Goal: Use online tool/utility: Utilize a website feature to perform a specific function

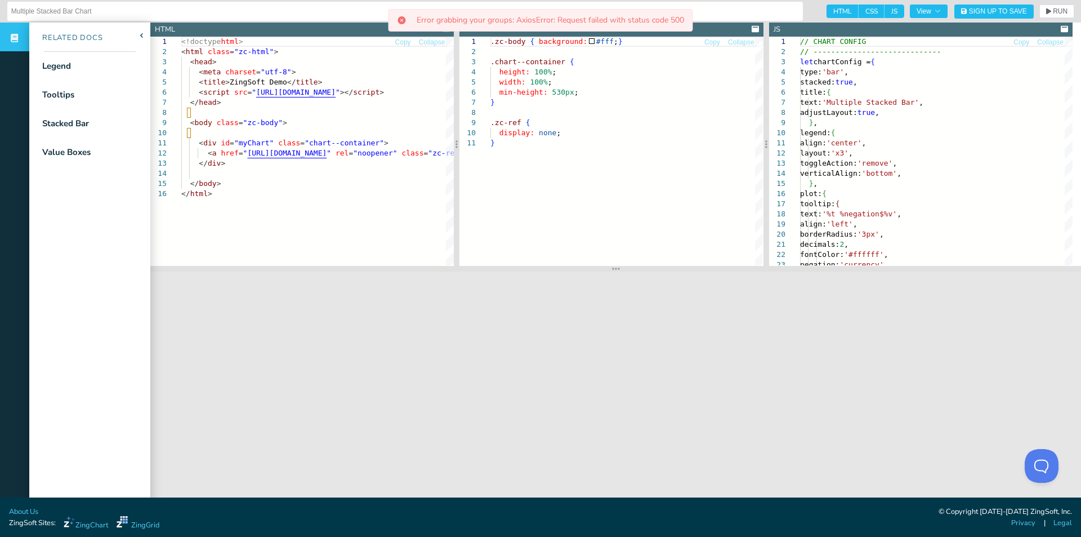
click at [832, 10] on span "HTML" at bounding box center [843, 12] width 32 height 14
click at [832, 10] on input "HTML" at bounding box center [830, 8] width 7 height 7
checkbox input "false"
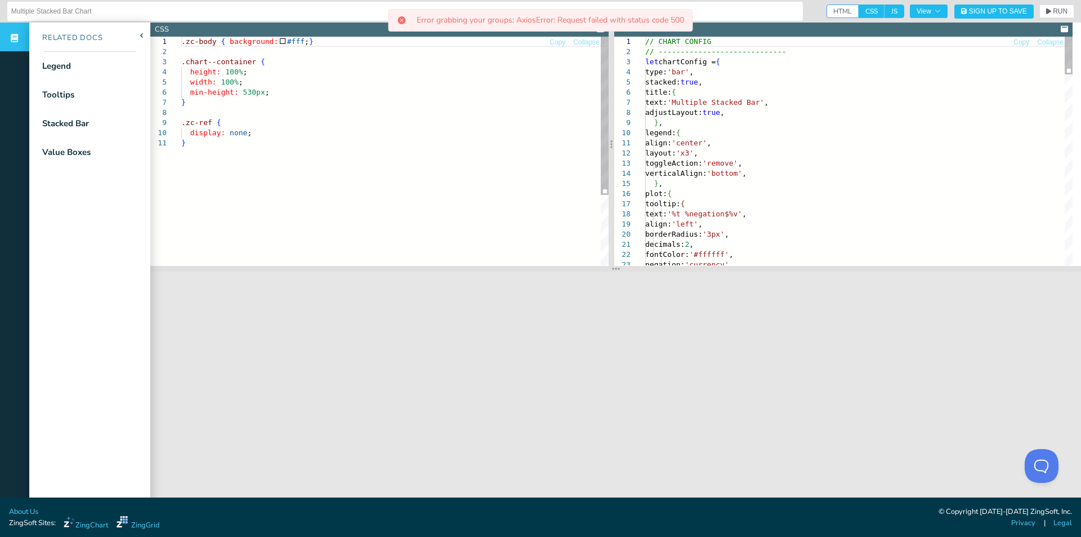
click at [861, 12] on span "CSS" at bounding box center [872, 12] width 26 height 14
click at [861, 12] on input "CSS" at bounding box center [862, 8] width 7 height 7
checkbox input "false"
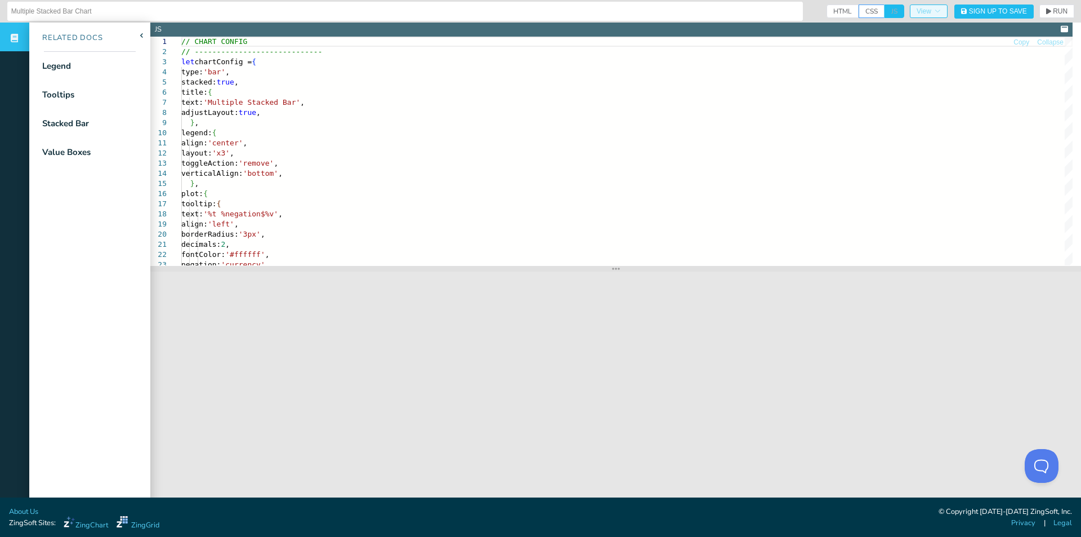
click at [919, 11] on span "View" at bounding box center [929, 11] width 24 height 7
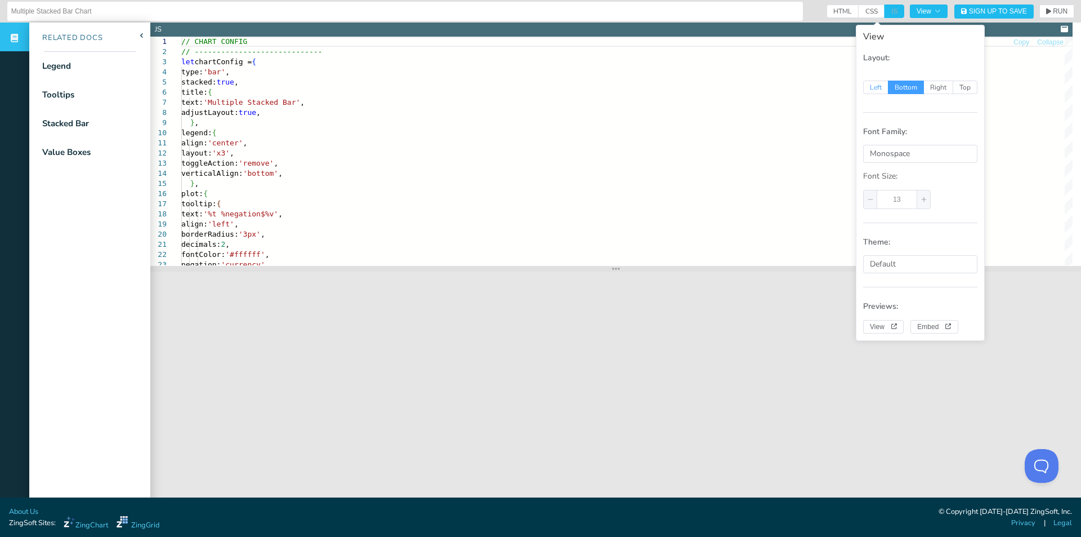
click at [877, 88] on span "Left" at bounding box center [875, 88] width 25 height 14
click at [873, 88] on input "Left" at bounding box center [869, 85] width 7 height 7
radio input "true"
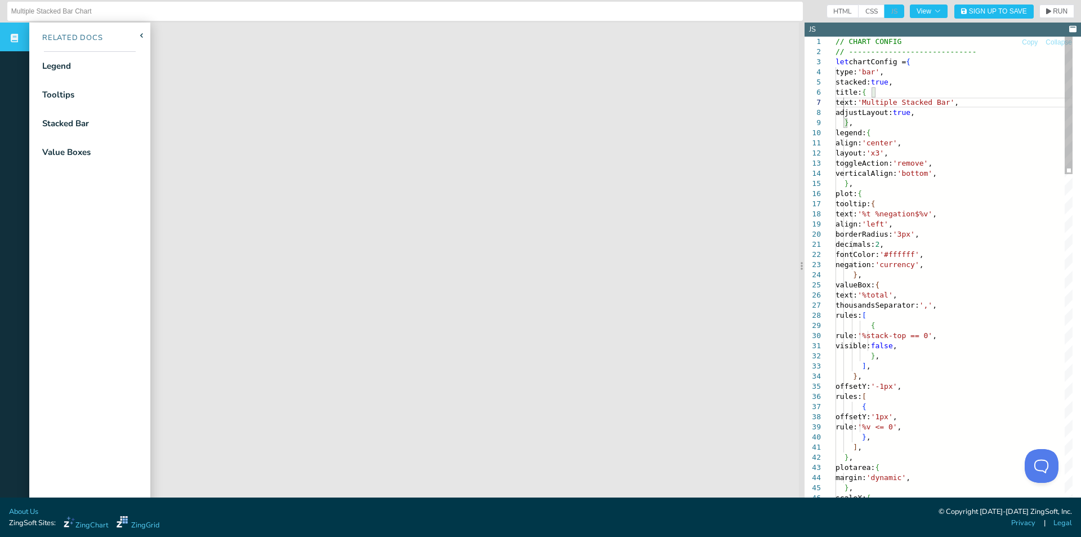
drag, startPoint x: 841, startPoint y: 135, endPoint x: 883, endPoint y: 183, distance: 63.8
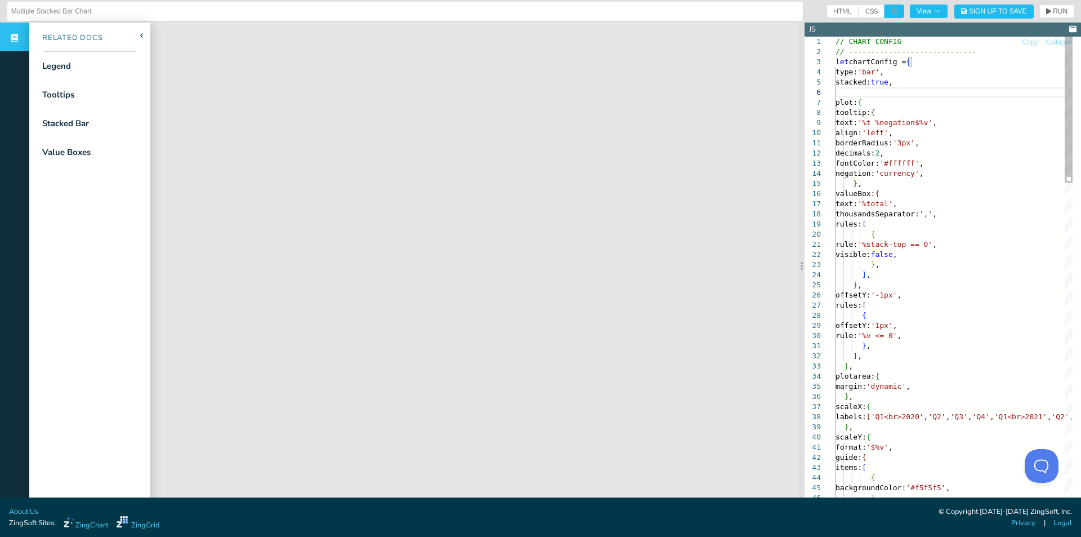
type textarea "// CHART CONFIG // ----------------------------- let chartConfig = { type: 'bar…"
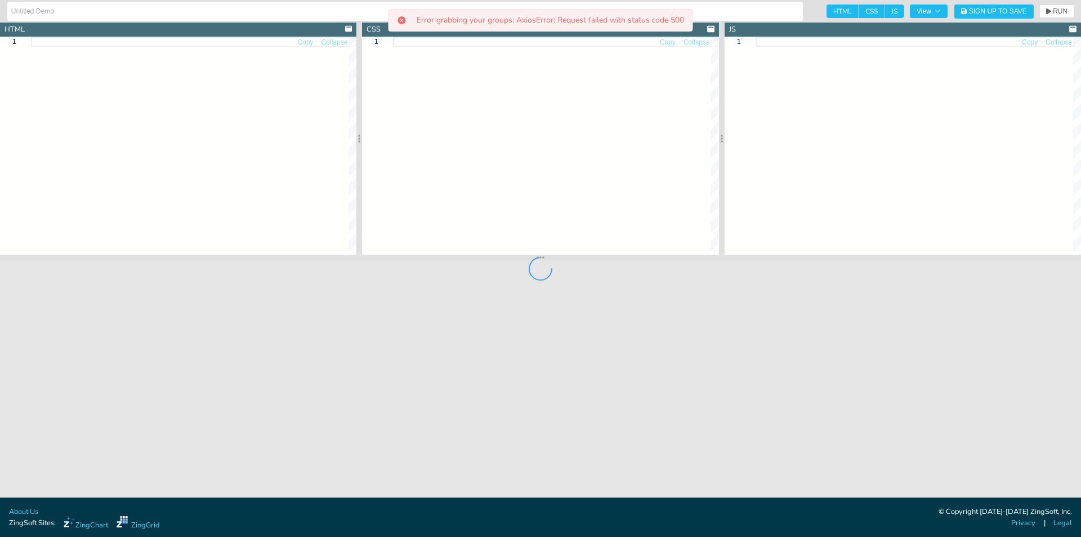
type input "Animated Horizontal Bar Chart"
type textarea "<!doctype html> <html class="zc-html"> <head> <meta charset="utf-8"> <title>Zin…"
type textarea ".chart--container { height: 100%; width: 100%; min-height: 530px; } .zc-ref { d…"
type textarea "// CHART CONFIG // ----------------------------- let chartConfig = { type: 'hba…"
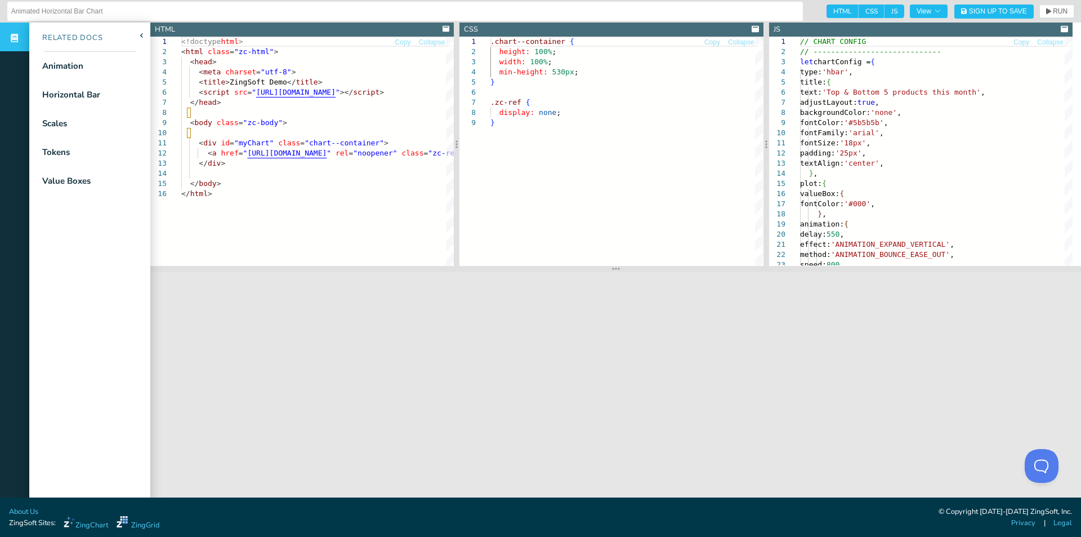
click at [831, 10] on span "HTML" at bounding box center [843, 12] width 32 height 14
click at [831, 10] on input "HTML" at bounding box center [830, 8] width 7 height 7
checkbox input "false"
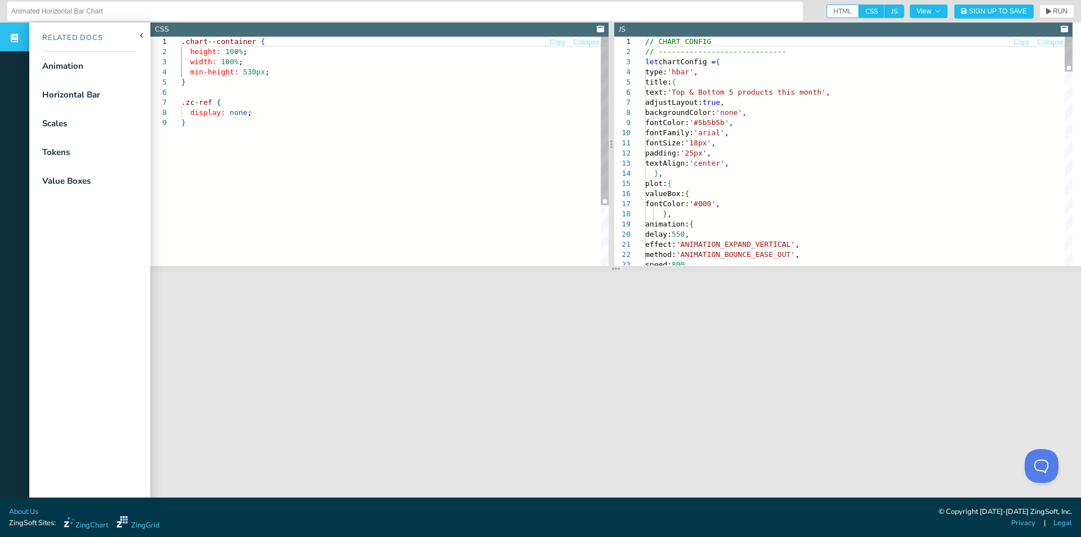
click at [859, 12] on span "CSS" at bounding box center [872, 12] width 26 height 14
click at [859, 12] on input "CSS" at bounding box center [862, 8] width 7 height 7
checkbox input "false"
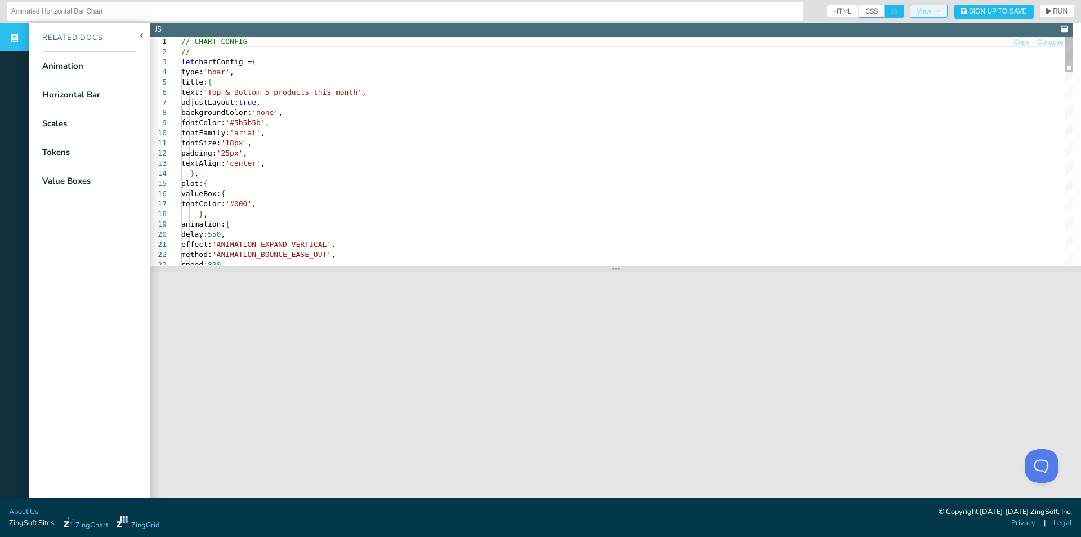
click at [918, 10] on span "View" at bounding box center [929, 11] width 24 height 7
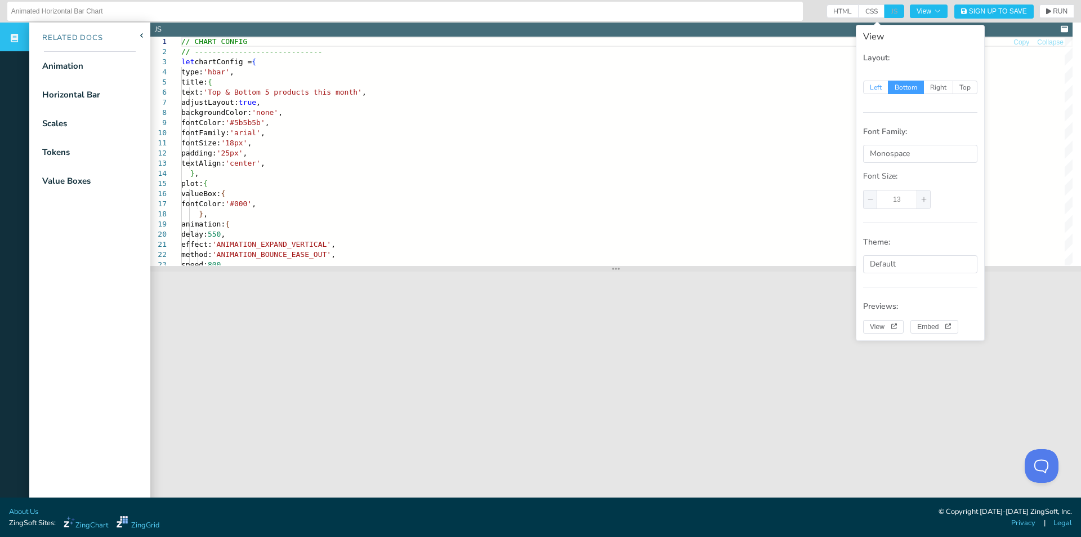
click at [879, 82] on span "Left" at bounding box center [875, 88] width 25 height 14
click at [873, 82] on input "Left" at bounding box center [869, 85] width 7 height 7
radio input "true"
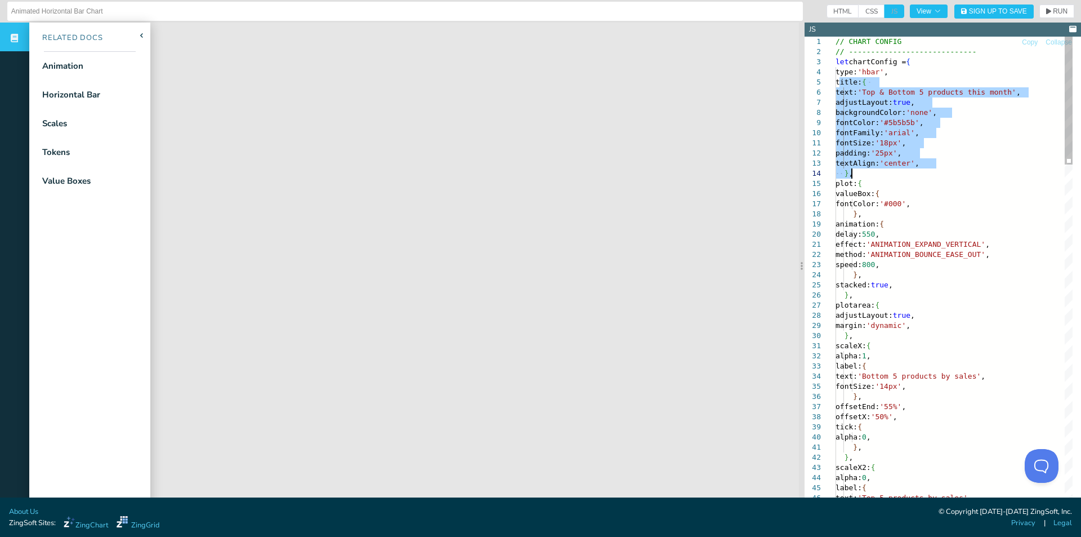
drag, startPoint x: 841, startPoint y: 83, endPoint x: 903, endPoint y: 172, distance: 108.9
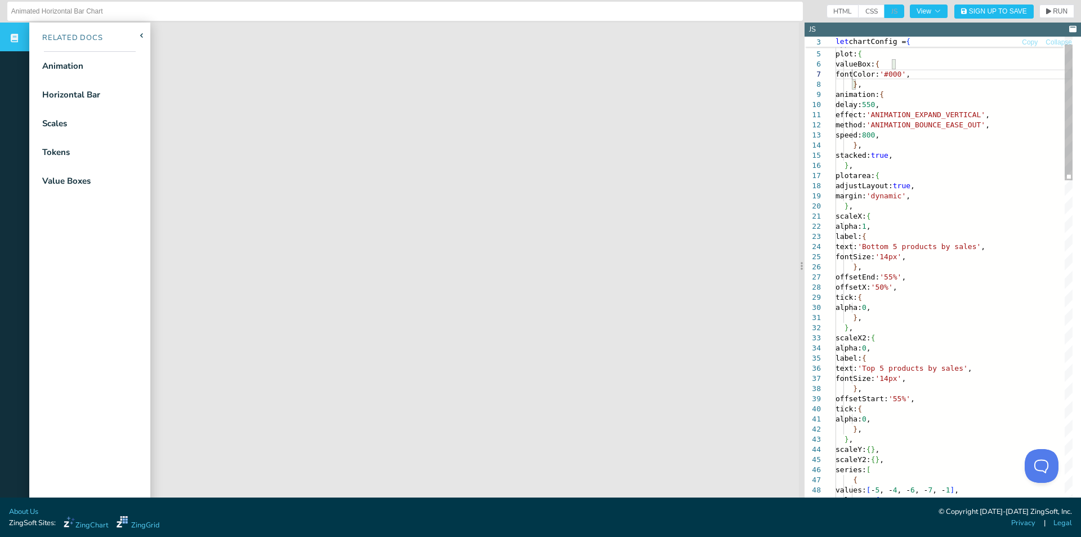
click at [141, 35] on icon at bounding box center [141, 35] width 3 height 5
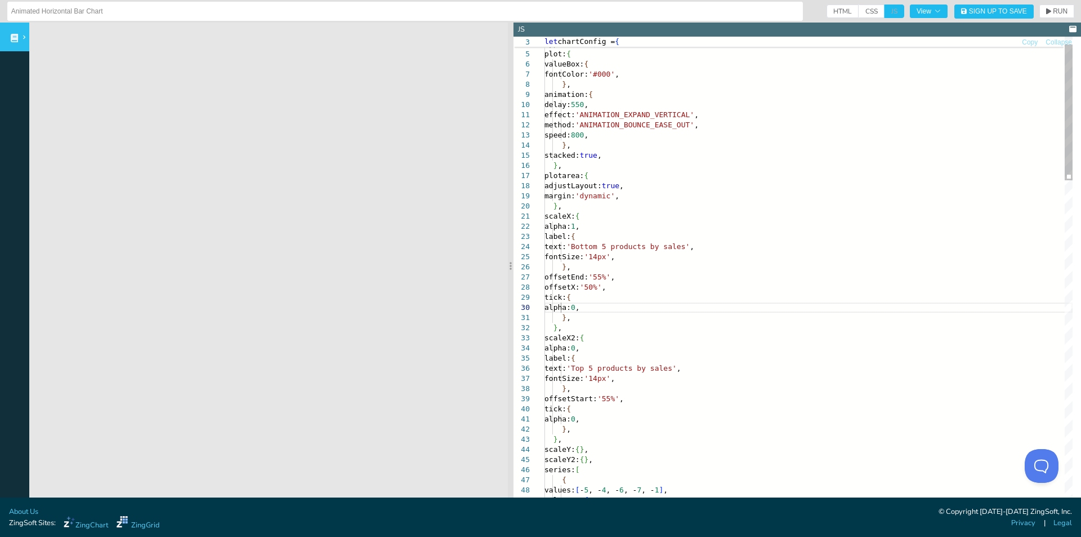
drag, startPoint x: 683, startPoint y: 100, endPoint x: 513, endPoint y: 158, distance: 179.5
click at [513, 157] on section at bounding box center [511, 266] width 6 height 486
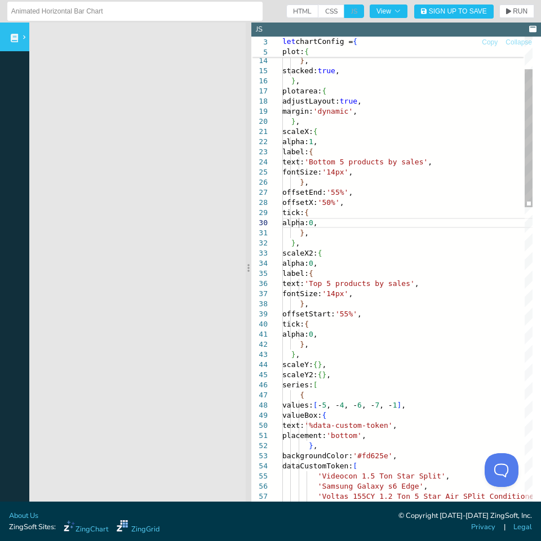
drag, startPoint x: 512, startPoint y: 70, endPoint x: 258, endPoint y: 126, distance: 260.0
click at [251, 126] on section at bounding box center [249, 268] width 6 height 491
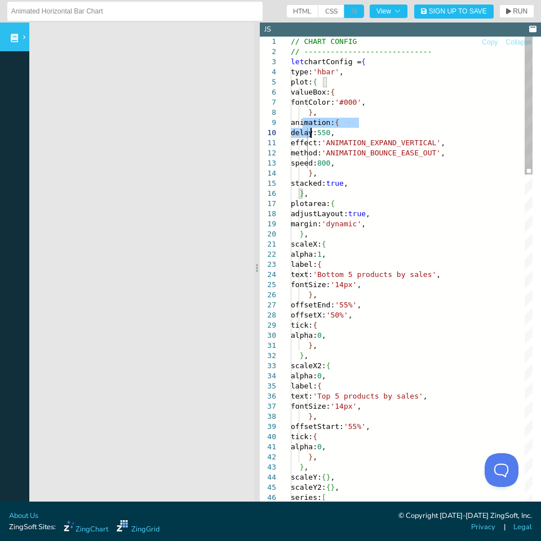
scroll to position [0, 60]
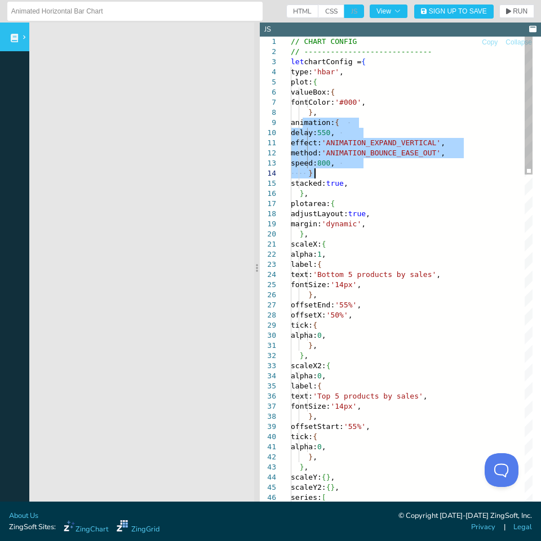
drag, startPoint x: 304, startPoint y: 122, endPoint x: 372, endPoint y: 176, distance: 87.0
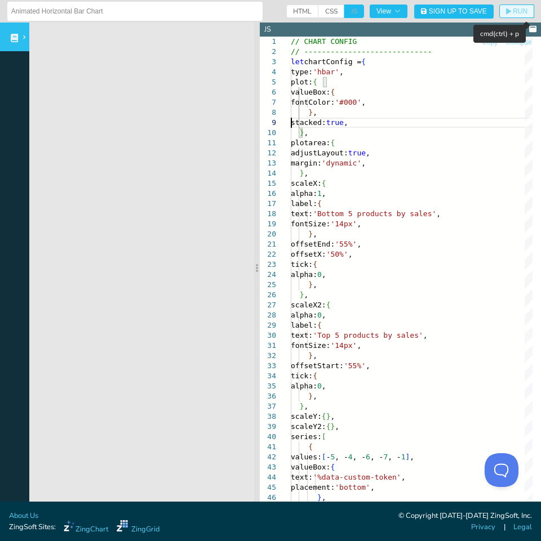
click at [512, 11] on span "RUN" at bounding box center [519, 11] width 15 height 7
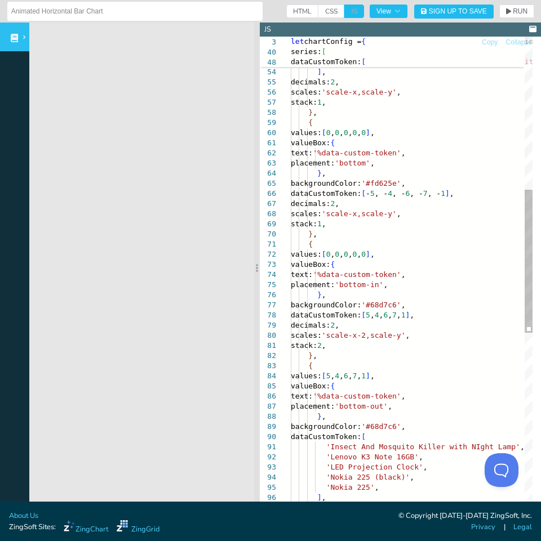
click at [453, 339] on div "'Voltas 155CY 1.2 Ton 5 Star Air SPlit Conditioner ' , 'Google Nexus' , 'Gitanj…" at bounding box center [450, 320] width 318 height 1581
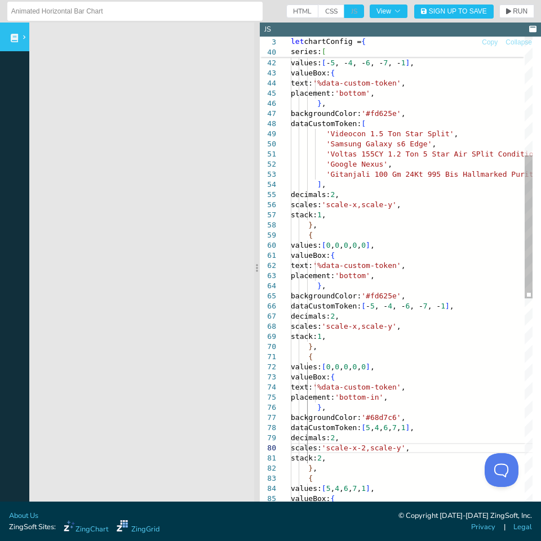
click at [394, 199] on div "'Voltas 155CY 1.2 Ton 5 Star Air SPlit Conditioner ' , 'Google Nexus' , 'Gitanj…" at bounding box center [450, 432] width 318 height 1581
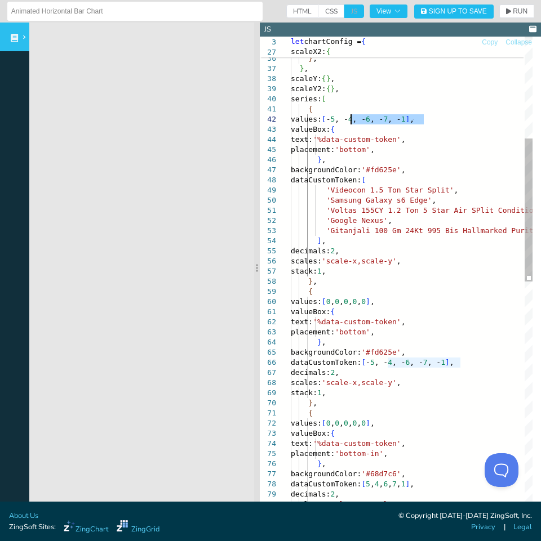
drag, startPoint x: 423, startPoint y: 117, endPoint x: 351, endPoint y: 116, distance: 71.5
click at [351, 116] on div "'Voltas 155CY 1.2 Ton 5 Star Air SPlit Conditioner ' , 'Google Nexus' , 'Gitanj…" at bounding box center [450, 489] width 318 height 1581
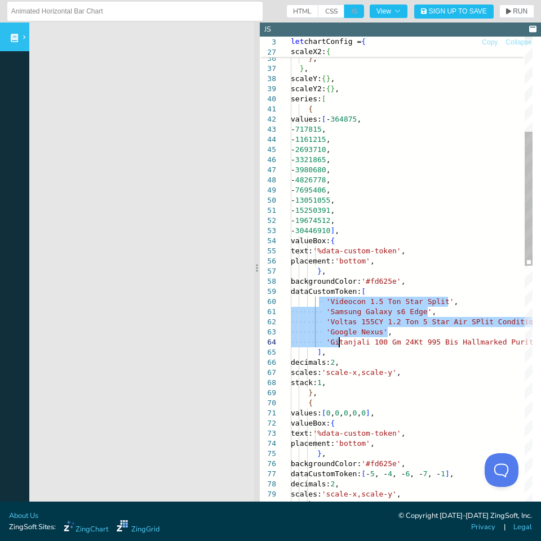
drag, startPoint x: 320, startPoint y: 301, endPoint x: 337, endPoint y: 341, distance: 43.1
click at [337, 341] on div "'Voltas 155CY 1.2 Ton 5 Star Air SPlit Conditioner ' , 'Google Nexus' , 'Gitanj…" at bounding box center [450, 545] width 318 height 1693
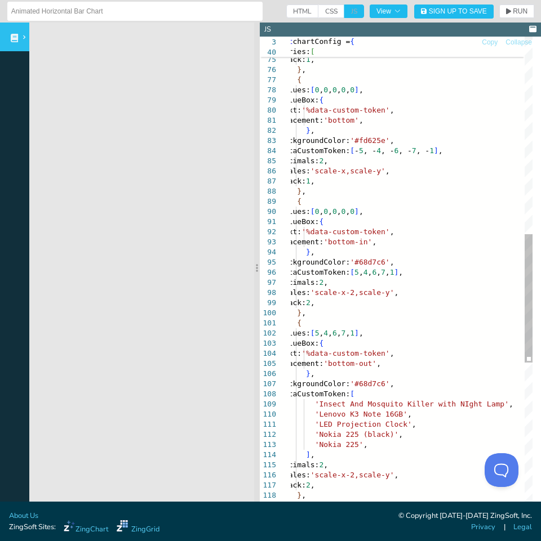
click at [384, 306] on div "decimals: 2 , scales: 'scale-x,scale-y' , stack: 1 , } , { values: [ 0 , 0 , 0 …" at bounding box center [442, 186] width 326 height 1764
drag, startPoint x: 393, startPoint y: 335, endPoint x: 341, endPoint y: 336, distance: 51.8
click at [341, 336] on div "decimals: 2 , scales: 'scale-x,scale-y' , stack: 1 , } , { values: [ 0 , 0 , 0 …" at bounding box center [442, 186] width 326 height 1764
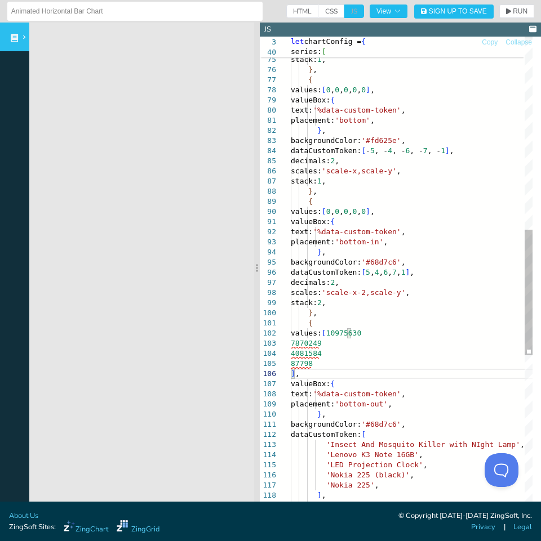
click at [389, 334] on div "decimals: 2 , scales: 'scale-x,scale-y' , stack: 1 , } , { values: [ 0 , 0 , 0 …" at bounding box center [454, 206] width 326 height 1804
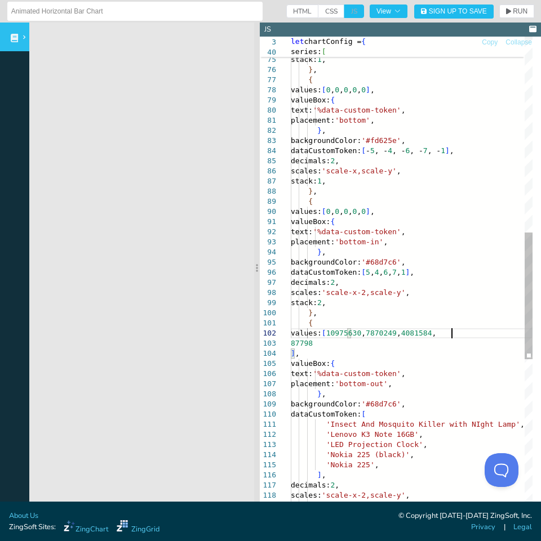
scroll to position [11, 161]
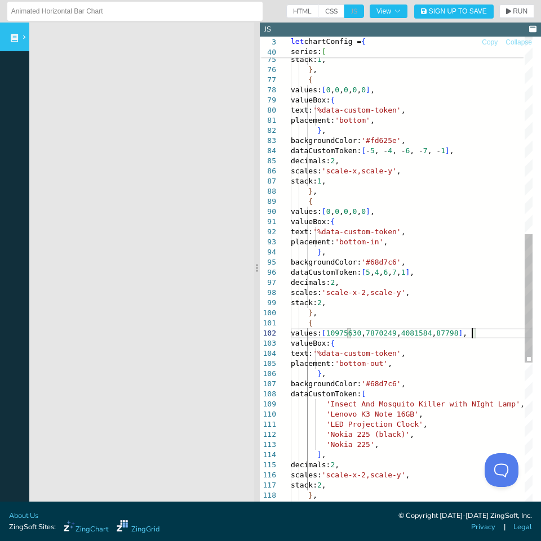
click at [385, 337] on div "decimals: 2 , scales: 'scale-x,scale-y' , stack: 1 , } , { values: [ 0 , 0 , 0 …" at bounding box center [454, 186] width 326 height 1764
click at [423, 332] on div "decimals: 2 , scales: 'scale-x,scale-y' , stack: 1 , } , { values: [ 0 , 0 , 0 …" at bounding box center [454, 186] width 326 height 1764
click at [460, 335] on div "decimals: 2 , scales: 'scale-x,scale-y' , stack: 1 , } , { values: [ 0 , 0 , 0 …" at bounding box center [454, 186] width 326 height 1764
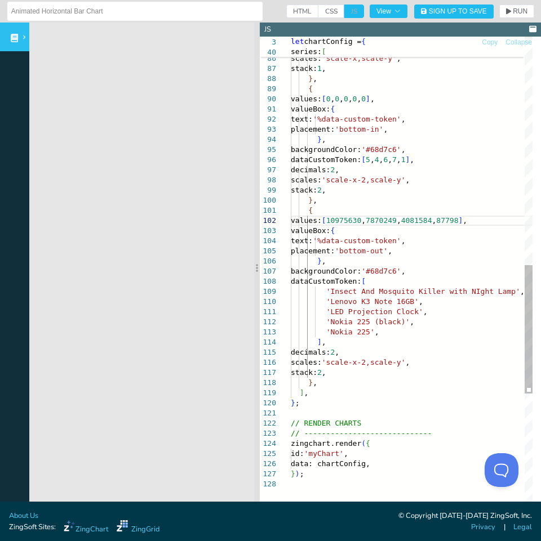
click at [444, 293] on div "dataCustomToken: [ - 5 , - 4 , - 6 , - 7 , - 1 ] , decimals: 2 , scales: 'scale…" at bounding box center [454, 74] width 326 height 1764
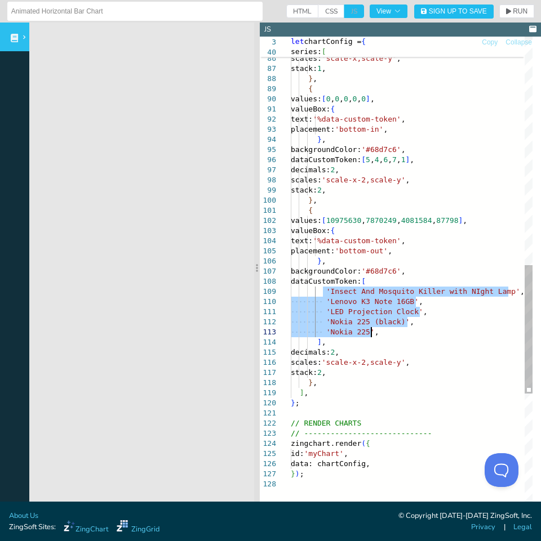
drag, startPoint x: 324, startPoint y: 292, endPoint x: 380, endPoint y: 333, distance: 70.1
click at [380, 333] on div "dataCustomToken: [ - 5 , - 4 , - 6 , - 7 , - 1 ] , decimals: 2 , scales: 'scale…" at bounding box center [454, 74] width 326 height 1764
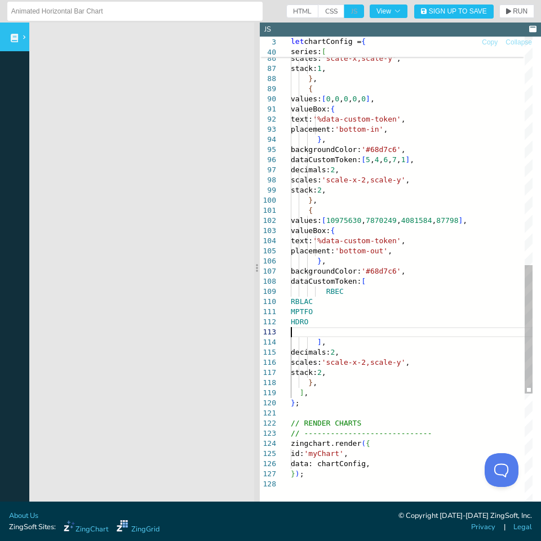
scroll to position [11, 136]
click at [355, 289] on div "dataCustomToken: [ - 5 , - 4 , - 6 , - 7 , - 1 ] , decimals: 2 , scales: 'scale…" at bounding box center [454, 74] width 326 height 1764
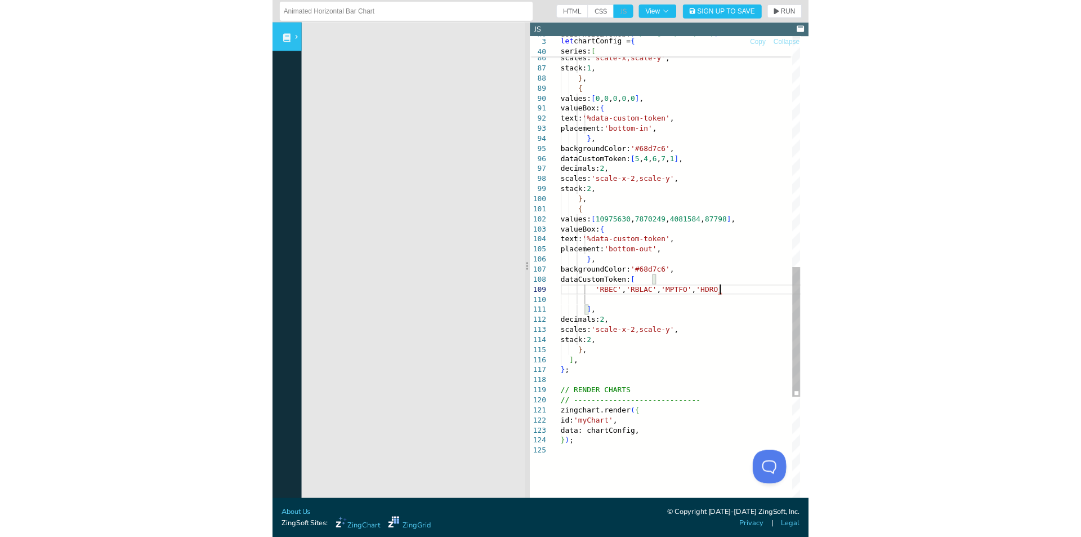
scroll to position [82, 160]
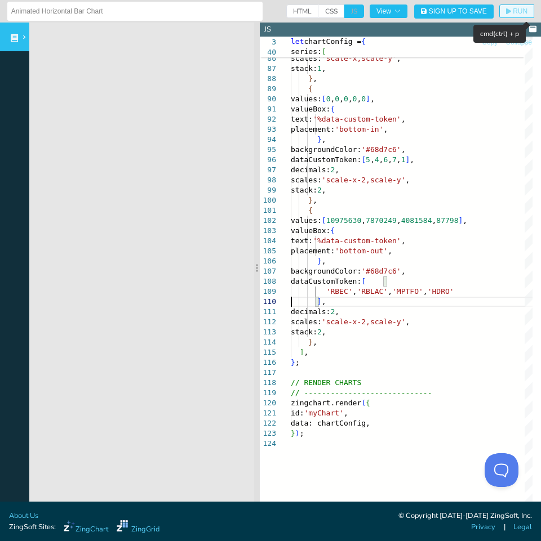
click at [512, 14] on span "RUN" at bounding box center [519, 11] width 15 height 7
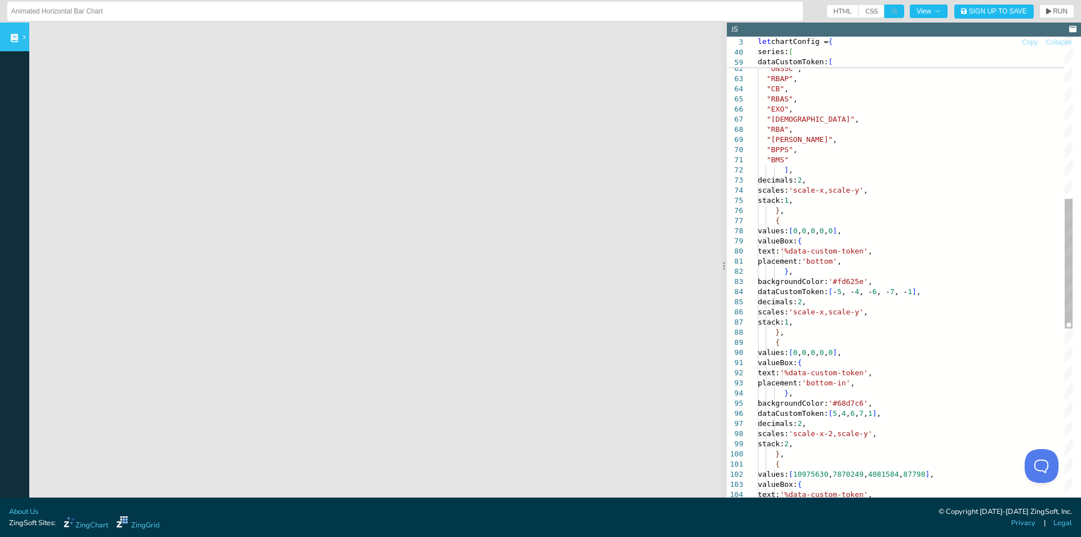
drag, startPoint x: 257, startPoint y: 238, endPoint x: 725, endPoint y: 235, distance: 467.4
click at [725, 235] on section at bounding box center [724, 266] width 6 height 486
click at [1060, 10] on button "RUN" at bounding box center [1057, 12] width 35 height 14
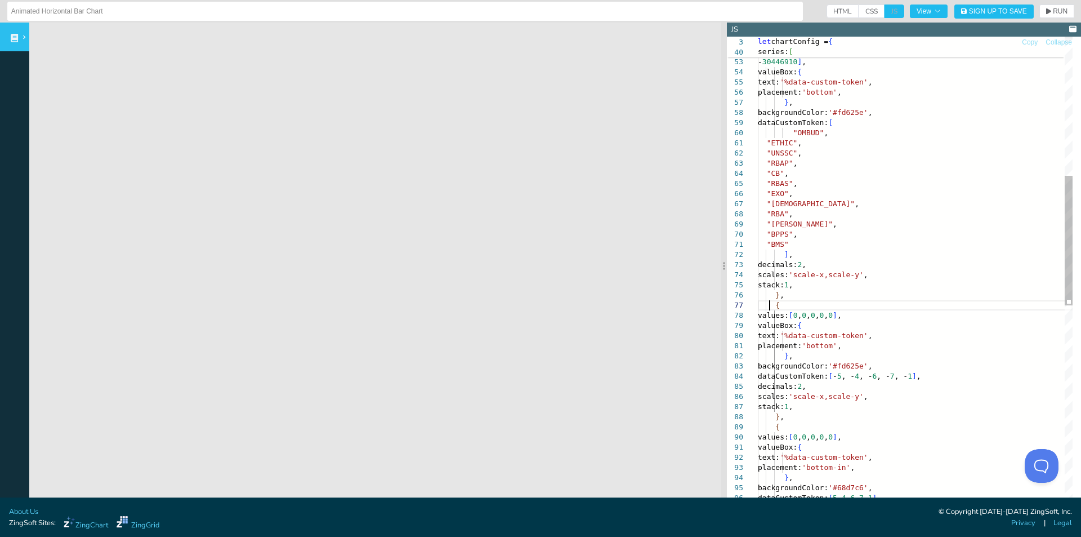
scroll to position [82, 0]
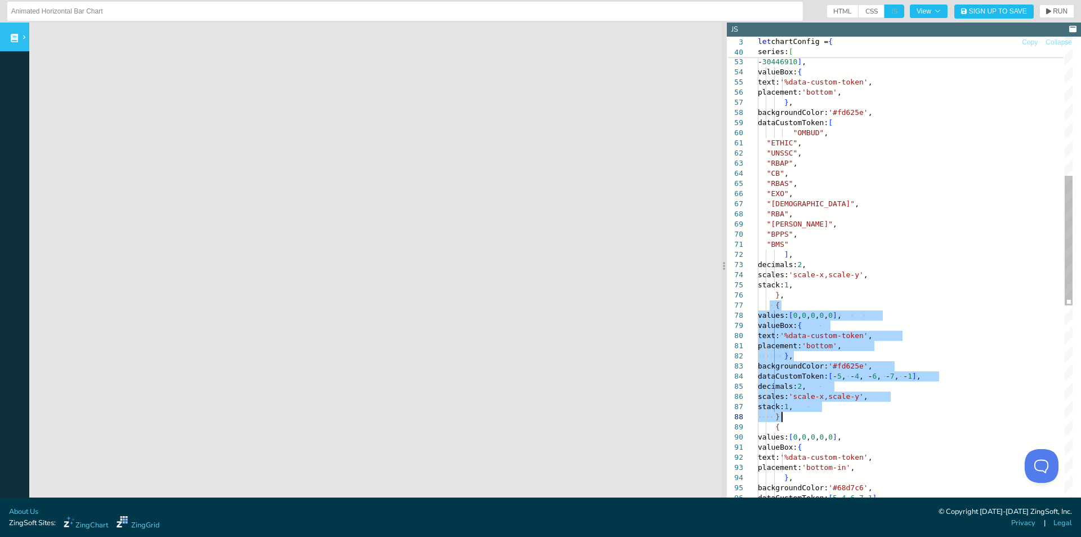
drag, startPoint x: 770, startPoint y: 309, endPoint x: 797, endPoint y: 416, distance: 110.4
click at [797, 416] on div "dataCustomToken: [ - 5 , - 4 , - 6 , - 7 , - 1 ] , decimals: 2 , scales: 'scale…" at bounding box center [915, 389] width 315 height 1719
drag, startPoint x: 804, startPoint y: 314, endPoint x: 776, endPoint y: 316, distance: 28.2
click at [803, 314] on div "dataCustomToken: [ - 5 , - 4 , - 6 , - 7 , - 1 ] , decimals: 2 , scales: 'scale…" at bounding box center [915, 389] width 315 height 1719
click at [770, 309] on div "dataCustomToken: [ - 5 , - 4 , - 6 , - 7 , - 1 ] , decimals: 2 , scales: 'scale…" at bounding box center [915, 389] width 315 height 1719
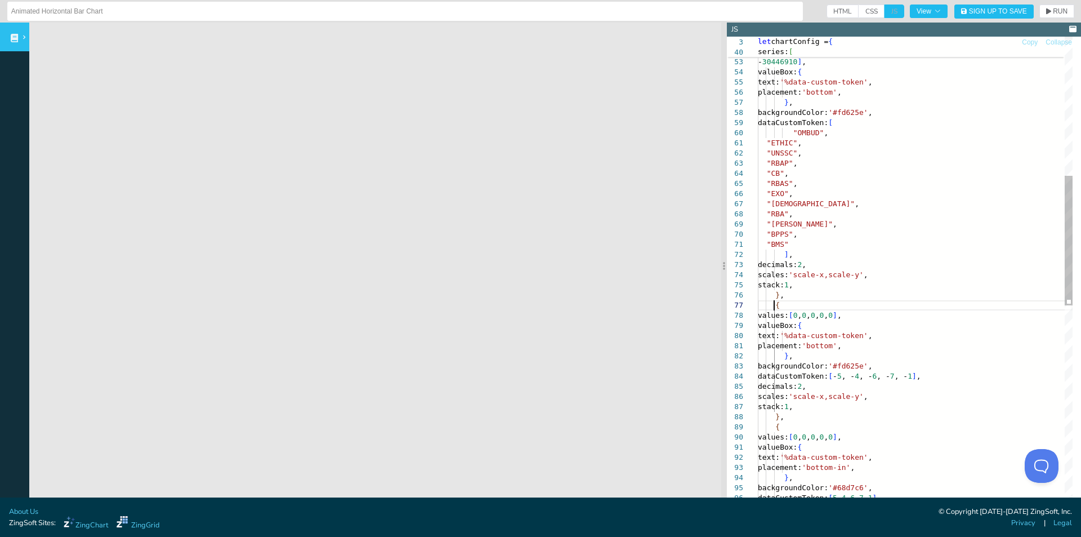
click at [773, 304] on div "dataCustomToken: [ - 5 , - 4 , - 6 , - 7 , - 1 ] , decimals: 2 , scales: 'scale…" at bounding box center [915, 389] width 315 height 1719
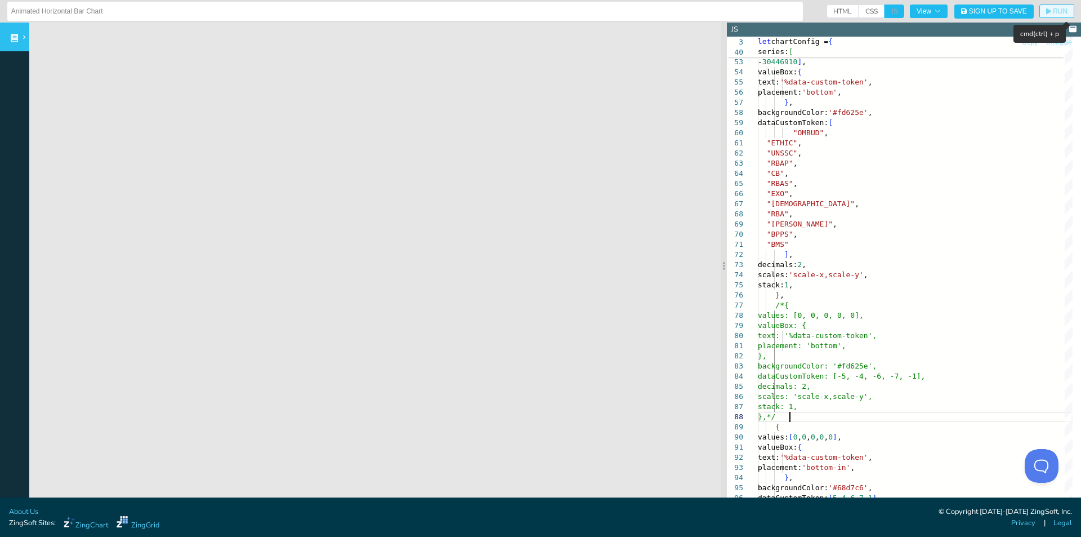
click at [1046, 8] on icon "button" at bounding box center [1048, 11] width 5 height 7
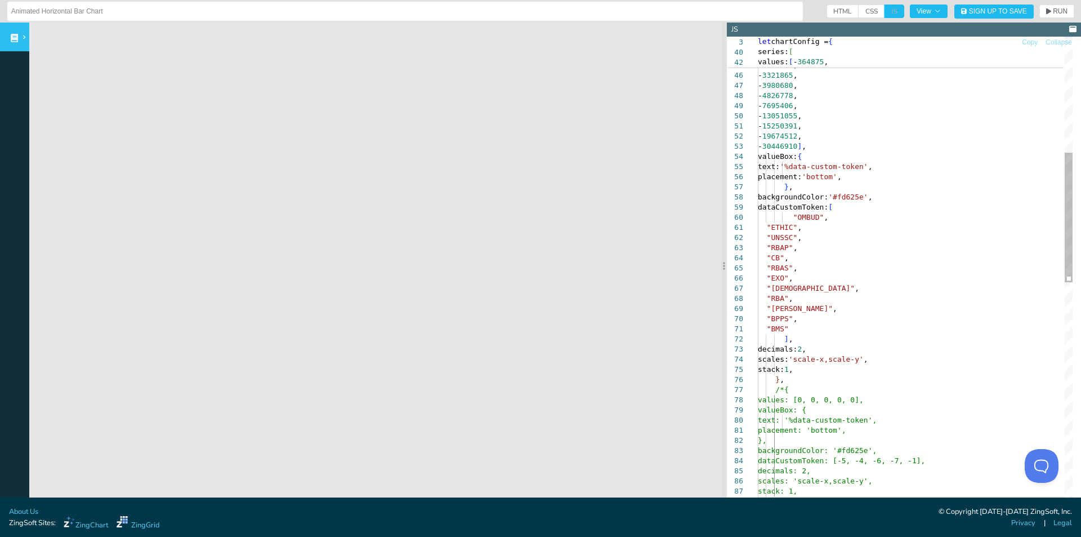
click at [823, 367] on div "dataCustomToken: [-5, -4, -6, -7, -1], decimals: 2, scales: 'scale-x,scale-y', …" at bounding box center [915, 473] width 315 height 1719
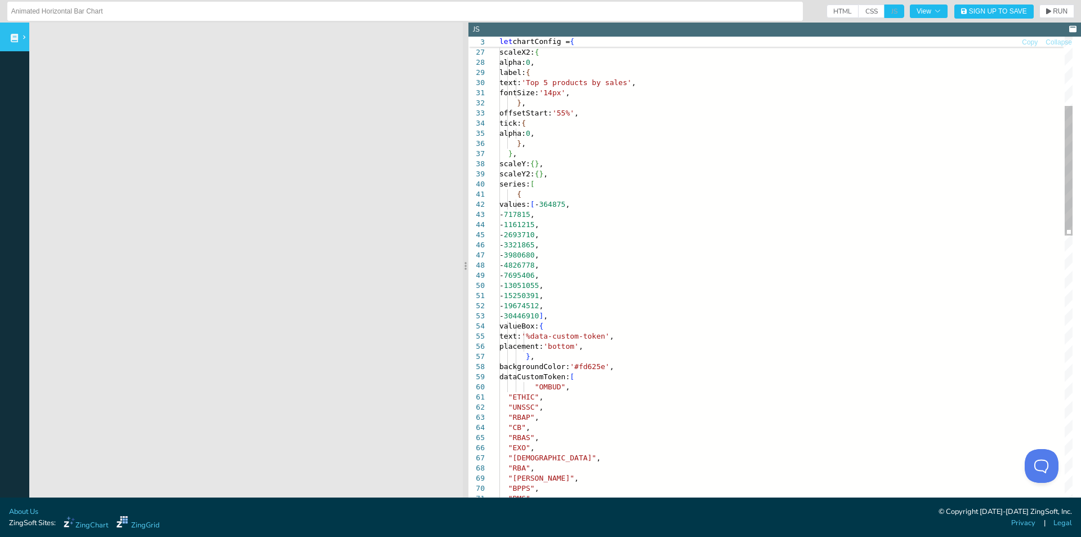
drag, startPoint x: 726, startPoint y: 223, endPoint x: 467, endPoint y: 242, distance: 259.2
click at [467, 242] on section at bounding box center [466, 266] width 6 height 486
click at [1046, 16] on button "RUN" at bounding box center [1057, 12] width 35 height 14
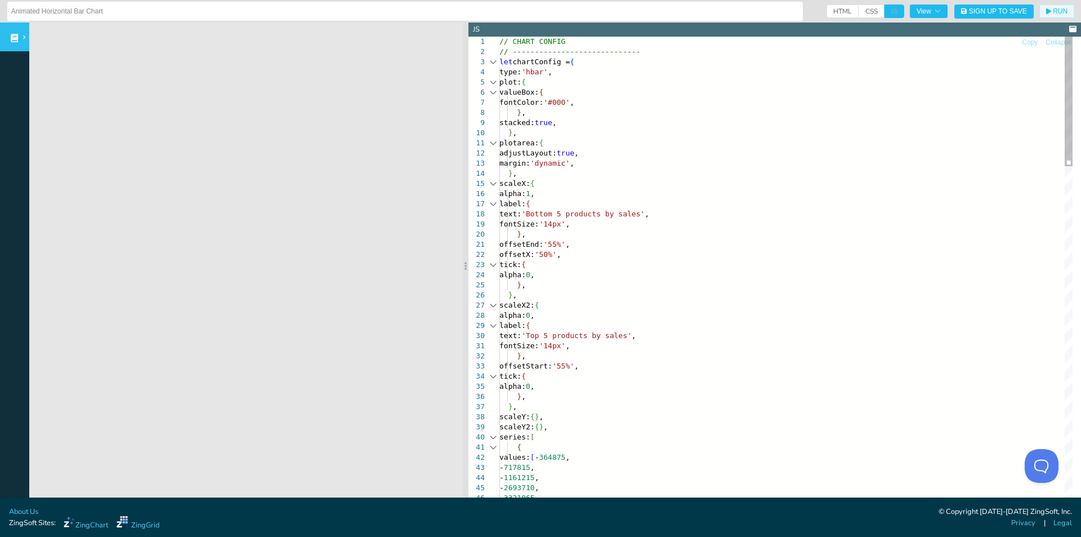
click at [493, 182] on div at bounding box center [493, 184] width 15 height 10
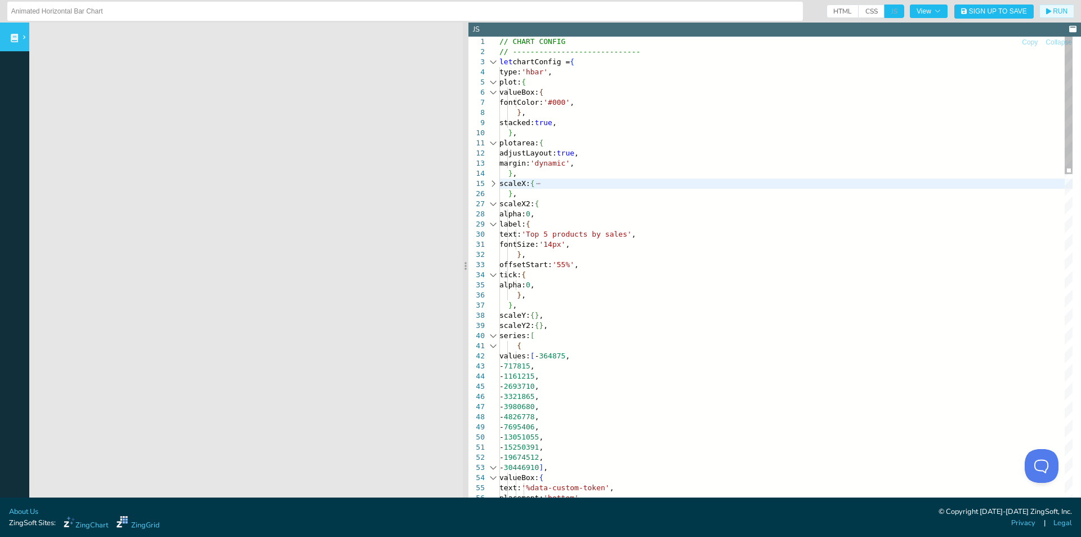
click at [494, 200] on div at bounding box center [493, 204] width 15 height 10
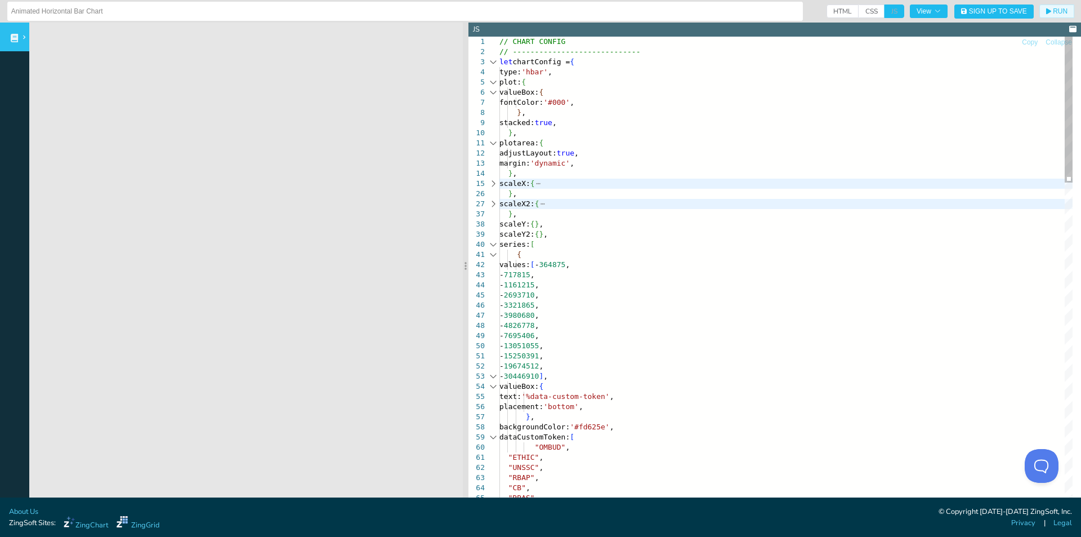
click at [494, 204] on div at bounding box center [493, 204] width 15 height 10
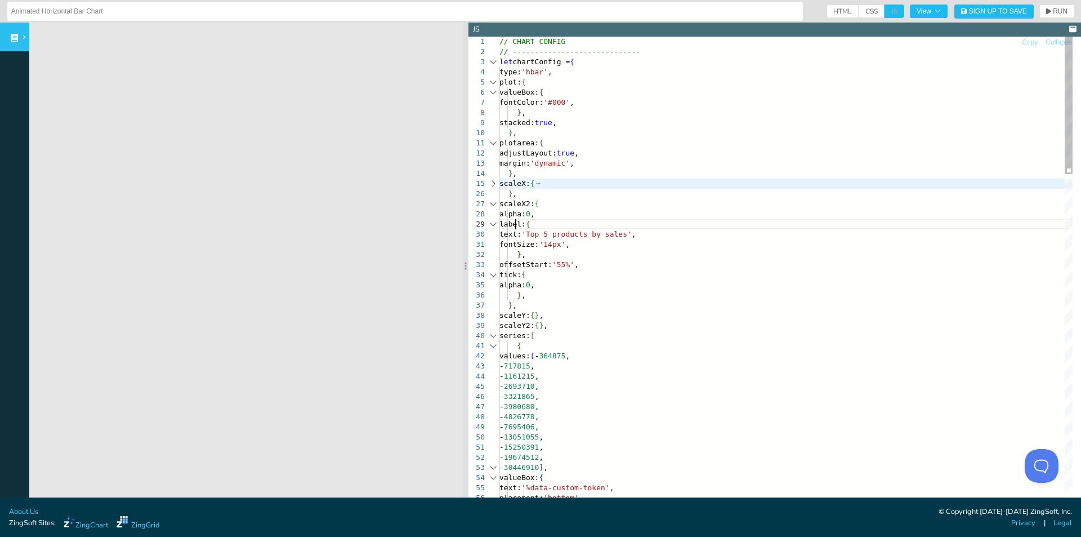
scroll to position [72, 0]
drag, startPoint x: 515, startPoint y: 225, endPoint x: 542, endPoint y: 253, distance: 39.0
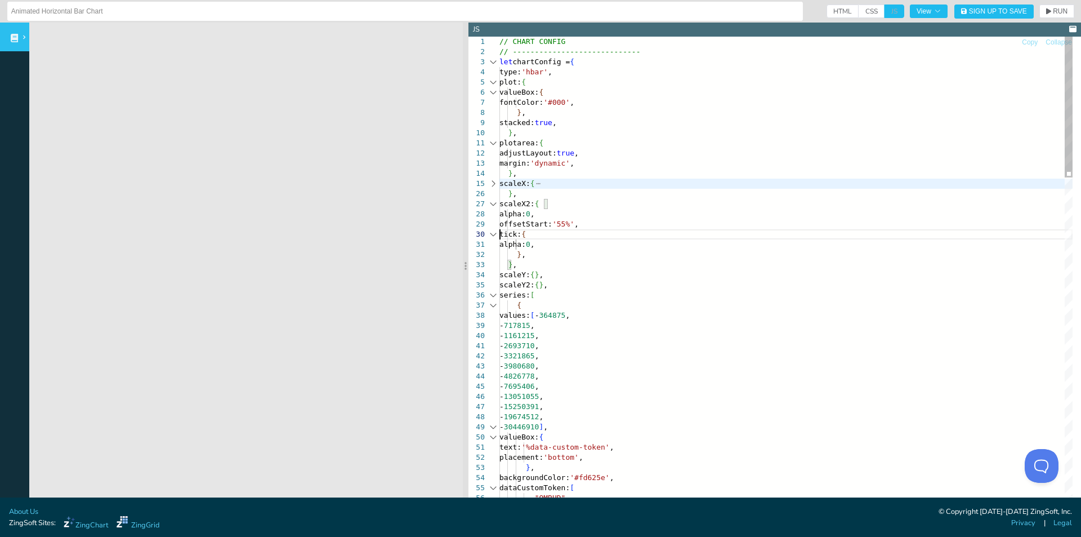
click at [492, 181] on div at bounding box center [493, 184] width 15 height 10
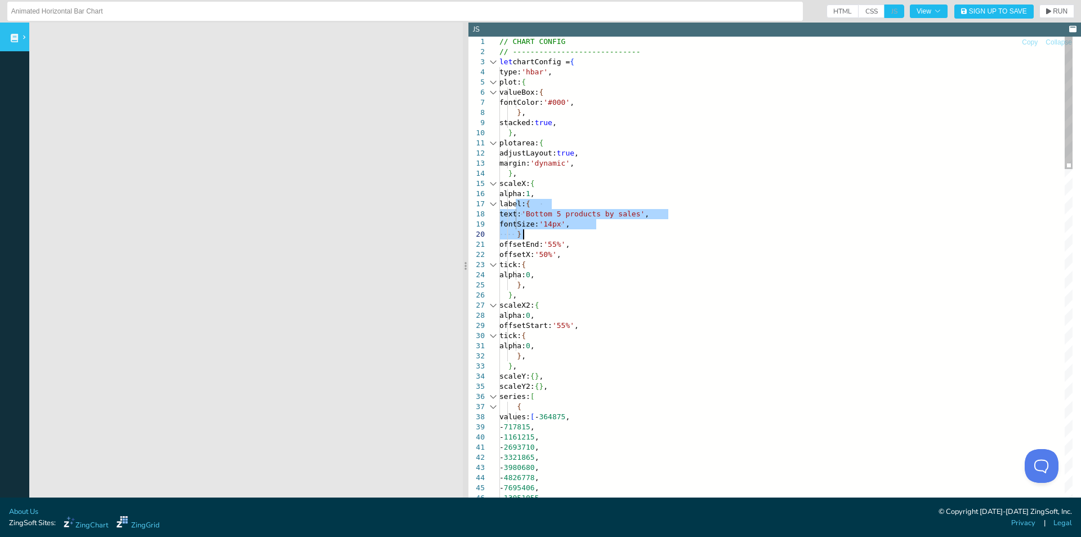
drag, startPoint x: 515, startPoint y: 202, endPoint x: 554, endPoint y: 230, distance: 48.4
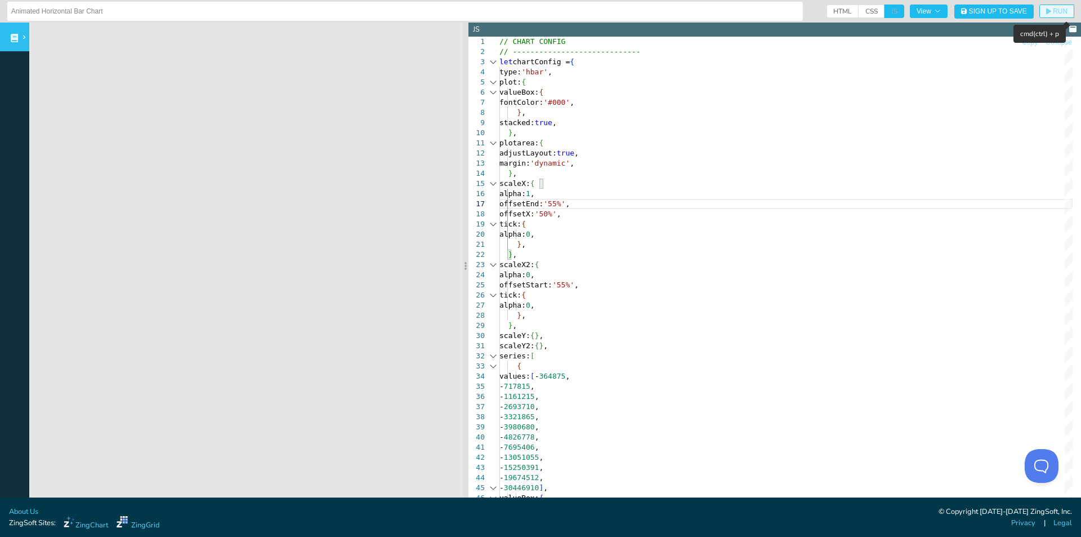
click at [1053, 14] on span "RUN" at bounding box center [1060, 11] width 15 height 7
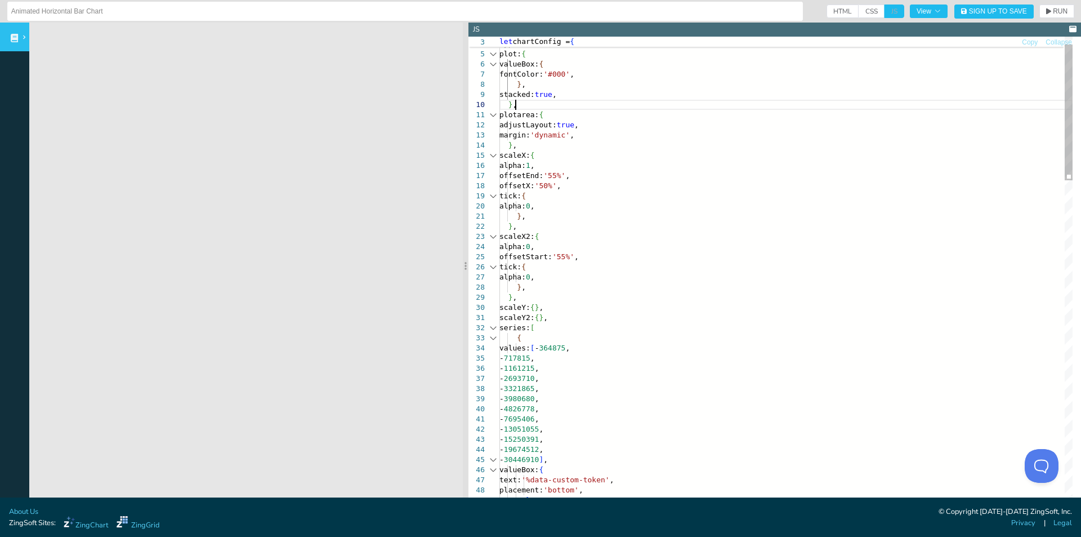
click at [529, 225] on div "(property) scaleX2: { alpha: number ; offsetStart: string ; tick: { alpha: numb…" at bounding box center [558, 192] width 92 height 71
click at [605, 226] on div "(property) scaleX2: { alpha: number ; offsetStart: string ; tick: { alpha: numb…" at bounding box center [558, 192] width 92 height 71
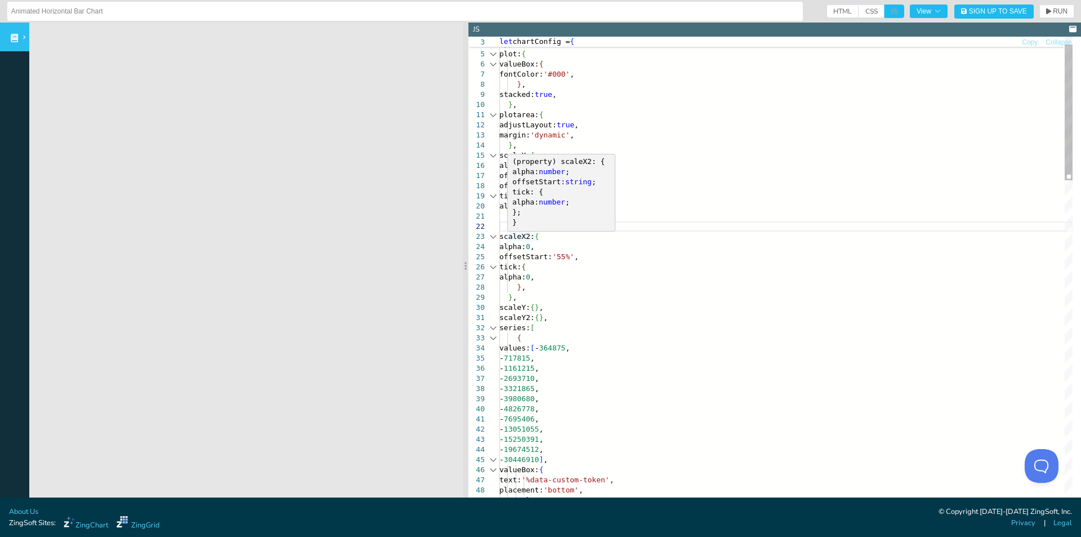
scroll to position [72, 15]
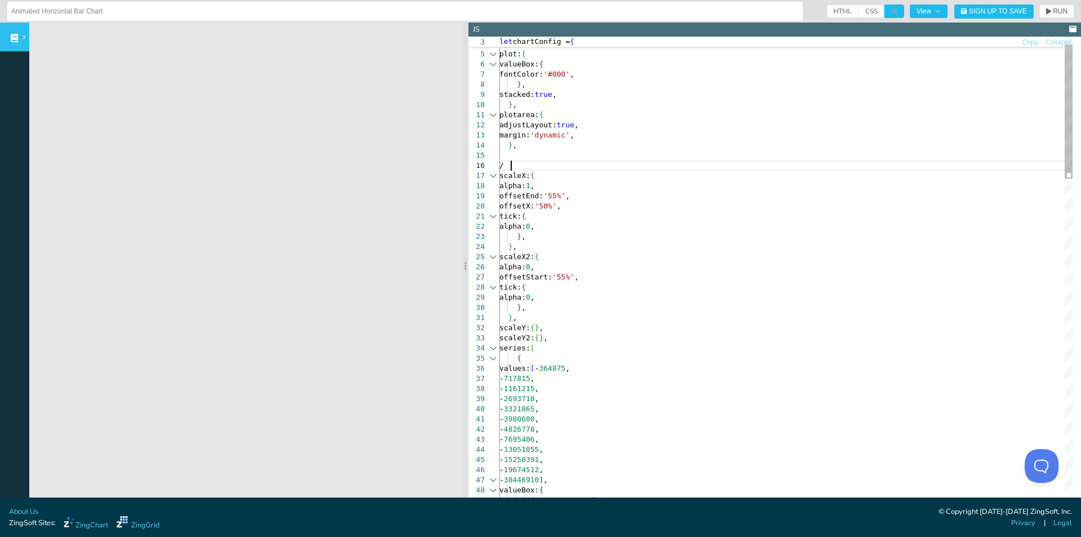
scroll to position [51, 15]
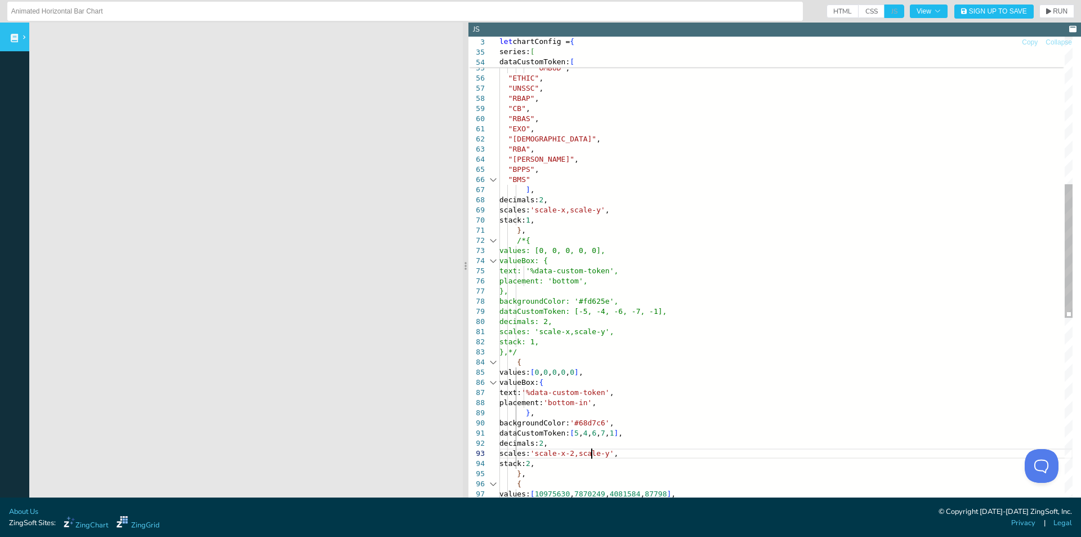
click at [593, 452] on div "} , backgroundColor: '#fd625e' , dataCustomToken: [ "OMBUD" , "ETHIC" , "UNSSC"…" at bounding box center [786, 350] width 573 height 1668
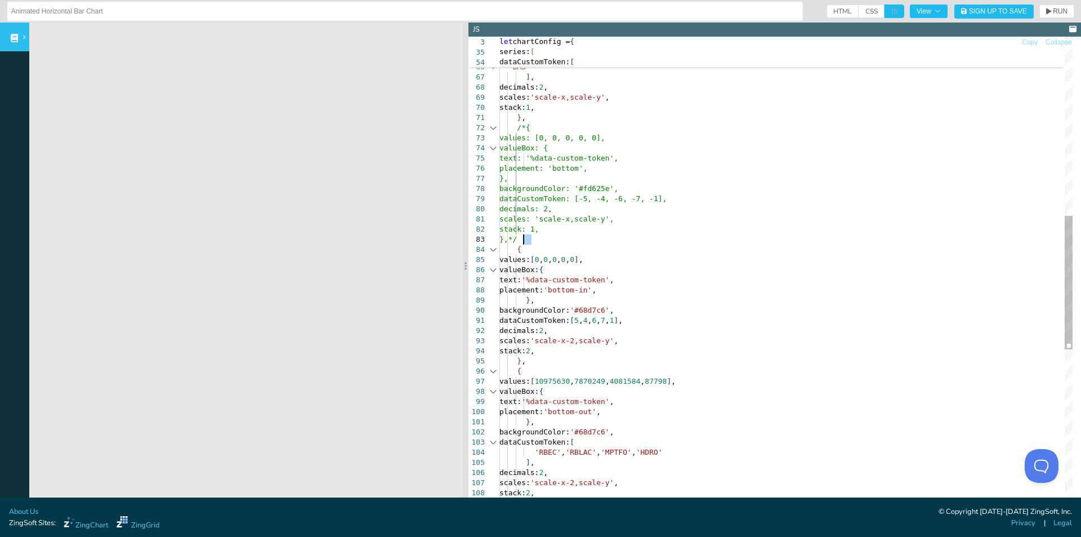
drag, startPoint x: 533, startPoint y: 239, endPoint x: 525, endPoint y: 237, distance: 8.1
click at [525, 237] on div ""RBA" , "[PERSON_NAME]" , "BPPS" , "BMS" ] , decimals: 2 , scales: 'scale-x,sca…" at bounding box center [786, 237] width 573 height 1668
drag, startPoint x: 525, startPoint y: 237, endPoint x: 543, endPoint y: 360, distance: 124.2
click at [745, 292] on div ""RBA" , "[PERSON_NAME]" , "BPPS" , "BMS" ] , decimals: 2 , scales: 'scale-x,sca…" at bounding box center [786, 237] width 573 height 1668
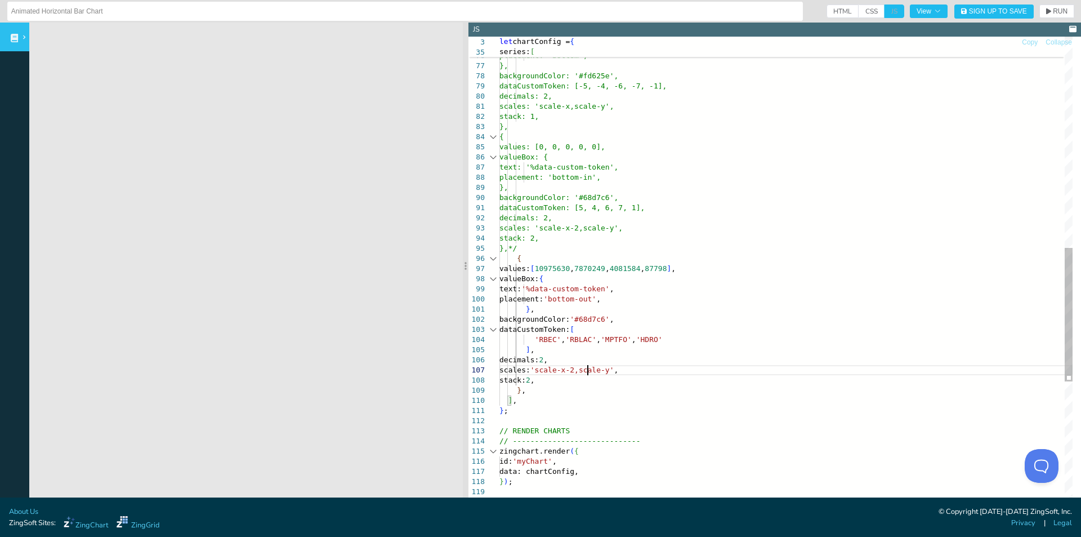
click at [589, 369] on div "valueBox: { text: '%data-custom-token', placement: 'bottom', }, backgroundColor…" at bounding box center [786, 124] width 573 height 1668
click at [1040, 17] on button "RUN" at bounding box center [1057, 12] width 35 height 14
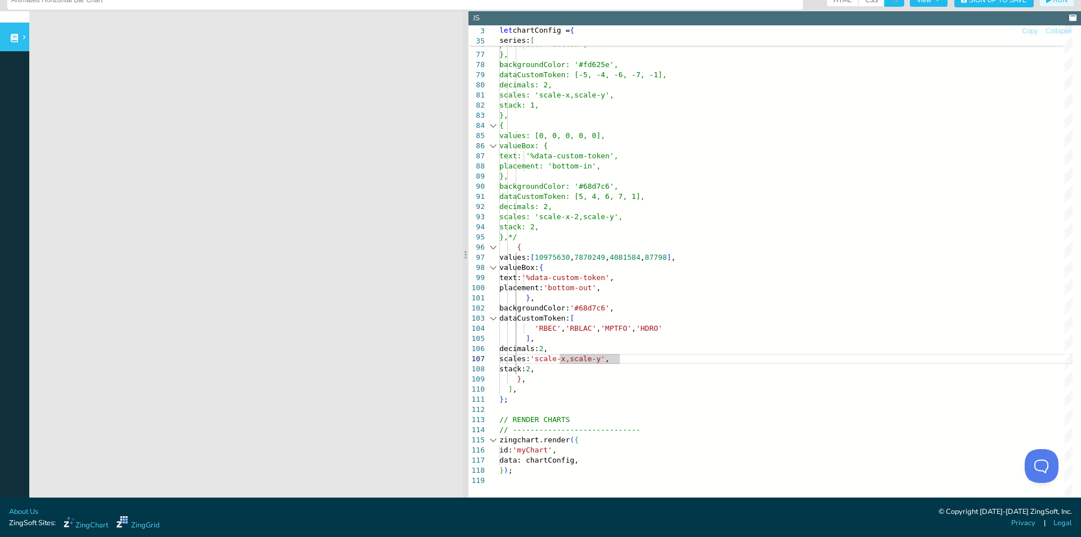
scroll to position [0, 0]
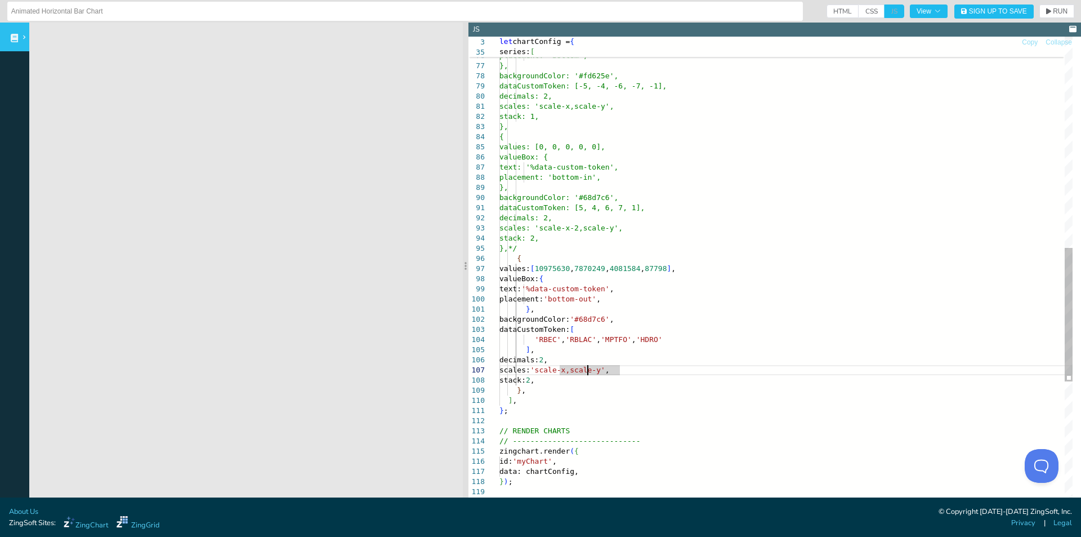
click at [587, 372] on div "valueBox: { text: '%data-custom-token', placement: 'bottom', }, backgroundColor…" at bounding box center [786, 124] width 573 height 1668
click at [1054, 15] on button "RUN" at bounding box center [1057, 12] width 35 height 14
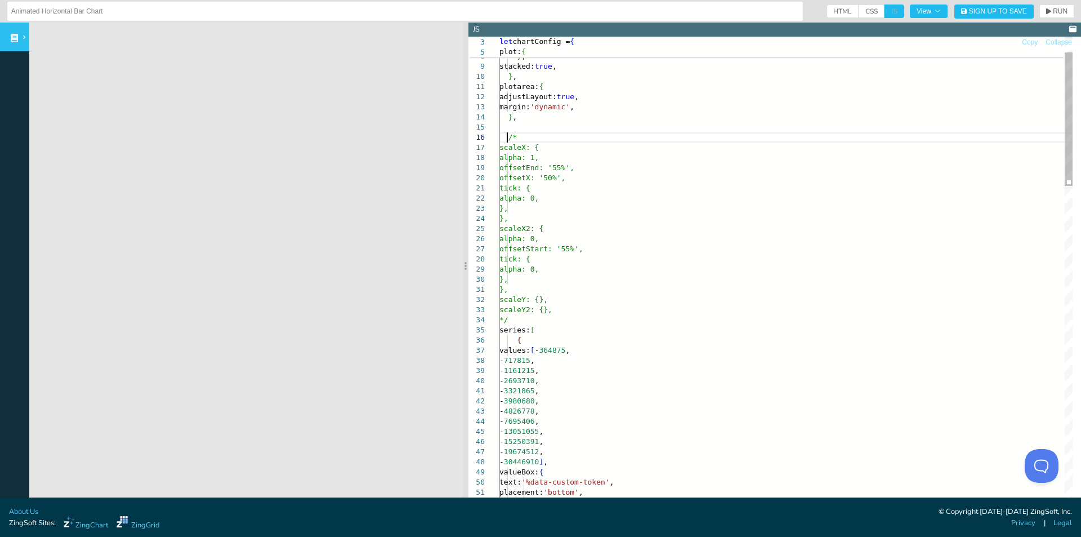
scroll to position [61, 92]
drag, startPoint x: 507, startPoint y: 136, endPoint x: 525, endPoint y: 136, distance: 18.0
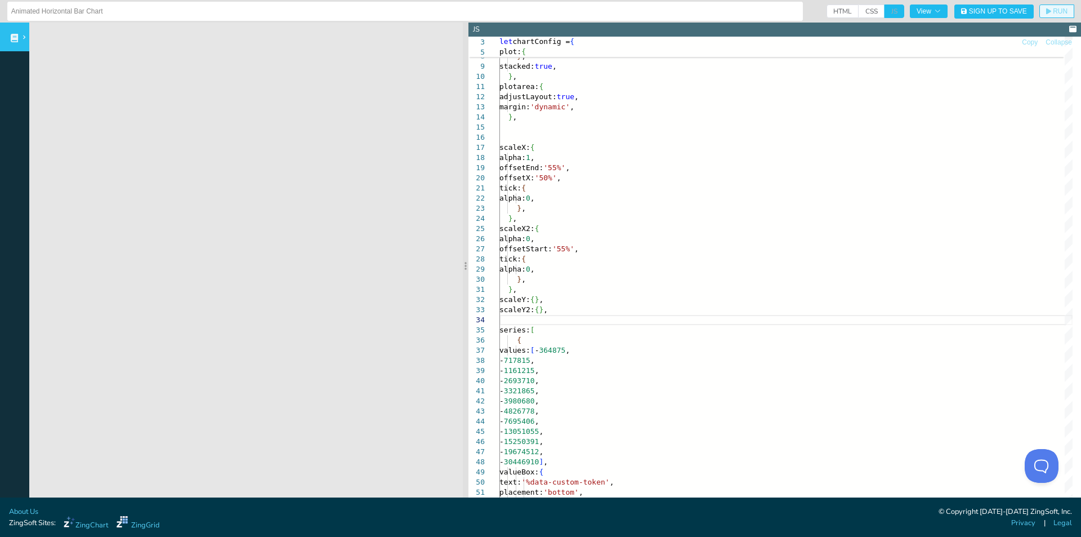
click at [1055, 12] on span "RUN" at bounding box center [1060, 11] width 15 height 7
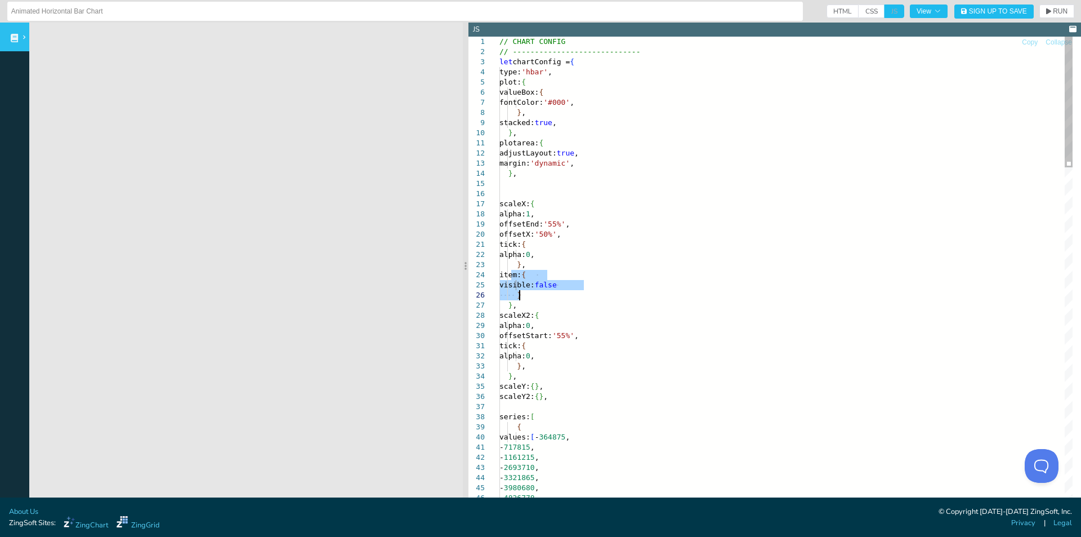
drag, startPoint x: 513, startPoint y: 275, endPoint x: 532, endPoint y: 298, distance: 30.1
click at [1053, 14] on span "RUN" at bounding box center [1060, 11] width 15 height 7
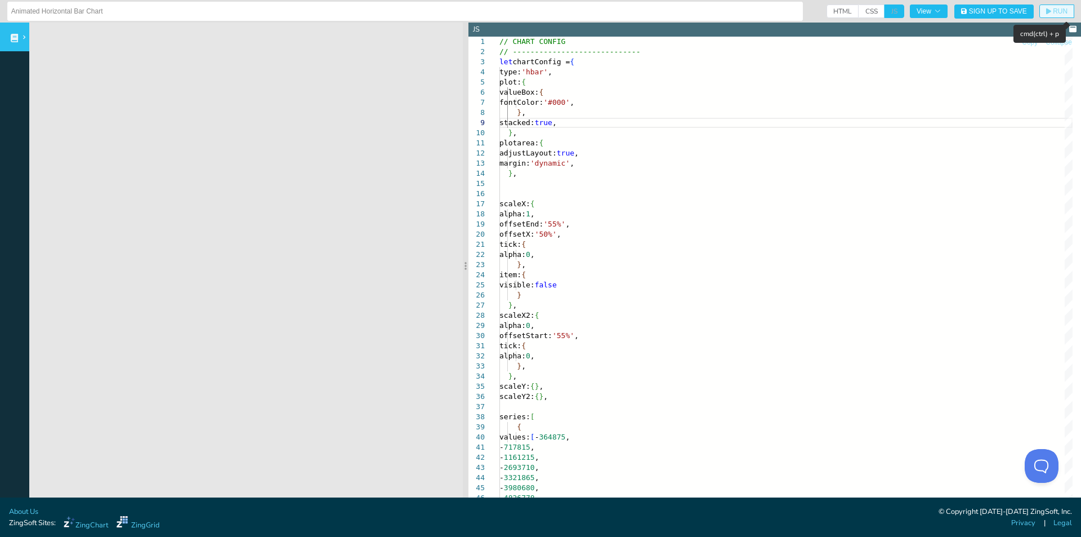
click at [1053, 14] on span "RUN" at bounding box center [1060, 11] width 15 height 7
drag, startPoint x: 515, startPoint y: 274, endPoint x: 528, endPoint y: 297, distance: 26.8
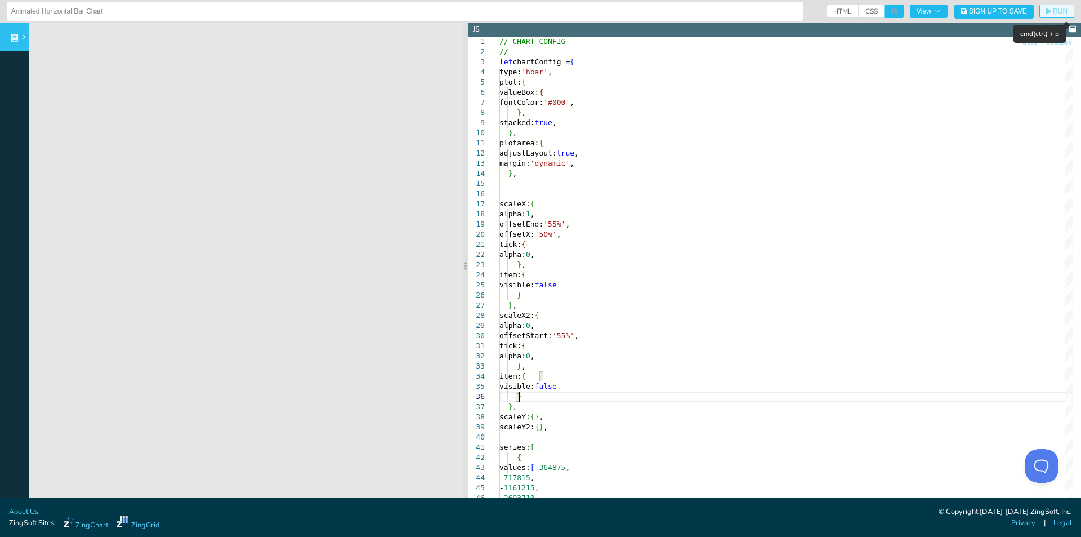
click at [1053, 15] on span "RUN" at bounding box center [1060, 11] width 15 height 7
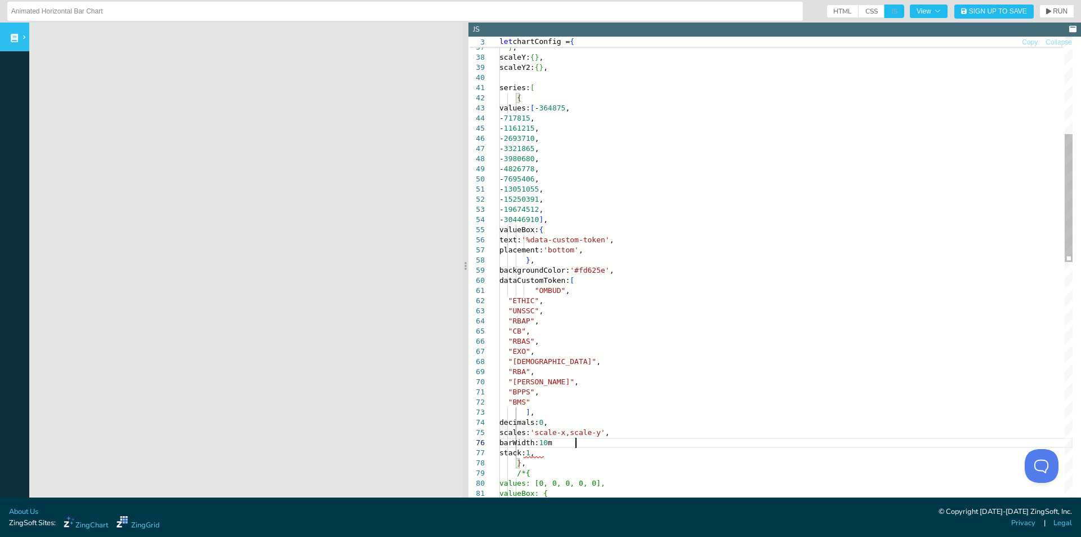
scroll to position [59, 75]
type textarea ""BPPS", "BMS" ], decimals: 0, scales: 'scale-x,scale-y', barWidth: 10, stack: 1…"
click at [1046, 10] on icon "button" at bounding box center [1048, 11] width 5 height 6
drag, startPoint x: 560, startPoint y: 442, endPoint x: 523, endPoint y: 443, distance: 37.8
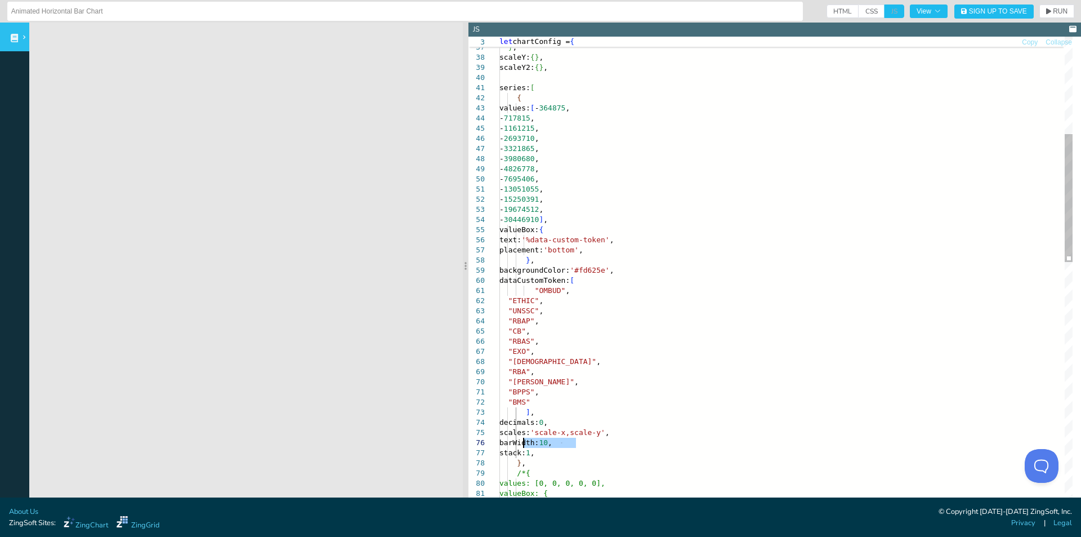
click at [523, 443] on div "series: [ { values: [ - 364875 , - 717815 , - 1161215 , - 2693710 , - 3321865 ,…" at bounding box center [786, 546] width 573 height 1739
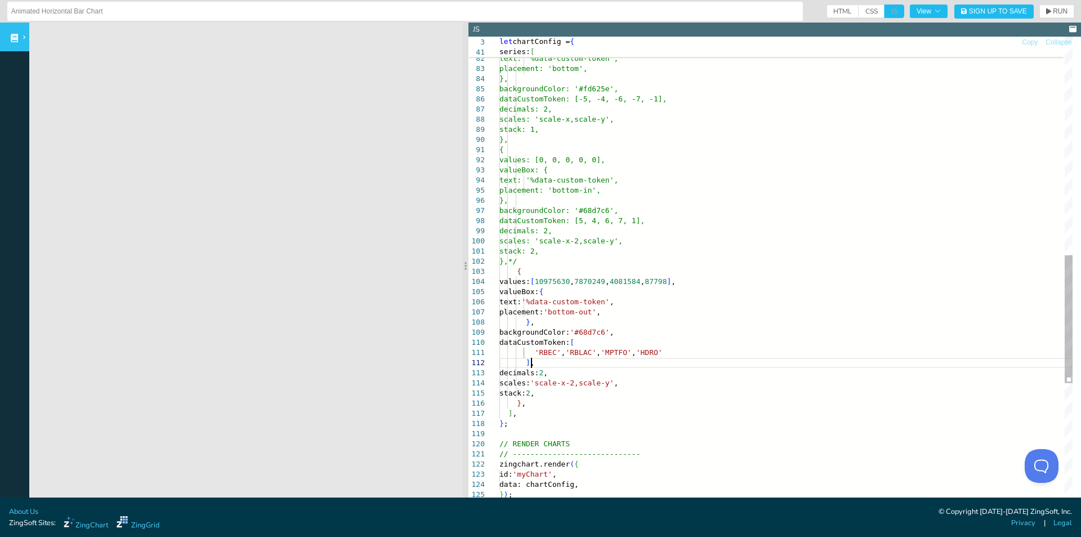
click at [568, 364] on div "values: [0, 0, 0, 0, 0], valueBox: { text: '%data-custom-token', placement: 'bo…" at bounding box center [786, 101] width 573 height 1739
click at [566, 372] on div "values: [0, 0, 0, 0, 0], valueBox: { text: '%data-custom-token', placement: 'bo…" at bounding box center [786, 101] width 573 height 1739
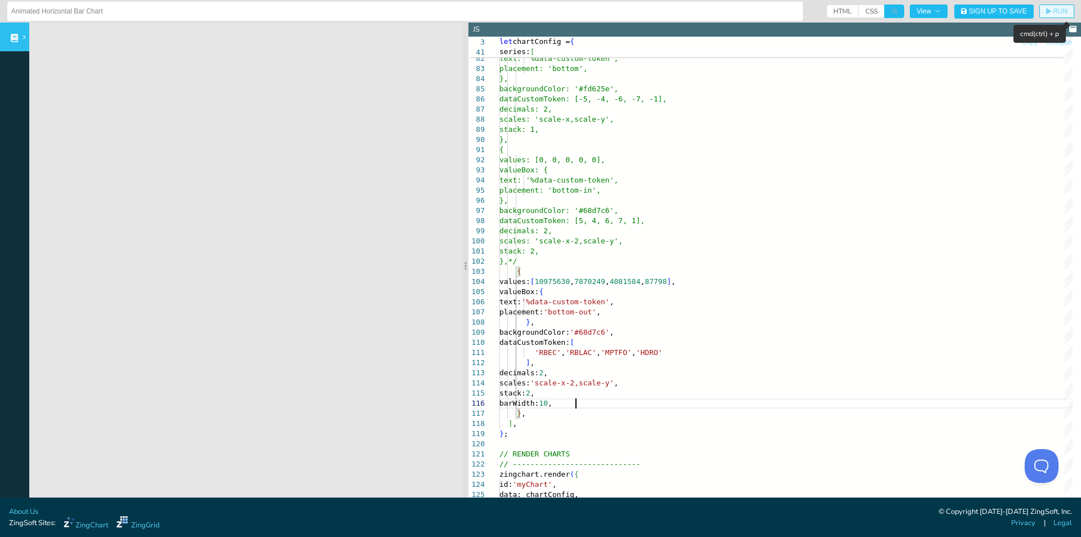
click at [1046, 14] on icon "button" at bounding box center [1048, 11] width 5 height 7
drag, startPoint x: 565, startPoint y: 401, endPoint x: 581, endPoint y: 399, distance: 15.4
click at [565, 400] on div "values: [0, 0, 0, 0, 0], valueBox: { text: '%data-custom-token', placement: 'bo…" at bounding box center [786, 106] width 573 height 1749
click at [1053, 10] on span "RUN" at bounding box center [1060, 11] width 15 height 7
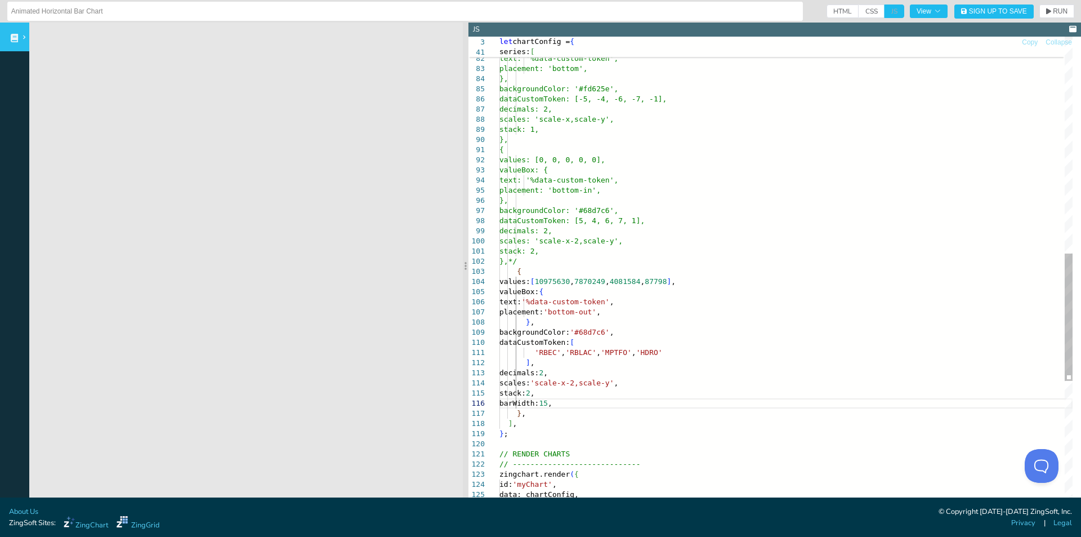
click at [568, 404] on div "values: [0, 0, 0, 0, 0], valueBox: { text: '%data-custom-token', placement: 'bo…" at bounding box center [786, 106] width 573 height 1749
click at [1053, 11] on span "RUN" at bounding box center [1060, 11] width 15 height 7
click at [561, 405] on div "values: [0, 0, 0, 0, 0], valueBox: { text: '%data-custom-token', placement: 'bo…" at bounding box center [786, 106] width 573 height 1749
click at [568, 406] on div "values: [0, 0, 0, 0, 0], valueBox: { text: '%data-custom-token', placement: 'bo…" at bounding box center [786, 106] width 573 height 1749
drag, startPoint x: 1045, startPoint y: 12, endPoint x: 1042, endPoint y: 17, distance: 6.1
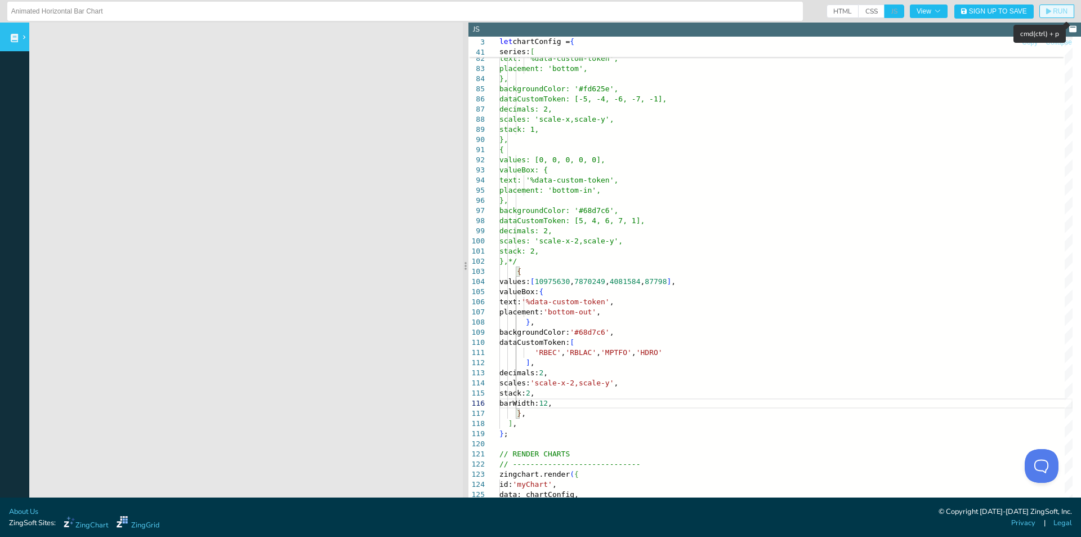
click at [1053, 12] on span "RUN" at bounding box center [1060, 11] width 15 height 7
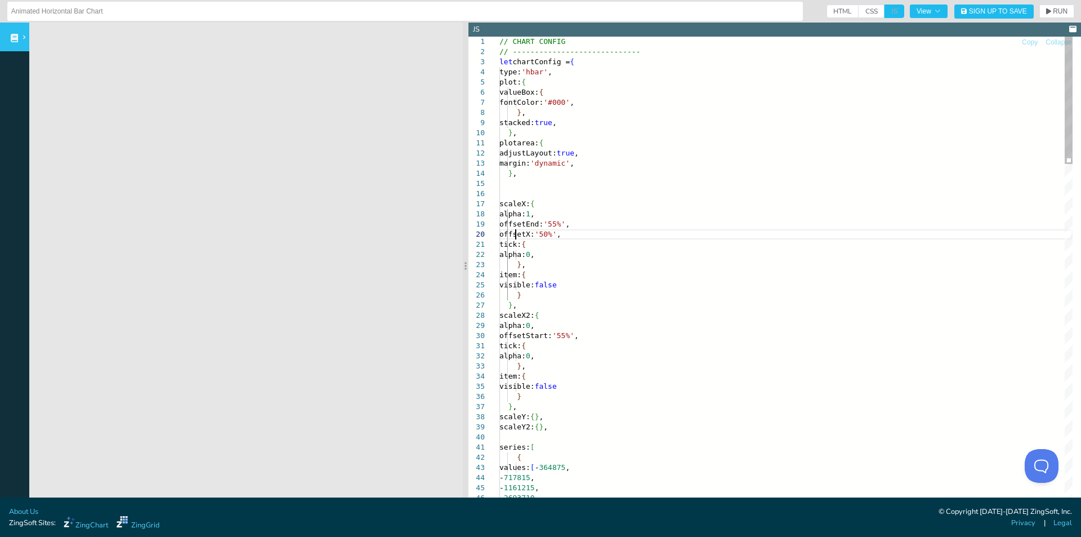
click at [1053, 11] on span "RUN" at bounding box center [1060, 11] width 15 height 7
click at [1069, 28] on icon at bounding box center [1072, 29] width 7 height 6
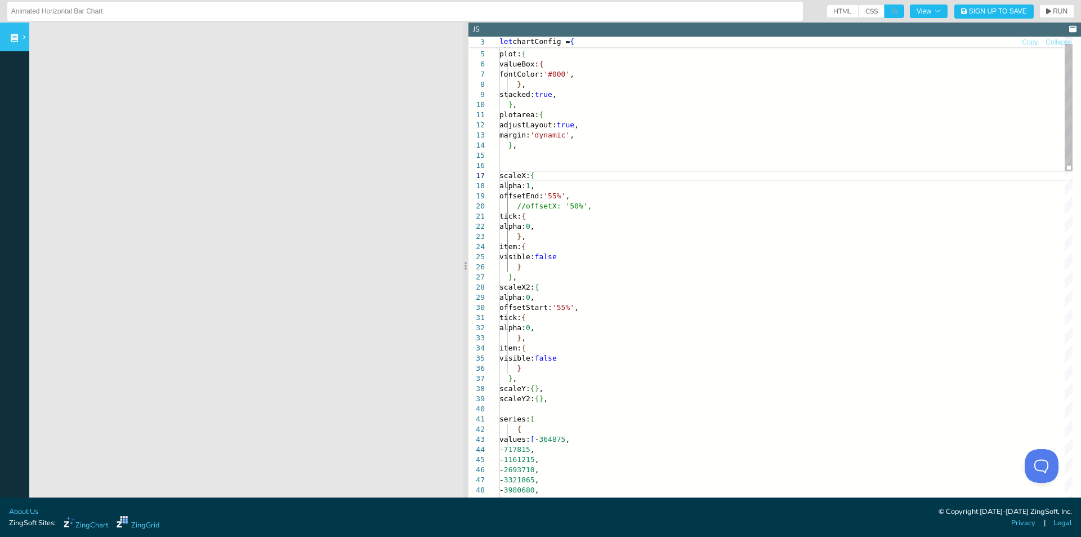
scroll to position [92, 43]
drag, startPoint x: 507, startPoint y: 289, endPoint x: 578, endPoint y: 305, distance: 72.8
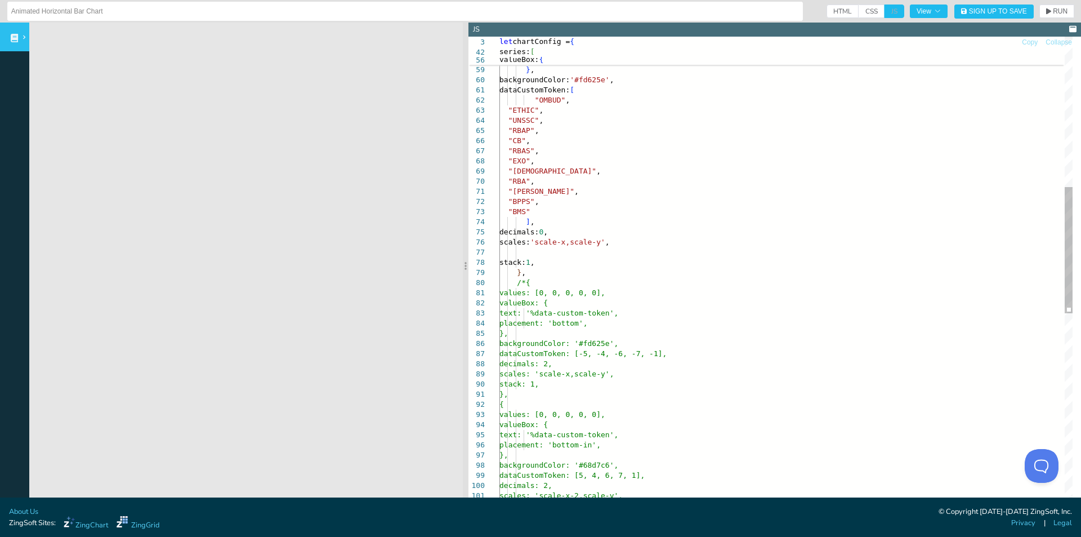
click at [525, 242] on div "valueBox: { text: '%data-custom-token' , placement: 'bottom' , } , backgroundCo…" at bounding box center [786, 356] width 573 height 1759
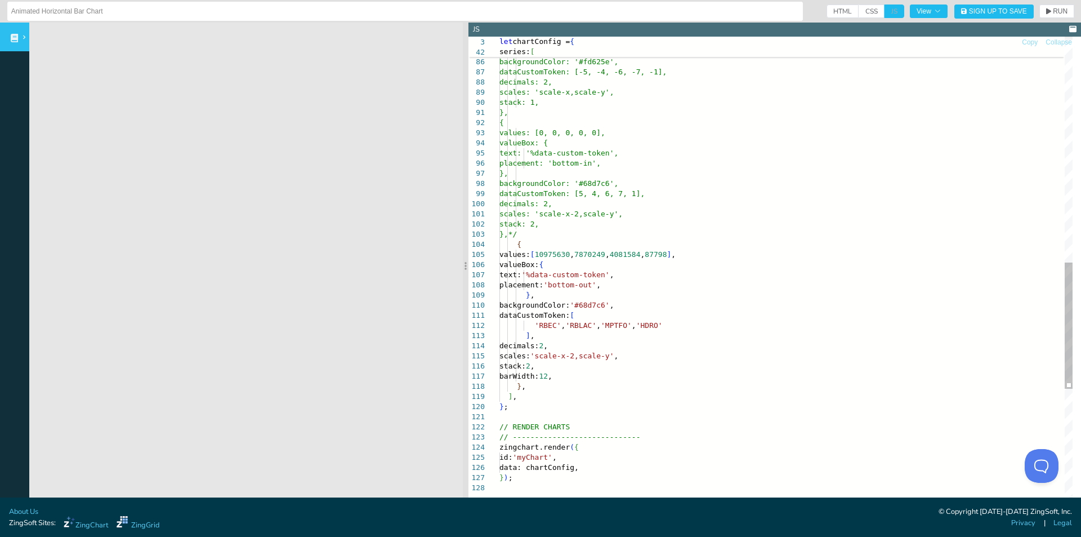
click at [520, 356] on div "placement: 'bottom', }, backgroundColor: '#fd625e', dataCustomToken: [-5, -4, -…" at bounding box center [786, 74] width 573 height 1759
click at [524, 357] on div "placement: 'bottom', }, backgroundColor: '#fd625e', dataCustomToken: [-5, -4, -…" at bounding box center [786, 74] width 573 height 1759
click at [1053, 10] on span "RUN" at bounding box center [1060, 11] width 15 height 7
click at [522, 367] on div "placement: 'bottom', }, backgroundColor: '#fd625e', dataCustomToken: [-5, -4, -…" at bounding box center [786, 74] width 573 height 1759
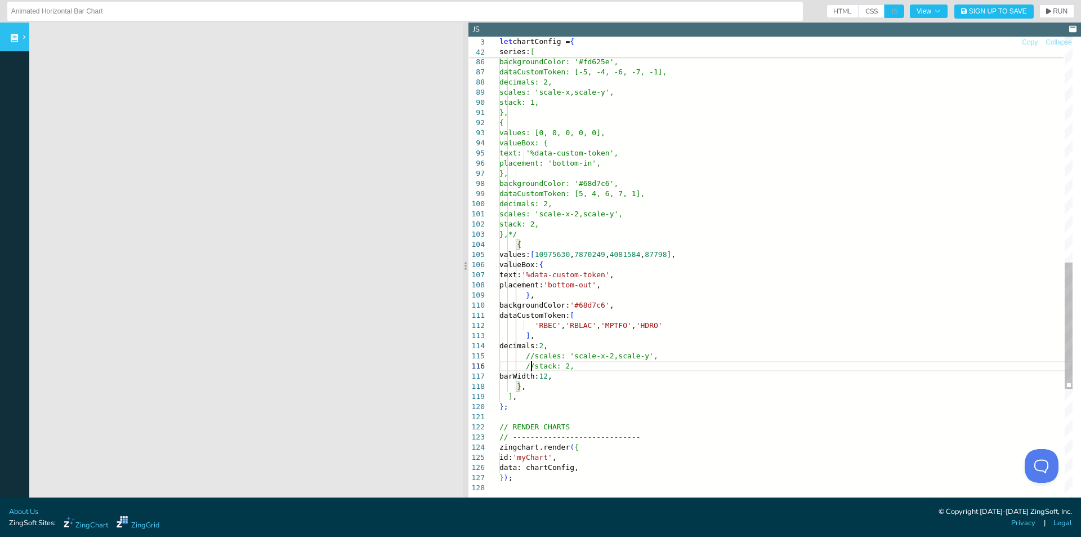
scroll to position [51, 32]
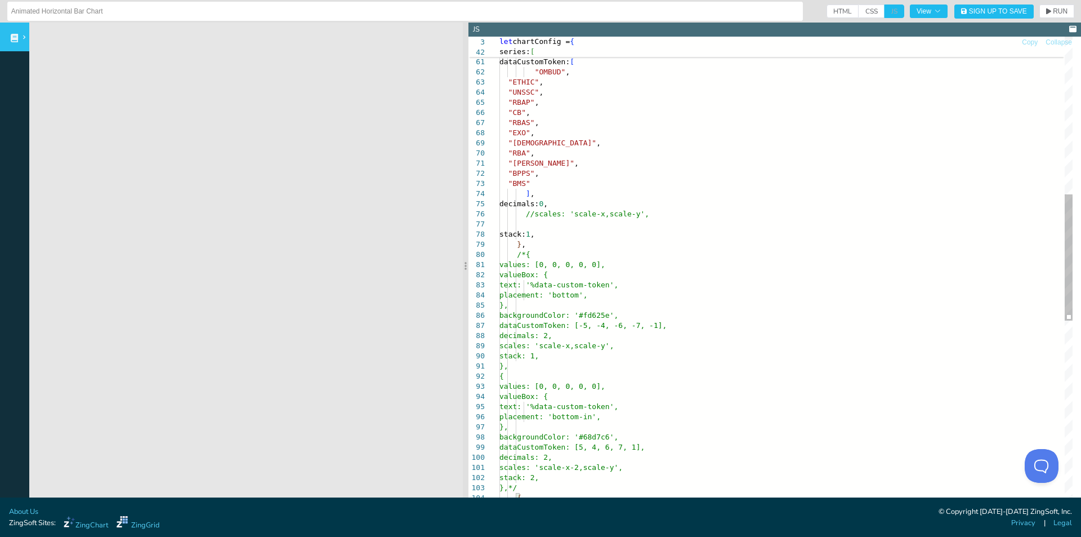
click at [519, 234] on div "placement: 'bottom', }, backgroundColor: '#fd625e', dataCustomToken: [-5, -4, -…" at bounding box center [786, 328] width 573 height 1759
click at [525, 230] on div "placement: 'bottom', }, backgroundColor: '#fd625e', dataCustomToken: [-5, -4, -…" at bounding box center [786, 328] width 573 height 1759
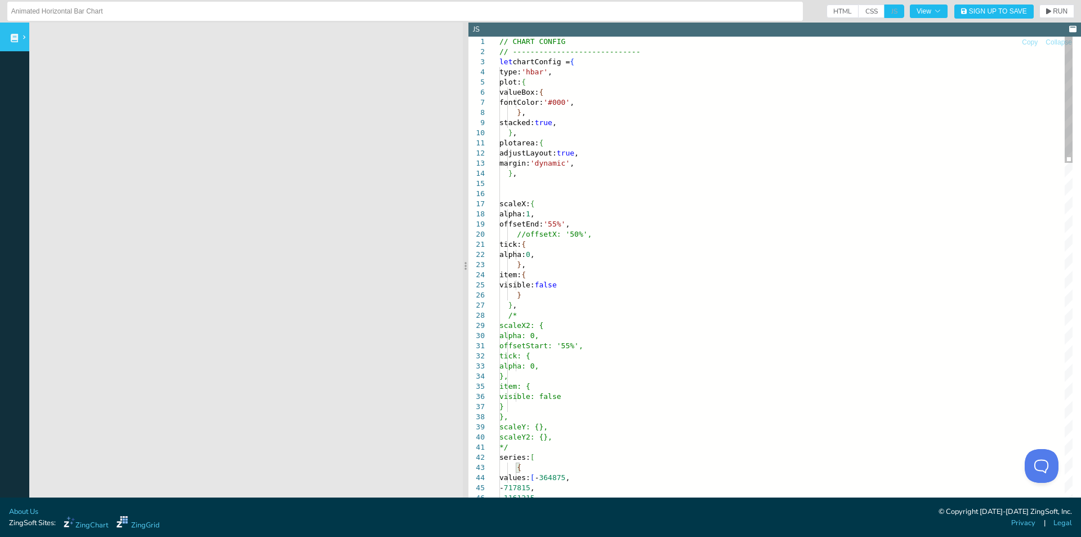
click at [1046, 10] on span "RUN" at bounding box center [1056, 11] width 21 height 7
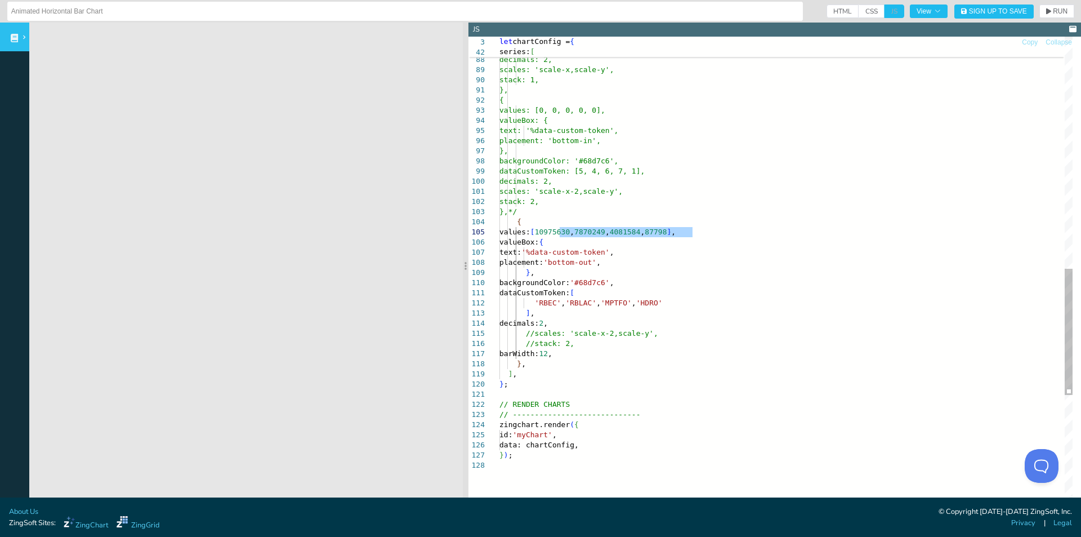
drag, startPoint x: 694, startPoint y: 230, endPoint x: 559, endPoint y: 230, distance: 135.2
click at [559, 230] on div "}, { values: [0, 0, 0, 0, 0], valueBox: { text: '%data-custom-token', placement…" at bounding box center [786, 52] width 573 height 1759
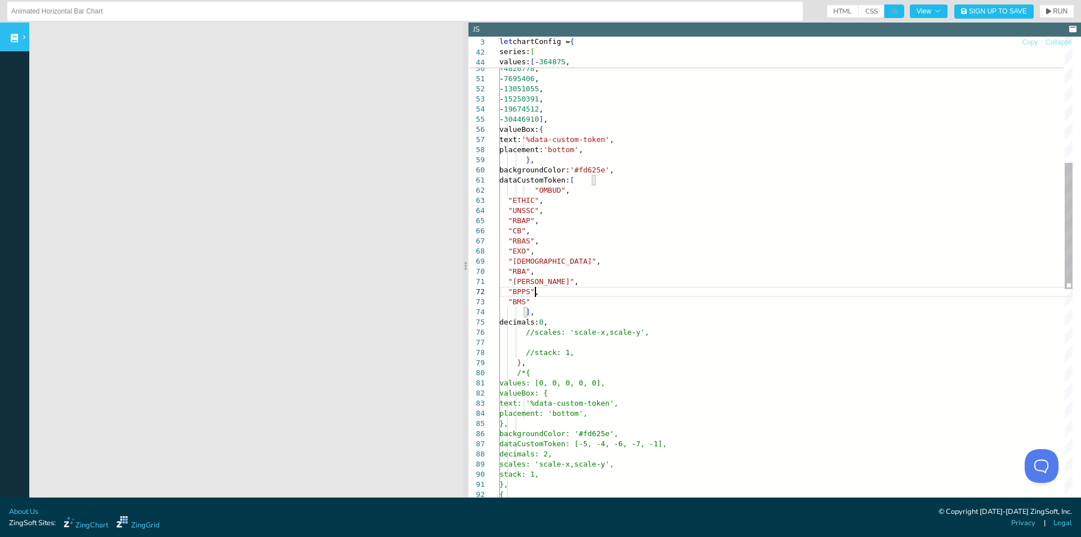
click at [591, 294] on div "}, { values: [0, 0, 0, 0, 0], scales: 'scale-x,scale-y', stack: 1, backgroundCo…" at bounding box center [786, 446] width 573 height 1759
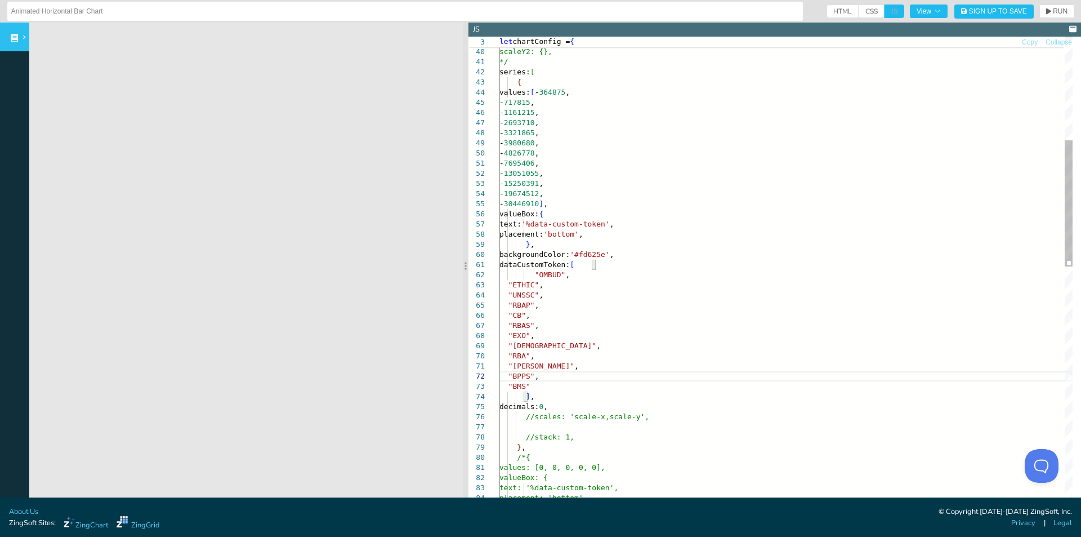
click at [598, 207] on div "text: '%data-custom-token', placement: 'bottom', }, decimals: 0 , //scales: 'sc…" at bounding box center [786, 530] width 573 height 1759
click at [564, 90] on div "text: '%data-custom-token', placement: 'bottom', }, decimals: 0 , //scales: 'sc…" at bounding box center [786, 530] width 573 height 1759
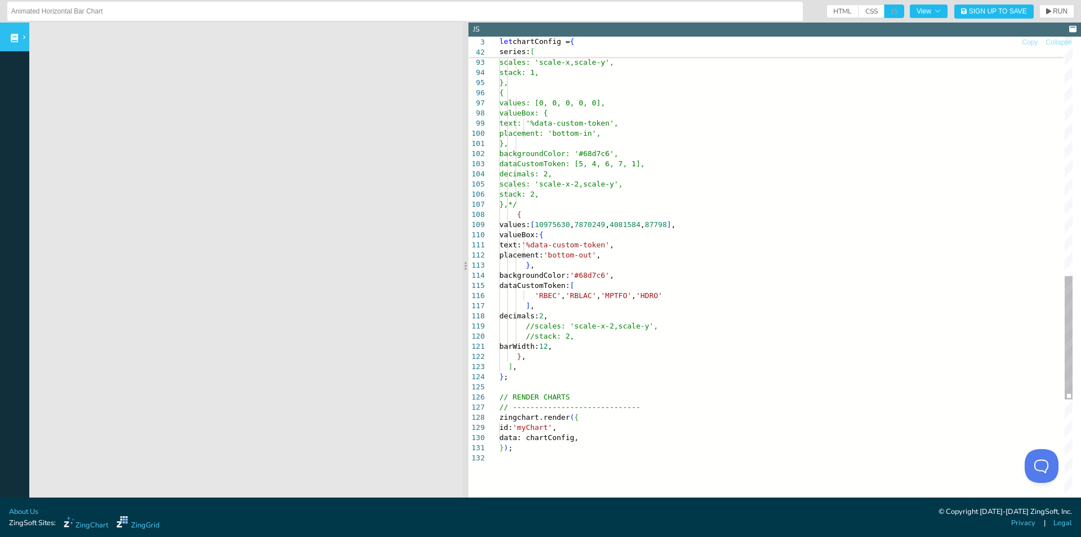
scroll to position [49, 161]
drag, startPoint x: 530, startPoint y: 295, endPoint x: 705, endPoint y: 296, distance: 175.2
click at [705, 296] on div "backgroundColor: '#fd625e', dataCustomToken: [-5, -4, -6, -7, -1], decimals: 2,…" at bounding box center [786, 25] width 573 height 1800
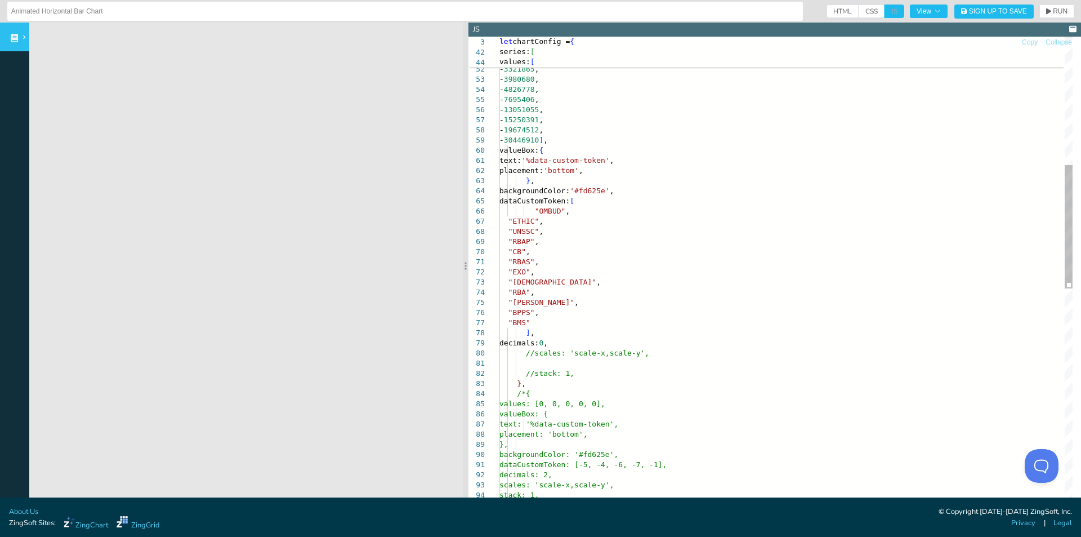
click at [619, 200] on div "backgroundColor: '#fd625e', dataCustomToken: [-5, -4, -6, -7, -1], decimals: 2,…" at bounding box center [786, 447] width 573 height 1800
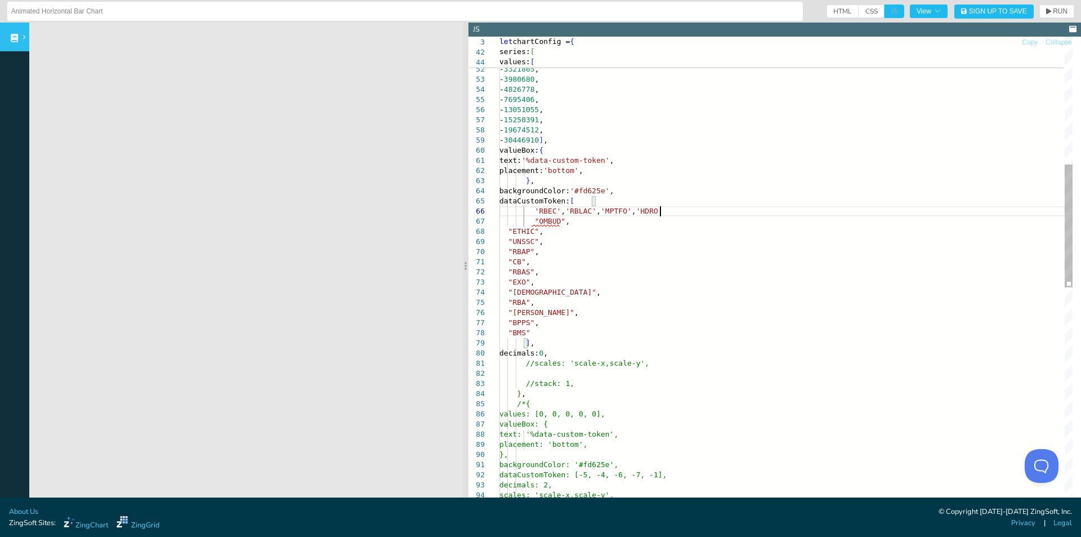
scroll to position [51, 164]
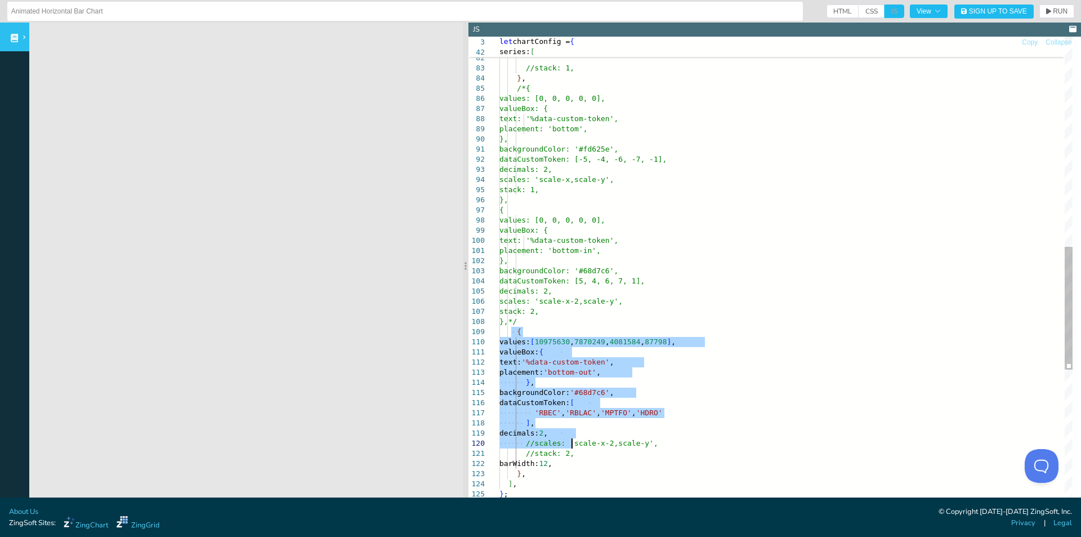
drag, startPoint x: 512, startPoint y: 333, endPoint x: 572, endPoint y: 447, distance: 128.5
click at [572, 447] on div "backgroundColor: '#fd625e', dataCustomToken: [-5, -4, -6, -7, -1], decimals: 2,…" at bounding box center [786, 137] width 573 height 1810
click at [560, 356] on div "backgroundColor: '#fd625e', dataCustomToken: [-5, -4, -6, -7, -1], decimals: 2,…" at bounding box center [786, 137] width 573 height 1810
click at [547, 331] on div "backgroundColor: '#fd625e', dataCustomToken: [-5, -4, -6, -7, -1], decimals: 2,…" at bounding box center [786, 137] width 573 height 1810
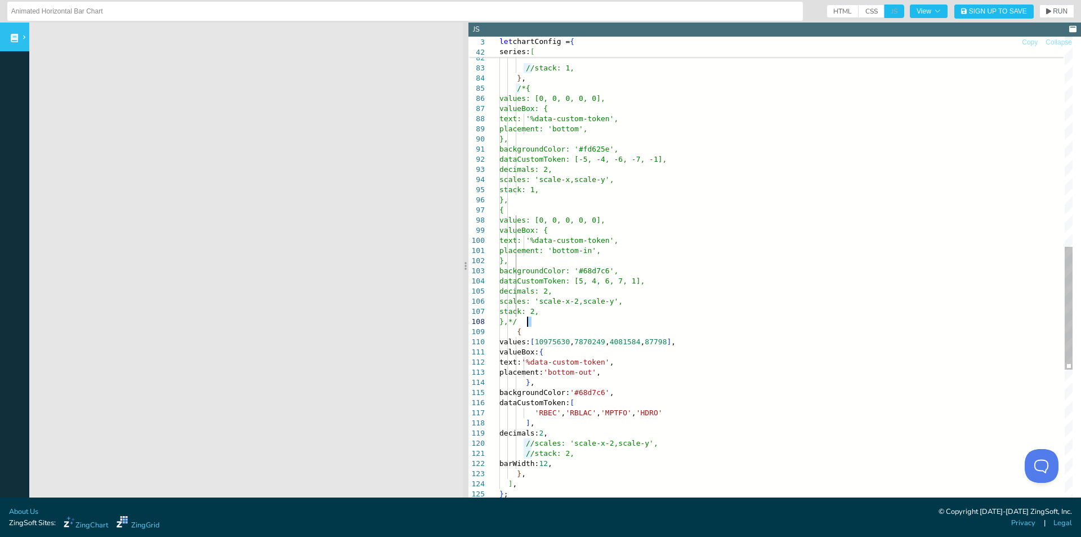
drag, startPoint x: 538, startPoint y: 322, endPoint x: 524, endPoint y: 320, distance: 13.7
click at [524, 320] on div "backgroundColor: '#fd625e', dataCustomToken: [-5, -4, -6, -7, -1], decimals: 2,…" at bounding box center [786, 137] width 573 height 1810
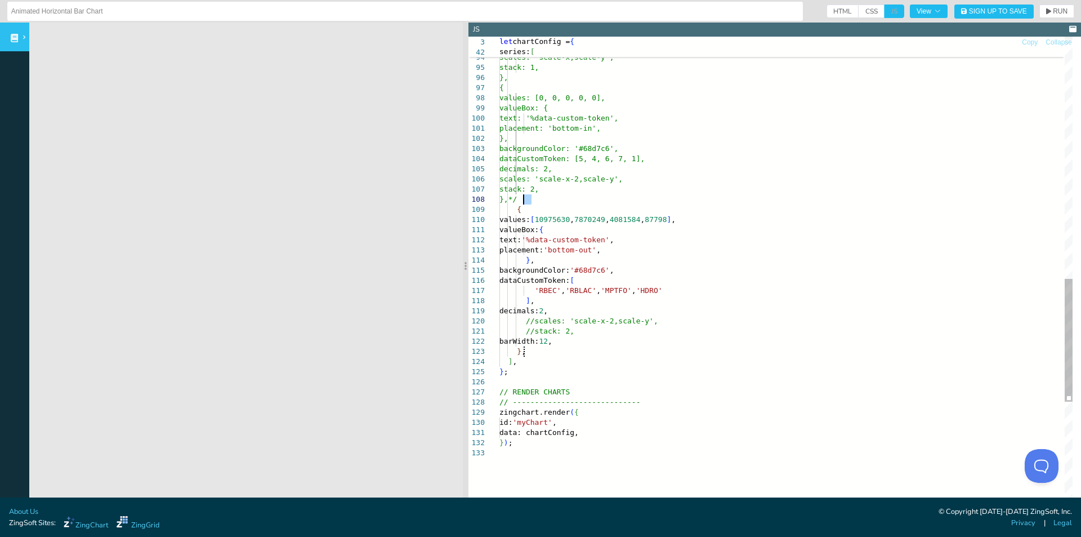
drag, startPoint x: 525, startPoint y: 319, endPoint x: 533, endPoint y: 351, distance: 33.1
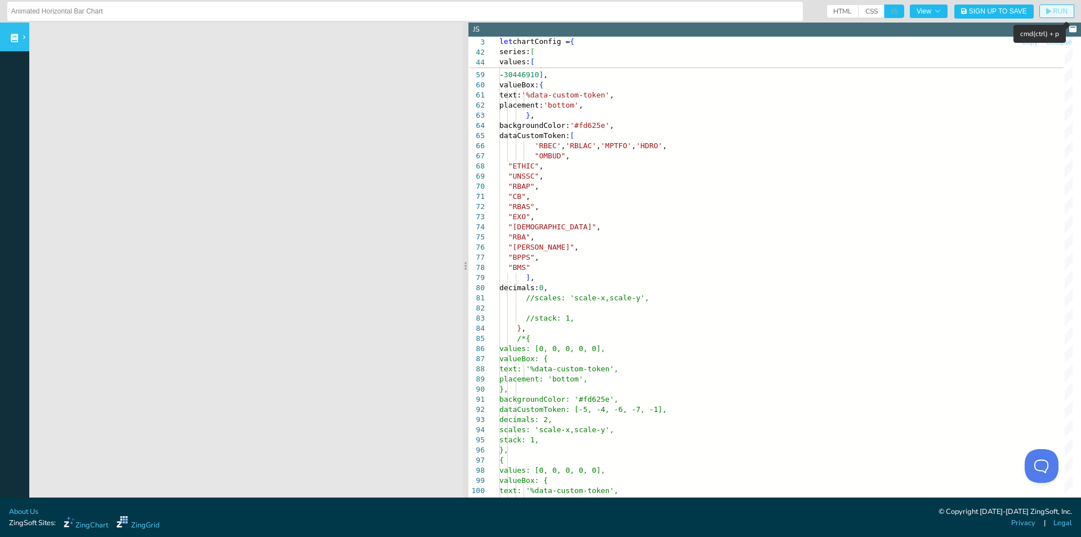
click at [1046, 13] on span "RUN" at bounding box center [1056, 11] width 21 height 7
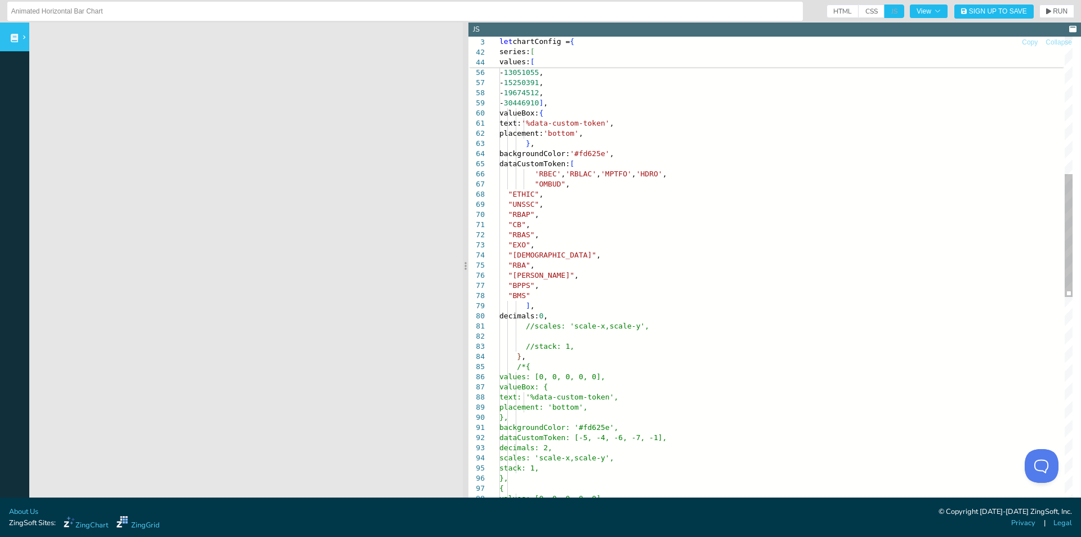
scroll to position [51, 72]
drag, startPoint x: 532, startPoint y: 294, endPoint x: 476, endPoint y: 194, distance: 114.2
click at [500, 194] on div "dataCustomToken: [-5, -4, -6, -7, -1], decimals: 2, scales: 'scale-x,scale-y', …" at bounding box center [786, 415] width 573 height 1810
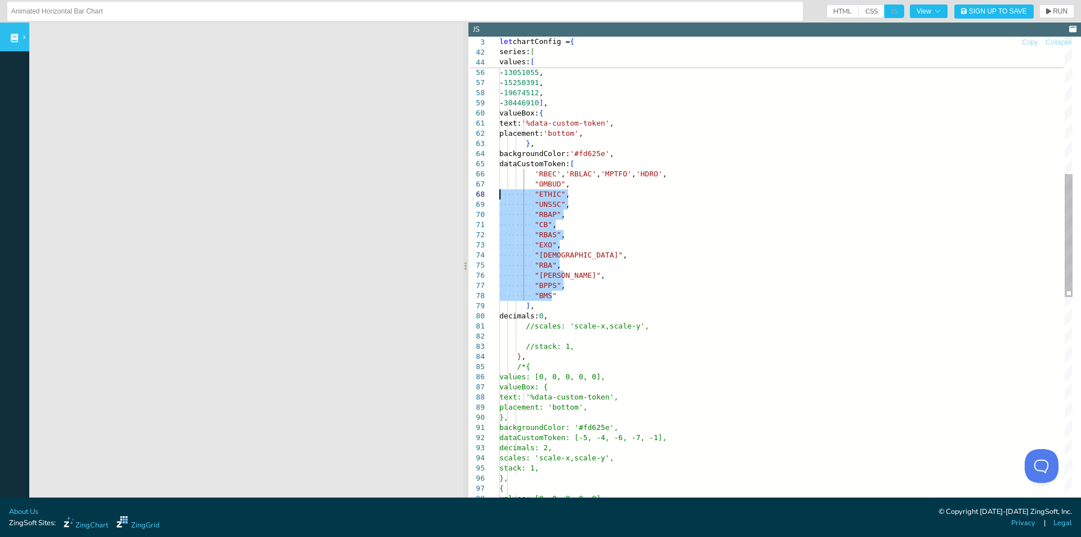
click at [710, 211] on div "dataCustomToken: [-5, -4, -6, -7, -1], decimals: 2, scales: 'scale-x,scale-y', …" at bounding box center [786, 415] width 573 height 1810
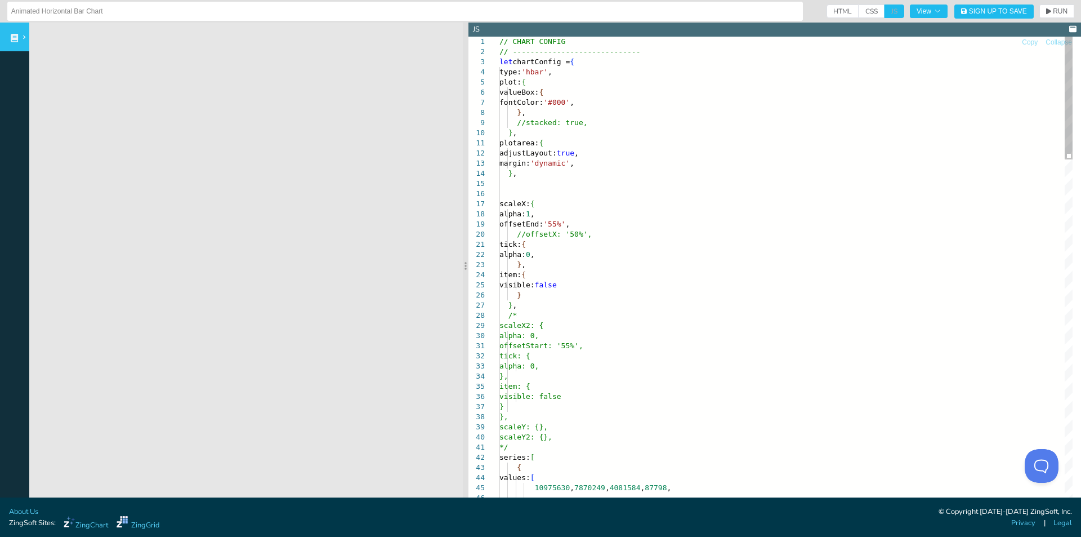
click at [1040, 10] on button "RUN" at bounding box center [1057, 12] width 35 height 14
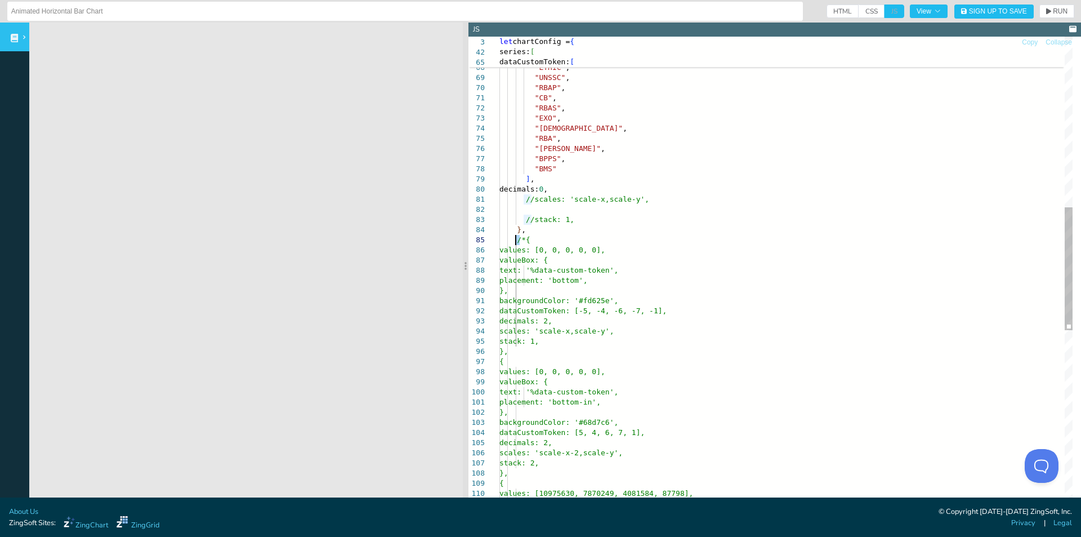
click at [516, 240] on div "dataCustomToken: [ 'RBEC' , 'RBLAC' , 'MPTFO' , 'HDRO' , "OMBUD" , "ETHIC" , "U…" at bounding box center [786, 288] width 573 height 1810
click at [524, 236] on div "dataCustomToken: [ 'RBEC' , 'RBLAC' , 'MPTFO' , 'HDRO' , "OMBUD" , "ETHIC" , "U…" at bounding box center [786, 288] width 573 height 1810
click at [517, 235] on div "dataCustomToken: [ 'RBEC' , 'RBLAC' , 'MPTFO' , 'HDRO' , "OMBUD" , "ETHIC" , "U…" at bounding box center [786, 288] width 573 height 1810
drag, startPoint x: 519, startPoint y: 239, endPoint x: 527, endPoint y: 353, distance: 113.4
click at [632, 216] on div "dataCustomToken: [ 'RBEC' , 'RBLAC' , 'MPTFO' , 'HDRO' , "OMBUD" , "ETHIC" , "U…" at bounding box center [786, 288] width 573 height 1810
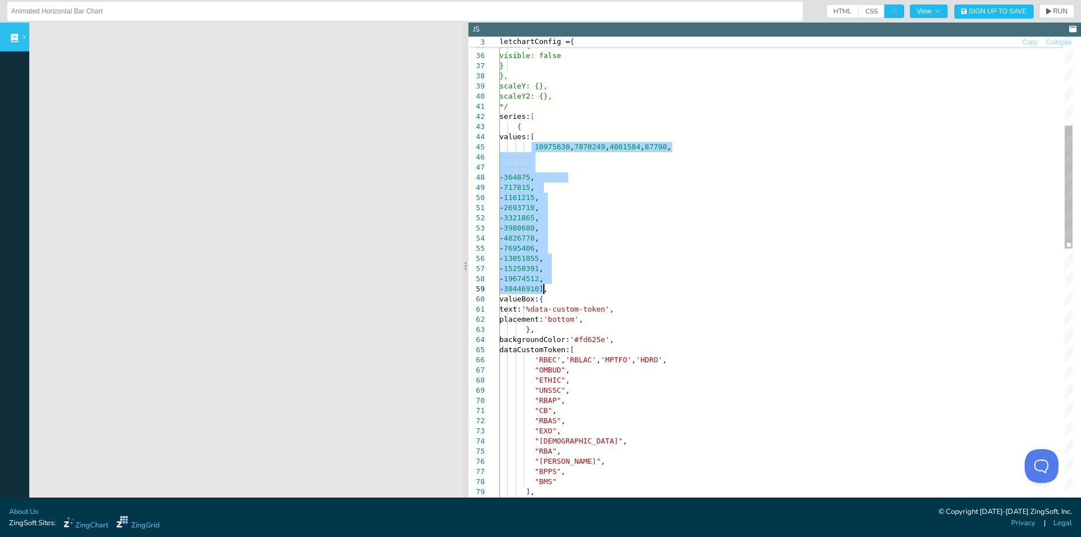
drag, startPoint x: 532, startPoint y: 149, endPoint x: 544, endPoint y: 289, distance: 141.3
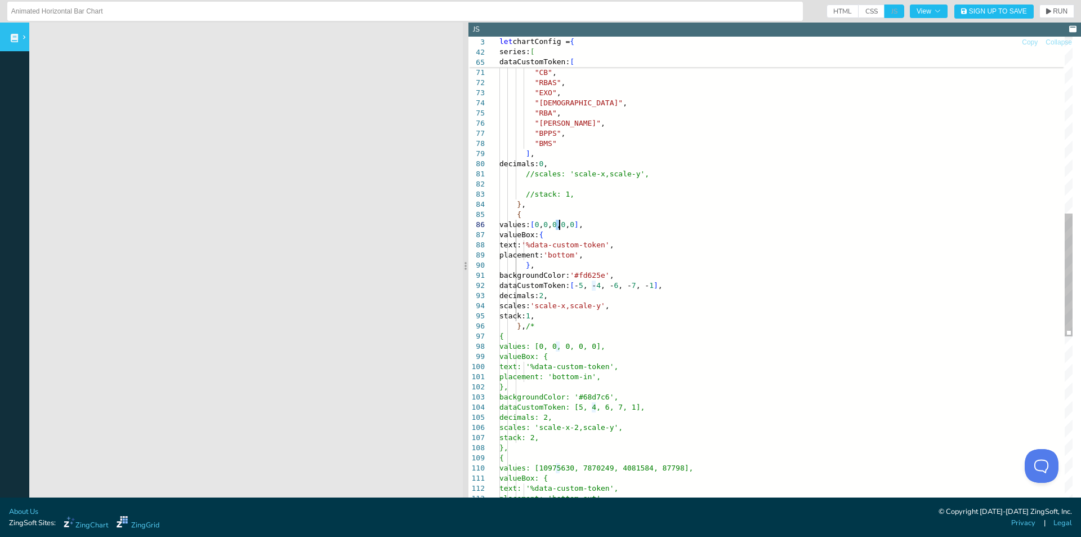
click at [559, 225] on div ""RBAP" , "CB" , "RBAS" , "EXO" , "IEO" , "RBA" , "[PERSON_NAME]" , "BPPS" , "BM…" at bounding box center [786, 263] width 573 height 1810
drag, startPoint x: 576, startPoint y: 204, endPoint x: 567, endPoint y: 219, distance: 16.9
click at [576, 208] on div ""RBAP" , "CB" , "RBAS" , "EXO" , "IEO" , "RBA" , "[PERSON_NAME]" , "BPPS" , "BM…" at bounding box center [786, 263] width 573 height 1810
drag, startPoint x: 561, startPoint y: 222, endPoint x: 614, endPoint y: 222, distance: 52.9
click at [614, 222] on div ""RBAP" , "CB" , "RBAS" , "EXO" , "IEO" , "RBA" , "[PERSON_NAME]" , "BPPS" , "BM…" at bounding box center [786, 263] width 573 height 1810
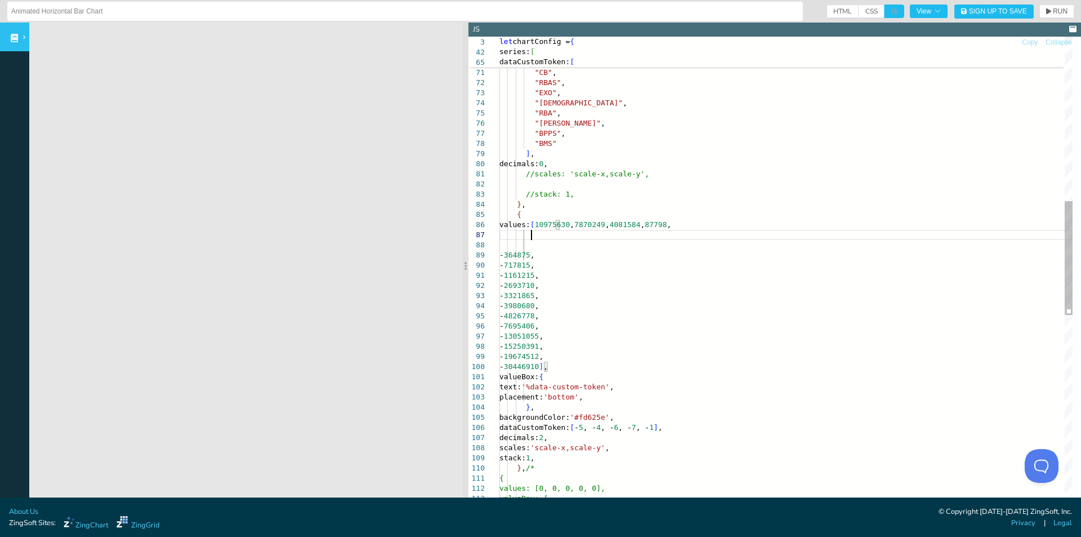
click at [592, 239] on div ""RBAP" , "CB" , "RBAS" , "EXO" , "IEO" , "RBA" , "[PERSON_NAME]" , "BPPS" , "BM…" at bounding box center [786, 334] width 573 height 1952
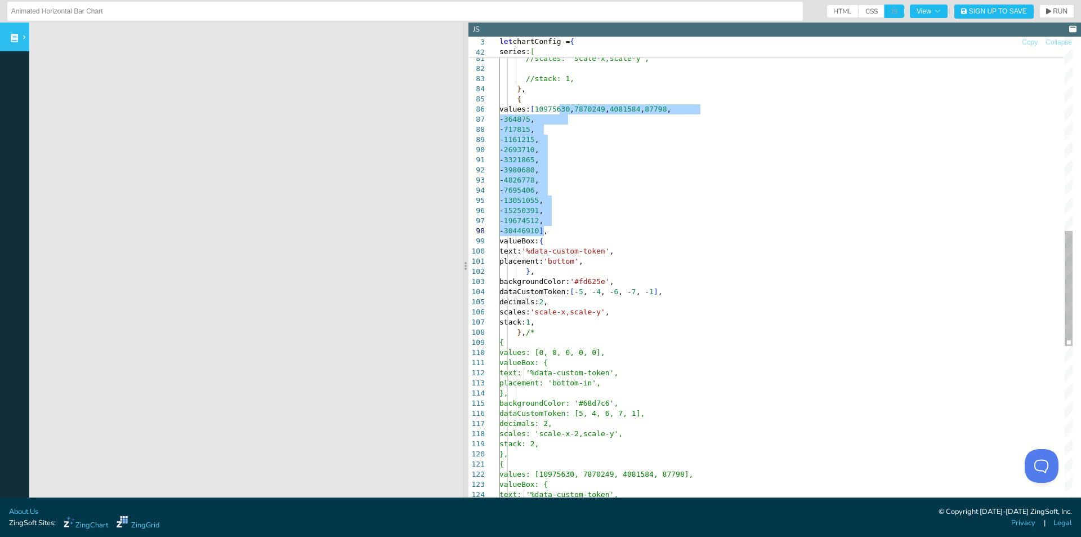
drag, startPoint x: 559, startPoint y: 111, endPoint x: 543, endPoint y: 226, distance: 116.6
click at [543, 226] on div "] , decimals: 0 , //scales: 'scale-x,scale-y', //stack: 1, } , { values: [ 1097…" at bounding box center [786, 209] width 573 height 1932
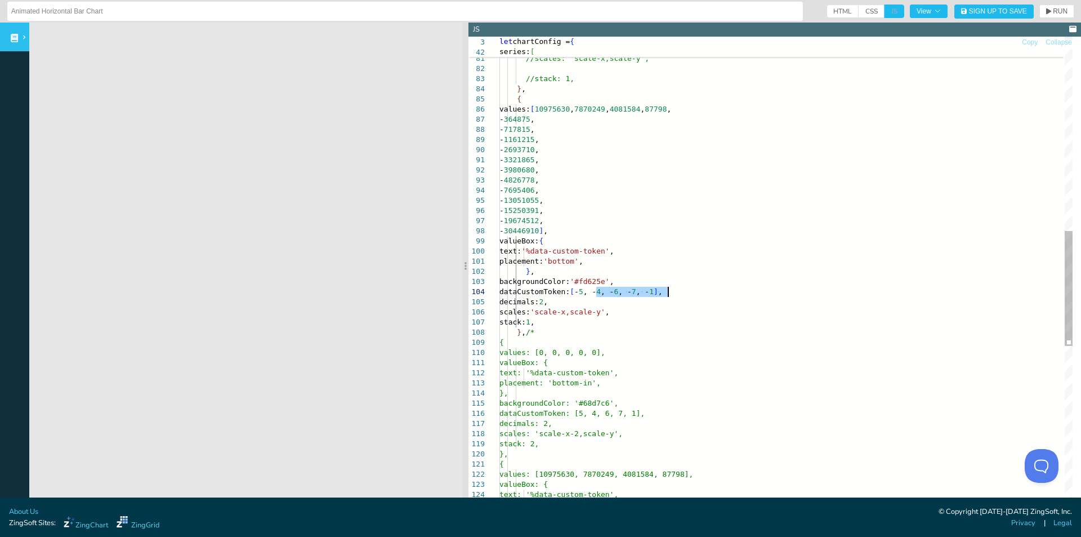
drag, startPoint x: 597, startPoint y: 291, endPoint x: 667, endPoint y: 293, distance: 70.4
click at [667, 293] on div "] , decimals: 0 , //scales: 'scale-x,scale-y', //stack: 1, } , { values: [ 1097…" at bounding box center [786, 209] width 573 height 1932
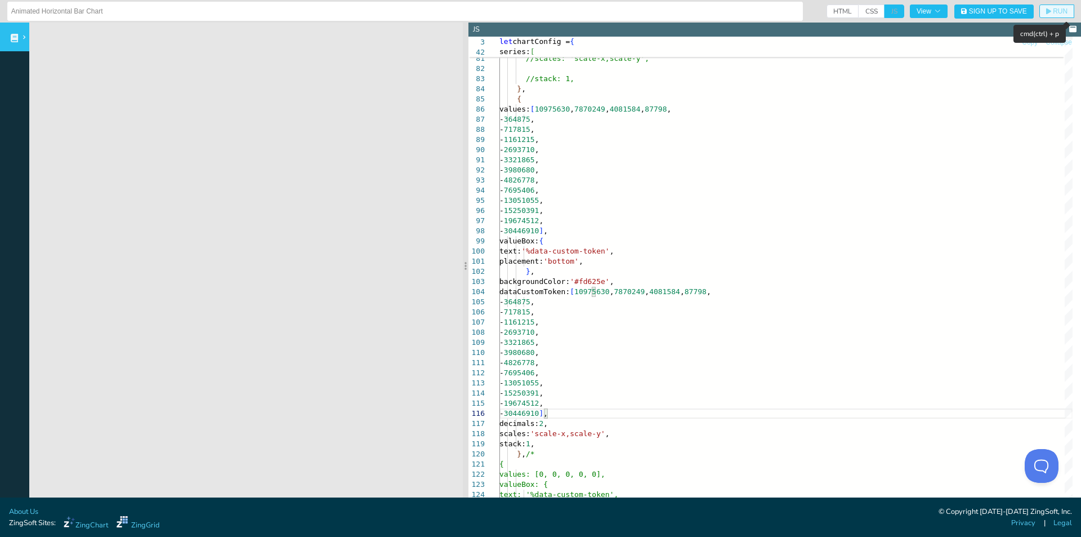
click at [1046, 11] on icon "button" at bounding box center [1048, 11] width 5 height 6
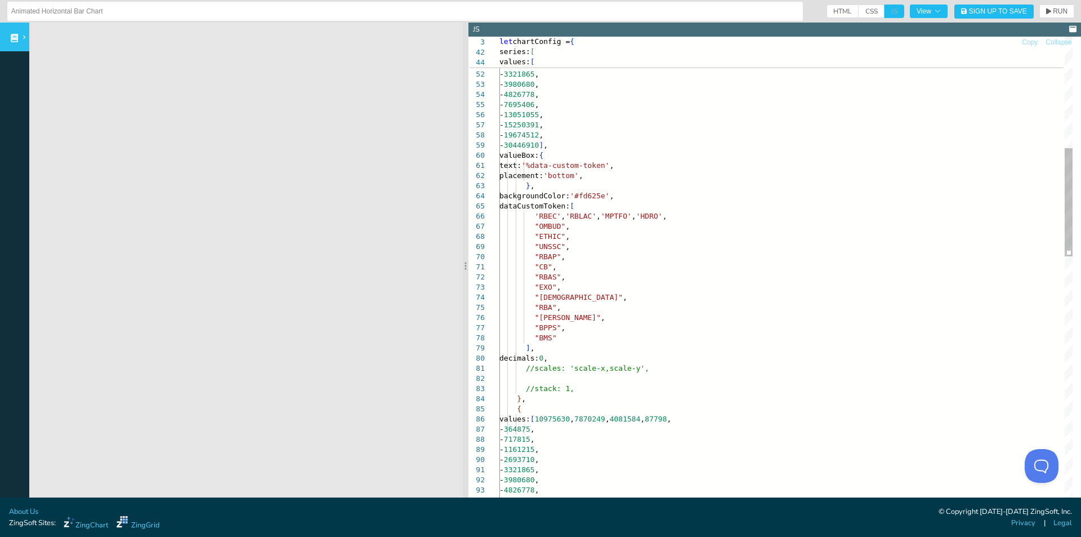
click at [1053, 10] on span "RUN" at bounding box center [1060, 11] width 15 height 7
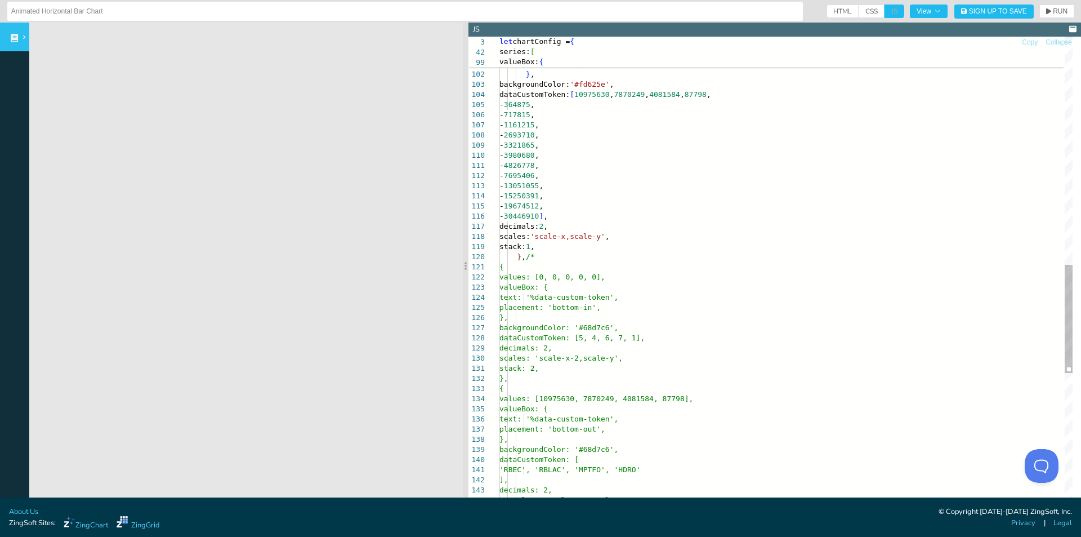
scroll to position [82, 24]
drag, startPoint x: 606, startPoint y: 310, endPoint x: 582, endPoint y: 307, distance: 24.4
click at [582, 307] on div "- 30446910 ] , valueBox: { text: '%data-custom-token' , placement: 'bottom' , }…" at bounding box center [786, 71] width 573 height 2053
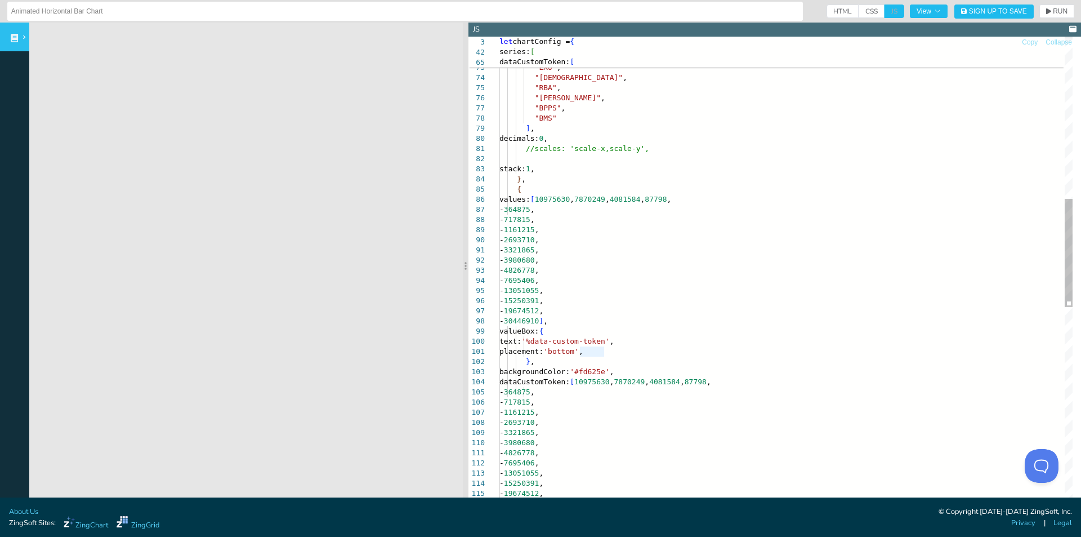
click at [611, 363] on div "placement: 'bottom' , } , backgroundColor: '#fd625e' , dataCustomToken: [ 10975…" at bounding box center [786, 359] width 573 height 2053
click at [604, 350] on div "placement: 'bottom' , } , backgroundColor: '#fd625e' , dataCustomToken: [ 10975…" at bounding box center [786, 359] width 573 height 2053
click at [601, 362] on div "placement: 'bottom' , } , backgroundColor: '#fd625e' , dataCustomToken: [ 10975…" at bounding box center [786, 359] width 573 height 2053
drag, startPoint x: 604, startPoint y: 348, endPoint x: 581, endPoint y: 348, distance: 23.1
click at [581, 348] on div "placement: 'bottom' , } , backgroundColor: '#fd625e' , dataCustomToken: [ 10975…" at bounding box center [786, 359] width 573 height 2053
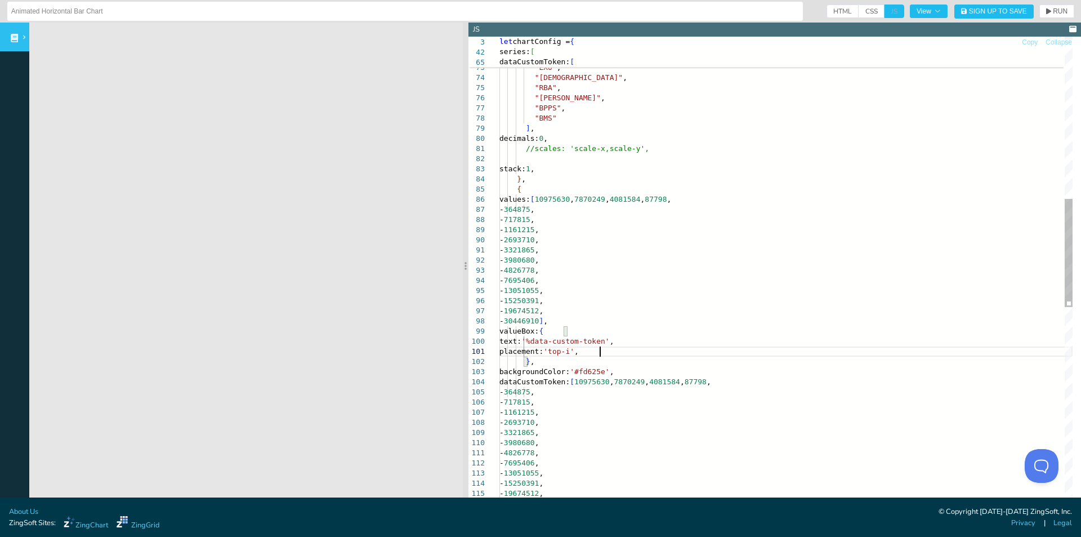
scroll to position [8, 104]
click at [1053, 11] on span "RUN" at bounding box center [1060, 11] width 15 height 7
click at [622, 221] on div "placement: 'top-in' , } , backgroundColor: '#fd625e' , dataCustomToken: [ 10975…" at bounding box center [786, 359] width 573 height 2053
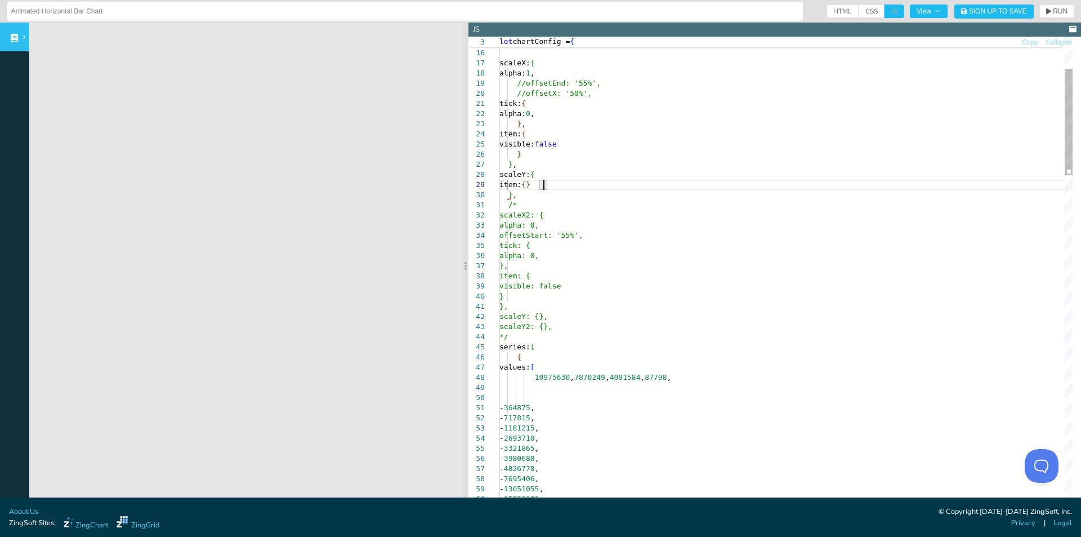
scroll to position [92, 23]
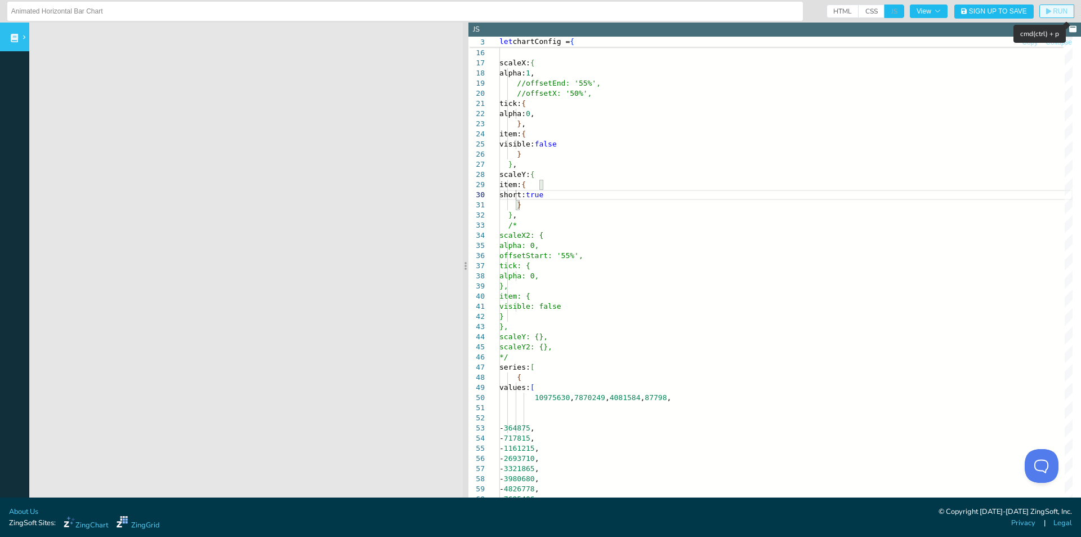
click at [1046, 11] on icon "button" at bounding box center [1048, 11] width 5 height 6
drag, startPoint x: 521, startPoint y: 188, endPoint x: 531, endPoint y: 204, distance: 18.7
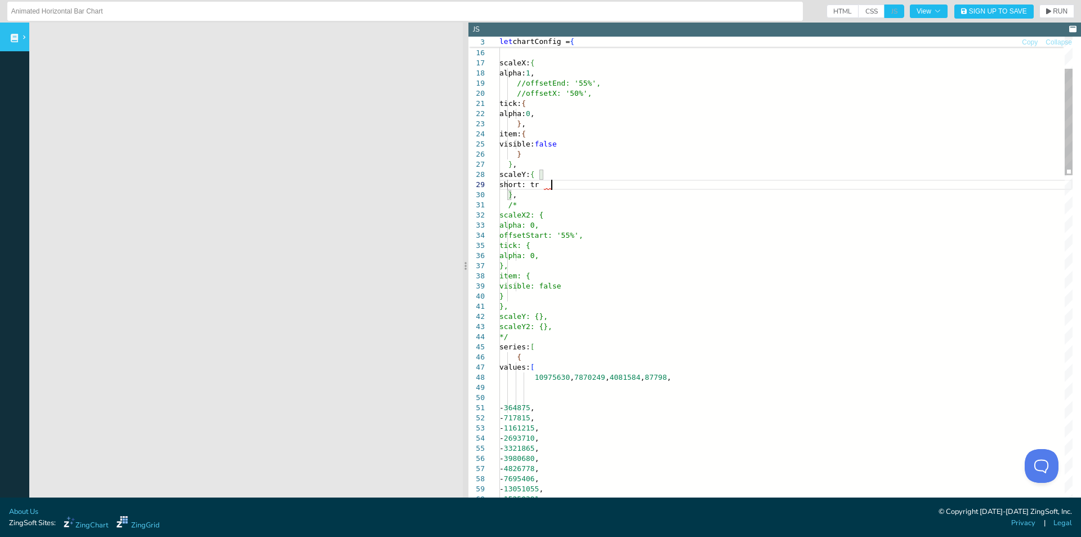
scroll to position [90, 60]
click at [1053, 12] on span "RUN" at bounding box center [1060, 11] width 15 height 7
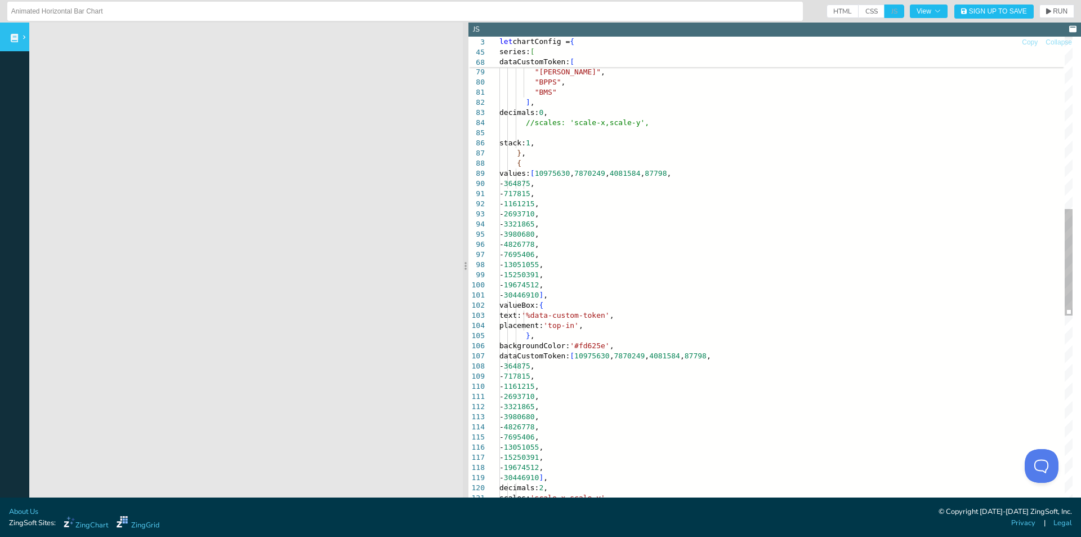
click at [636, 331] on div "- 717815 , - 1161215 , - 2693710 , - 3321865 , - 3980680 , - 4826778 , - 769540…" at bounding box center [786, 318] width 573 height 2084
click at [639, 327] on div "- 717815 , - 1161215 , - 2693710 , - 3321865 , - 3980680 , - 4826778 , - 769540…" at bounding box center [786, 318] width 573 height 2084
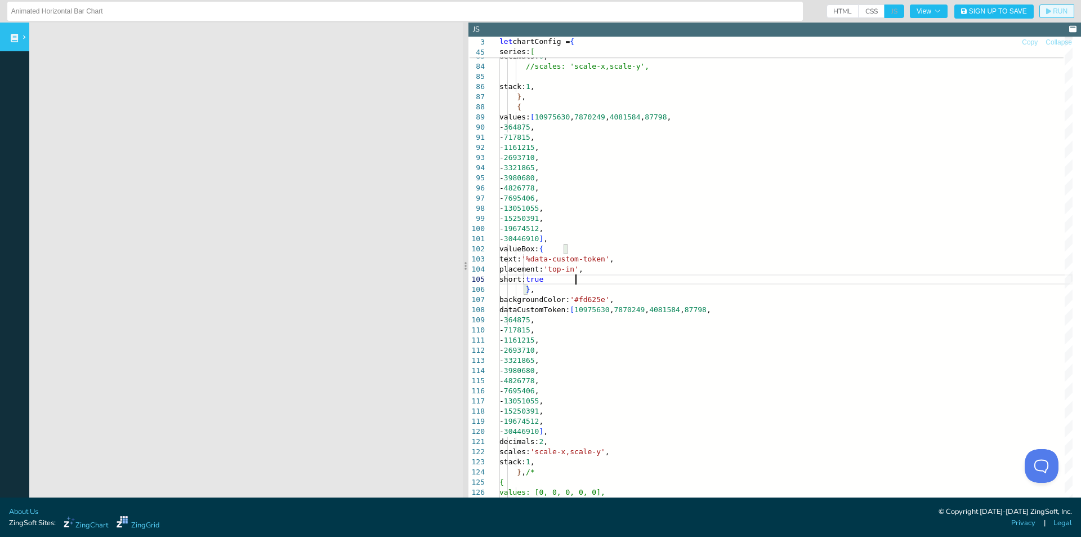
click at [1053, 11] on span "RUN" at bounding box center [1060, 11] width 15 height 7
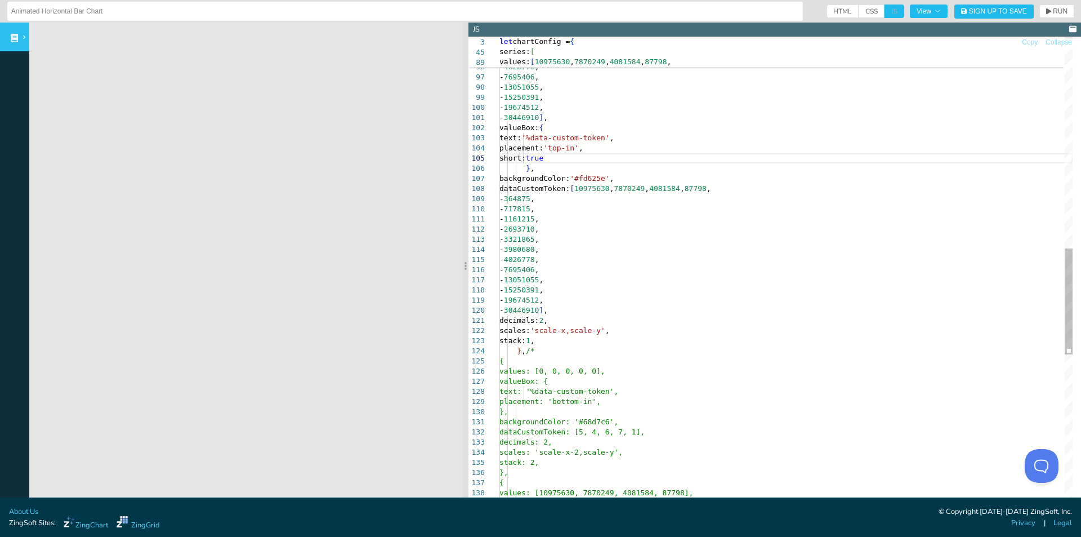
click at [592, 159] on div "- 2693710 , - 3321865 , - 3980680 , - 4826778 , - 7695406 , - 13051055 , - 1525…" at bounding box center [786, 146] width 573 height 2094
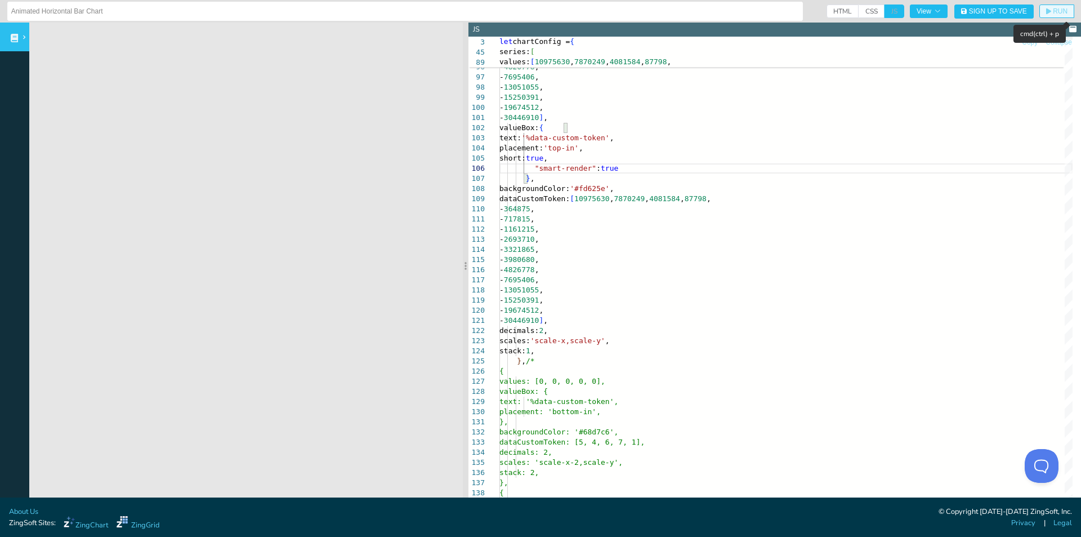
click at [1040, 11] on button "RUN" at bounding box center [1057, 12] width 35 height 14
click at [638, 284] on div "- 2693710 , - 3321865 , - 3980680 , - 4826778 , - 7695406 , - 13051055 , - 1525…" at bounding box center [786, 151] width 573 height 2104
click at [556, 179] on div "- 2693710 , - 3321865 , - 3980680 , - 4826778 , - 7695406 , - 13051055 , - 1525…" at bounding box center [786, 151] width 573 height 2104
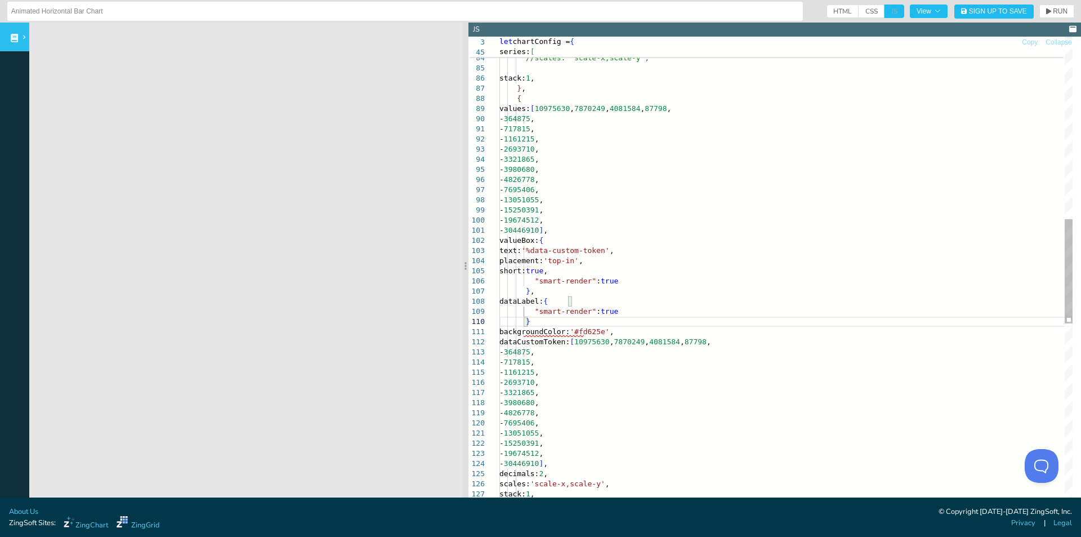
scroll to position [92, 32]
click at [1046, 10] on icon "button" at bounding box center [1048, 11] width 5 height 7
click at [621, 299] on div "- 2693710 , - 3321865 , - 3980680 , - 4826778 , - 7695406 , - 13051055 , - 1525…" at bounding box center [786, 279] width 573 height 2134
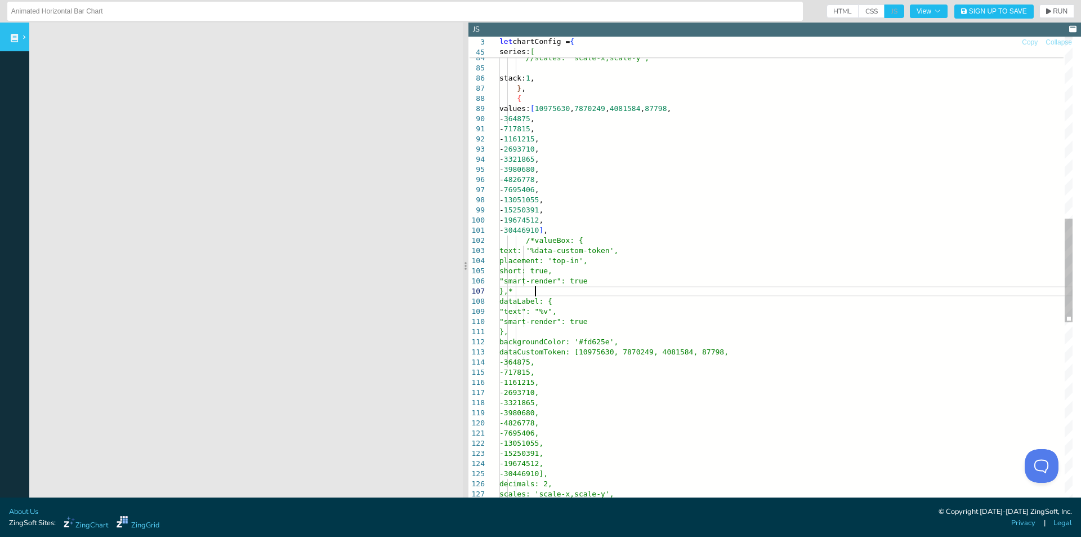
scroll to position [61, 39]
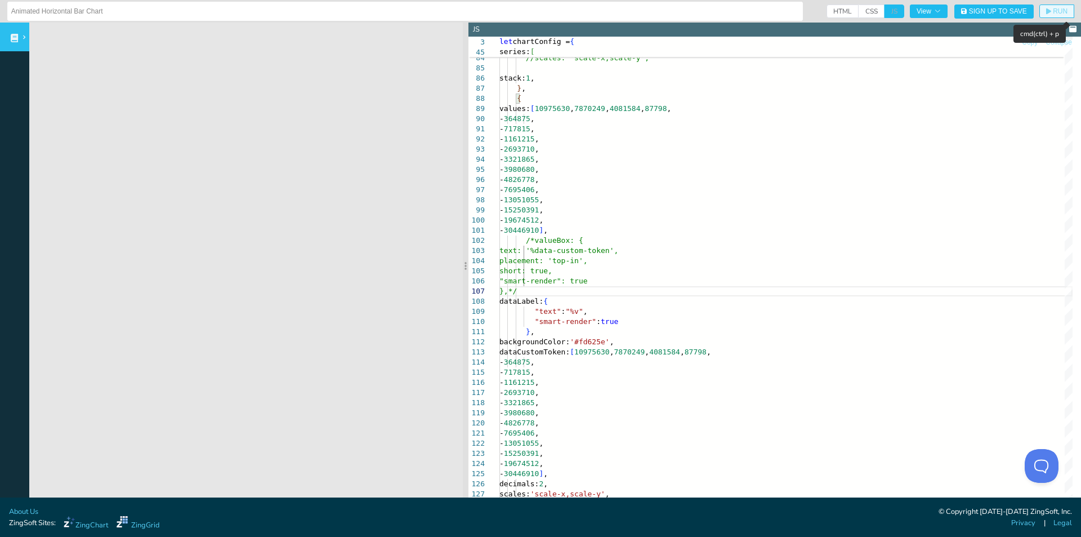
click at [1053, 8] on span "RUN" at bounding box center [1060, 11] width 15 height 7
drag, startPoint x: 532, startPoint y: 261, endPoint x: 630, endPoint y: 260, distance: 98.0
click at [630, 260] on div "- 2693710 , - 3321865 , - 3980680 , - 4826778 , - 7695406 , - 13051055 , - 1525…" at bounding box center [786, 284] width 573 height 2145
click at [630, 264] on div "- 2693710 , - 3321865 , - 3980680 , - 4826778 , - 7695406 , - 13051055 , - 1525…" at bounding box center [786, 284] width 573 height 2145
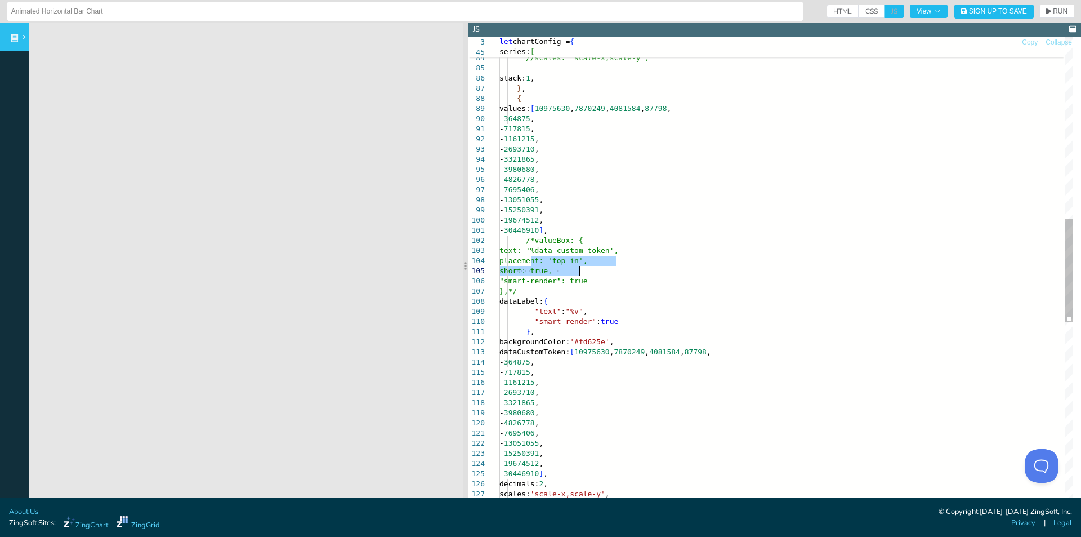
drag, startPoint x: 531, startPoint y: 257, endPoint x: 614, endPoint y: 266, distance: 83.2
click at [614, 266] on div "- 2693710 , - 3321865 , - 3980680 , - 4826778 , - 7695406 , - 13051055 , - 1525…" at bounding box center [786, 284] width 573 height 2145
click at [606, 305] on div "- 2693710 , - 3321865 , - 3980680 , - 4826778 , - 7695406 , - 13051055 , - 1525…" at bounding box center [786, 284] width 573 height 2145
click at [595, 314] on div "- 2693710 , - 3321865 , - 3980680 , - 4826778 , - 7695406 , - 13051055 , - 1525…" at bounding box center [786, 284] width 573 height 2145
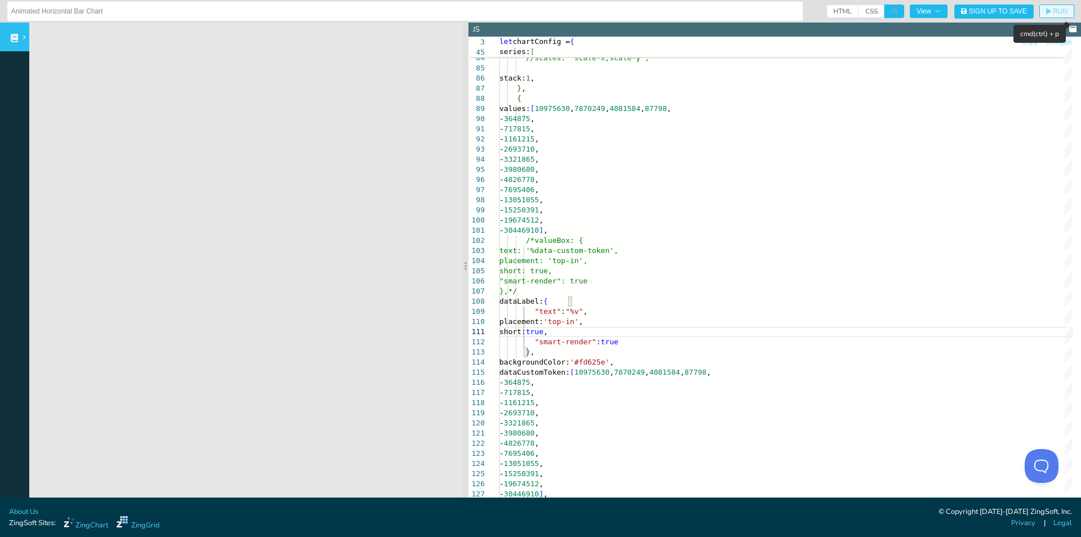
click at [1053, 13] on span "RUN" at bounding box center [1060, 11] width 15 height 7
drag, startPoint x: 565, startPoint y: 241, endPoint x: 533, endPoint y: 240, distance: 32.1
click at [533, 240] on div "- 2693710 , - 3321865 , - 3980680 , - 4826778 , - 7695406 , - 13051055 , - 1525…" at bounding box center [786, 294] width 573 height 2165
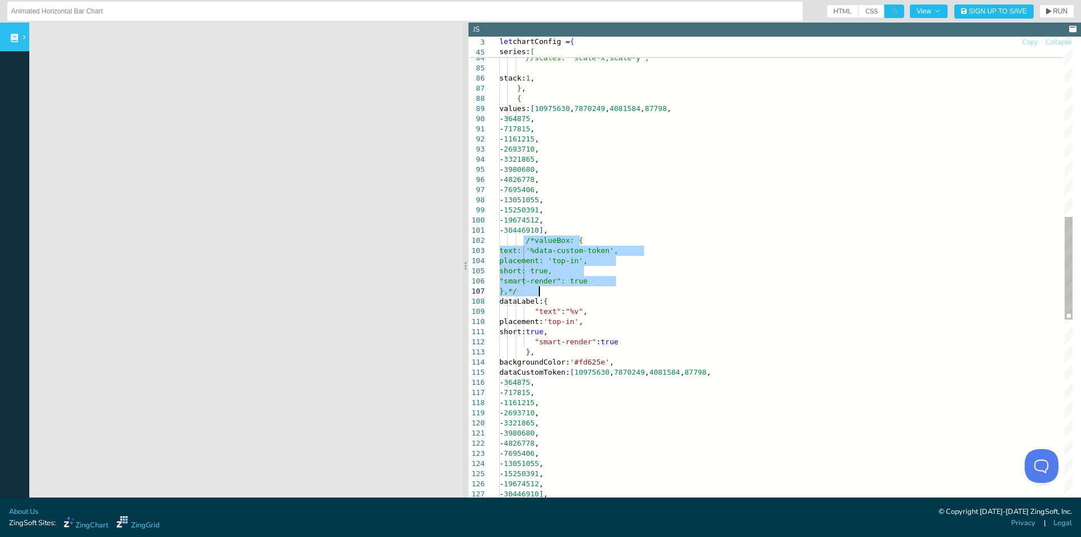
drag, startPoint x: 523, startPoint y: 241, endPoint x: 542, endPoint y: 295, distance: 56.8
click at [542, 295] on div "- 2693710 , - 3321865 , - 3980680 , - 4826778 , - 7695406 , - 13051055 , - 1525…" at bounding box center [786, 294] width 573 height 2165
click at [545, 282] on div "- 2693710 , - 3321865 , - 3980680 , - 4826778 , - 7695406 , - 13051055 , - 1525…" at bounding box center [786, 294] width 573 height 2165
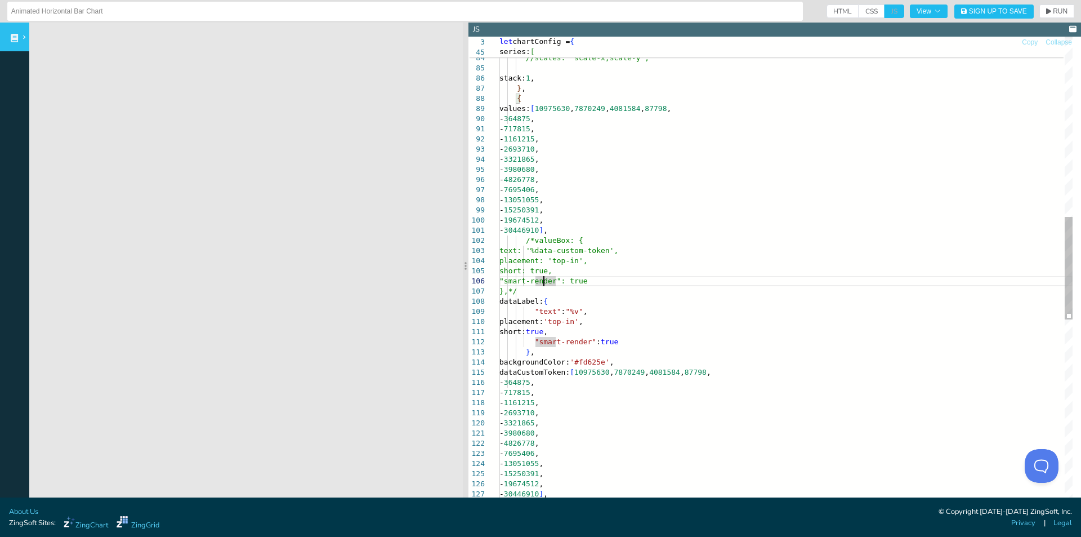
click at [528, 237] on div "- 2693710 , - 3321865 , - 3980680 , - 4826778 , - 7695406 , - 13051055 , - 1525…" at bounding box center [786, 294] width 573 height 2165
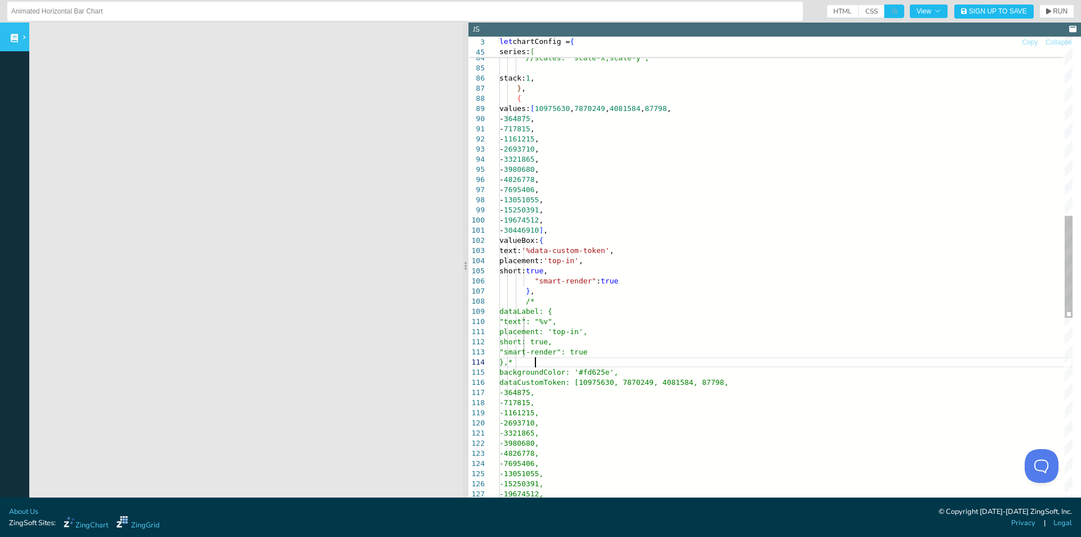
scroll to position [39, 39]
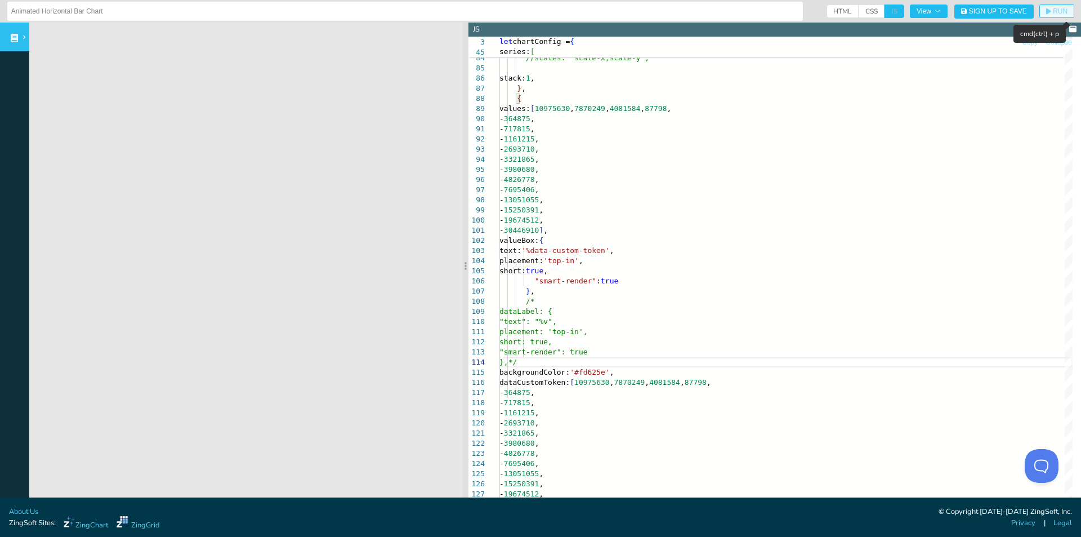
click at [1053, 10] on span "RUN" at bounding box center [1060, 11] width 15 height 7
click at [521, 241] on div "- 2693710 , - 3321865 , - 3980680 , - 4826778 , - 7695406 , - 13051055 , - 1525…" at bounding box center [786, 299] width 573 height 2175
drag, startPoint x: 536, startPoint y: 299, endPoint x: 521, endPoint y: 299, distance: 14.1
click at [521, 299] on div "- 2693710 , - 3321865 , - 3980680 , - 4826778 , - 7695406 , - 13051055 , - 1525…" at bounding box center [786, 299] width 573 height 2175
drag, startPoint x: 526, startPoint y: 301, endPoint x: 561, endPoint y: 232, distance: 77.8
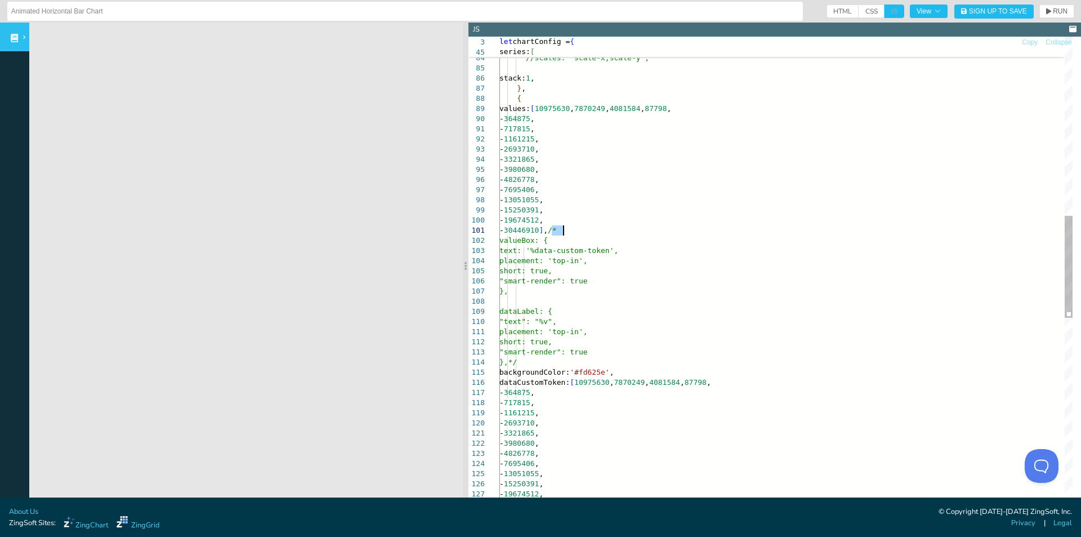
click at [583, 312] on div "- 2693710 , - 3321865 , - 3980680 , - 4826778 , - 7695406 , - 13051055 , - 1525…" at bounding box center [786, 299] width 573 height 2175
click at [569, 297] on div "- 2693710 , - 3321865 , - 3980680 , - 4826778 , - 7695406 , - 13051055 , - 1525…" at bounding box center [786, 299] width 573 height 2175
click at [1053, 11] on span "RUN" at bounding box center [1060, 11] width 15 height 7
click at [589, 303] on div "- 2693710 , - 3321865 , - 3980680 , - 4826778 , - 7695406 , - 13051055 , - 1525…" at bounding box center [786, 299] width 573 height 2175
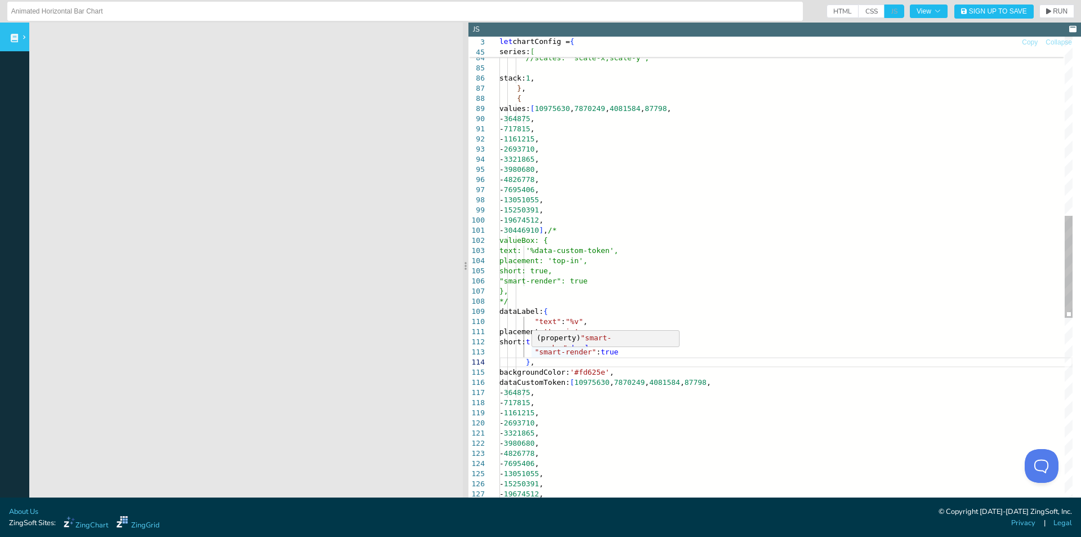
scroll to position [72, 32]
drag, startPoint x: 556, startPoint y: 225, endPoint x: 565, endPoint y: 226, distance: 8.5
click at [565, 226] on div "- 2693710 , - 3321865 , - 3980680 , - 4826778 , - 7695406 , - 13051055 , - 1525…" at bounding box center [786, 299] width 573 height 2175
click at [567, 230] on div "- 2693710 , - 3321865 , - 3980680 , - 4826778 , - 7695406 , - 13051055 , - 1525…" at bounding box center [786, 299] width 573 height 2175
drag, startPoint x: 554, startPoint y: 229, endPoint x: 566, endPoint y: 230, distance: 11.9
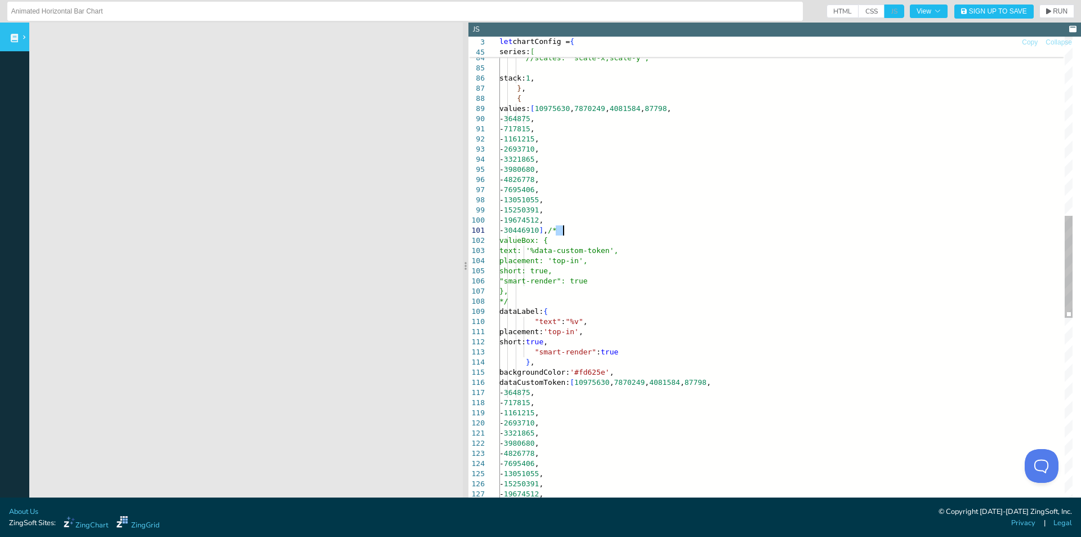
click at [566, 229] on div "- 2693710 , - 3321865 , - 3980680 , - 4826778 , - 7695406 , - 13051055 , - 1525…" at bounding box center [786, 299] width 573 height 2175
drag, startPoint x: 561, startPoint y: 233, endPoint x: 540, endPoint y: 301, distance: 71.8
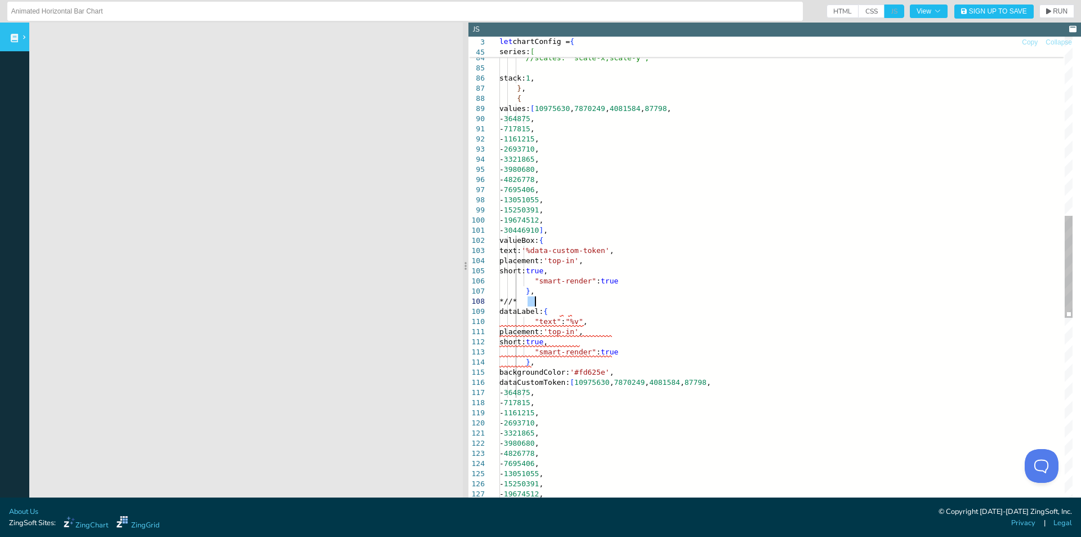
drag, startPoint x: 525, startPoint y: 302, endPoint x: 519, endPoint y: 301, distance: 6.2
click at [519, 301] on div "- 2693710 , - 3321865 , - 3980680 , - 4826778 , - 7695406 , - 13051055 , - 1525…" at bounding box center [786, 299] width 573 height 2175
click at [524, 301] on div "- 2693710 , - 3321865 , - 3980680 , - 4826778 , - 7695406 , - 13051055 , - 1525…" at bounding box center [786, 299] width 573 height 2175
drag, startPoint x: 527, startPoint y: 301, endPoint x: 520, endPoint y: 300, distance: 6.9
click at [520, 300] on div "- 2693710 , - 3321865 , - 3980680 , - 4826778 , - 7695406 , - 13051055 , - 1525…" at bounding box center [786, 299] width 573 height 2175
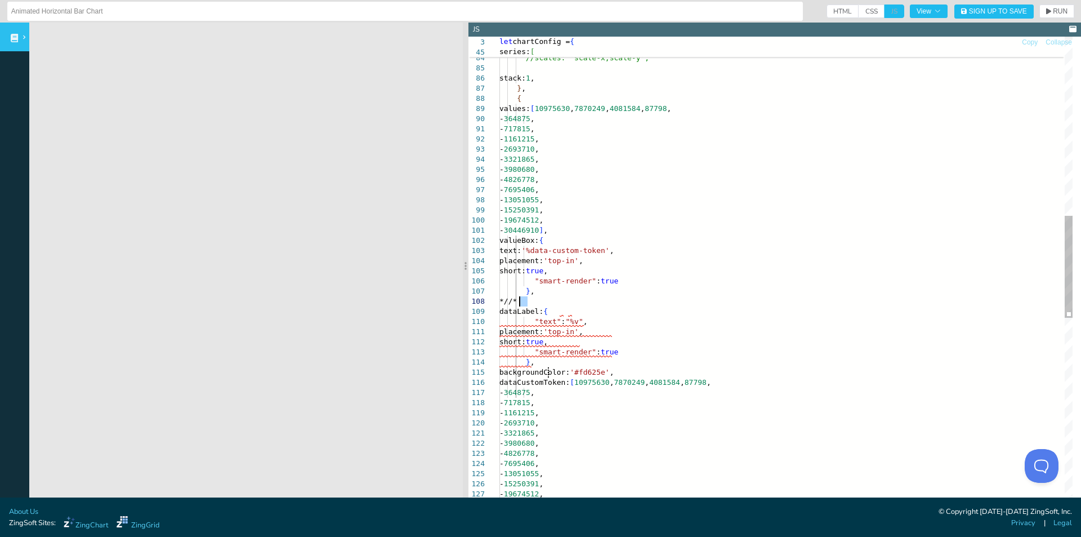
drag, startPoint x: 524, startPoint y: 300, endPoint x: 547, endPoint y: 368, distance: 71.6
click at [547, 368] on div "- 2693710 , - 3321865 , - 3980680 , - 4826778 , - 7695406 , - 13051055 , - 1525…" at bounding box center [786, 299] width 573 height 2175
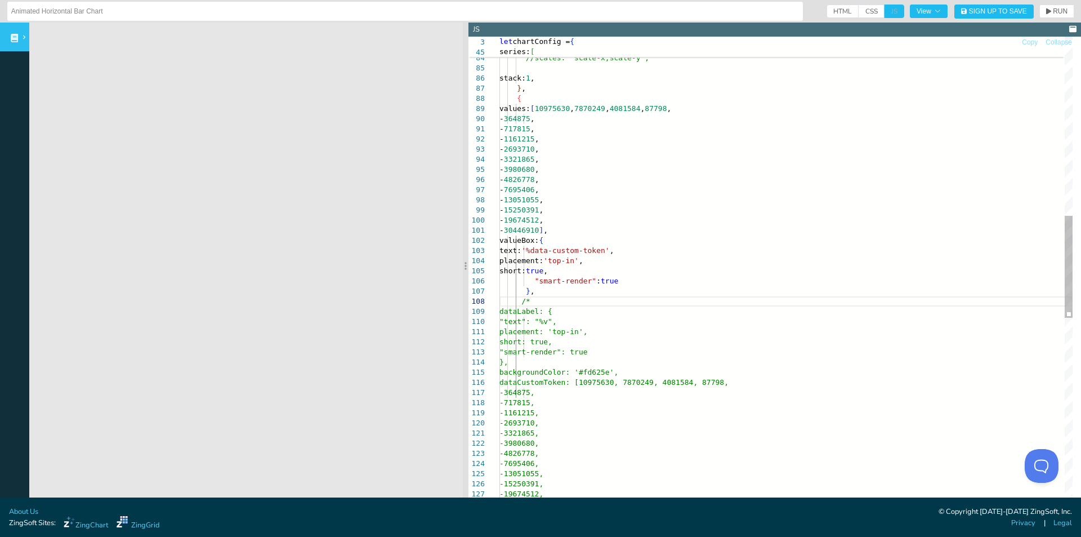
click at [540, 362] on div "-2693710, -3321865, -3980680, -4826778, -7695406, -13051055, -15250391, -196745…" at bounding box center [786, 299] width 573 height 2175
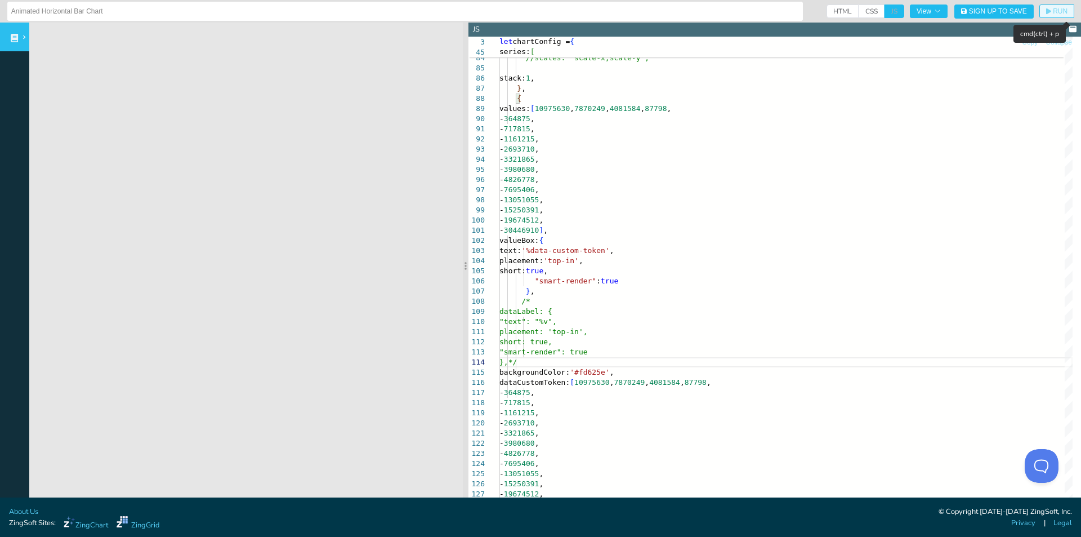
click at [1040, 16] on button "RUN" at bounding box center [1057, 12] width 35 height 14
click at [552, 230] on div "- 2693710 , - 3321865 , - 3980680 , - 4826778 , - 7695406 , - 13051055 , - 1525…" at bounding box center [786, 299] width 573 height 2175
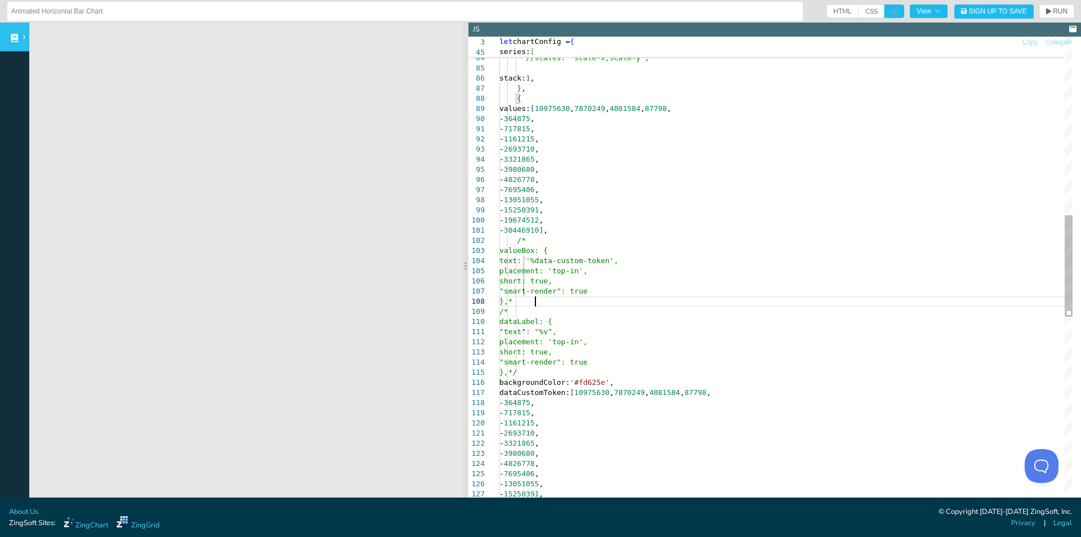
scroll to position [72, 39]
click at [1046, 10] on icon "button" at bounding box center [1048, 11] width 5 height 6
click at [523, 244] on div "- 2693710 , - 3321865 , - 3980680 , - 4826778 , - 7695406 , - 13051055 , - 1525…" at bounding box center [786, 304] width 573 height 2185
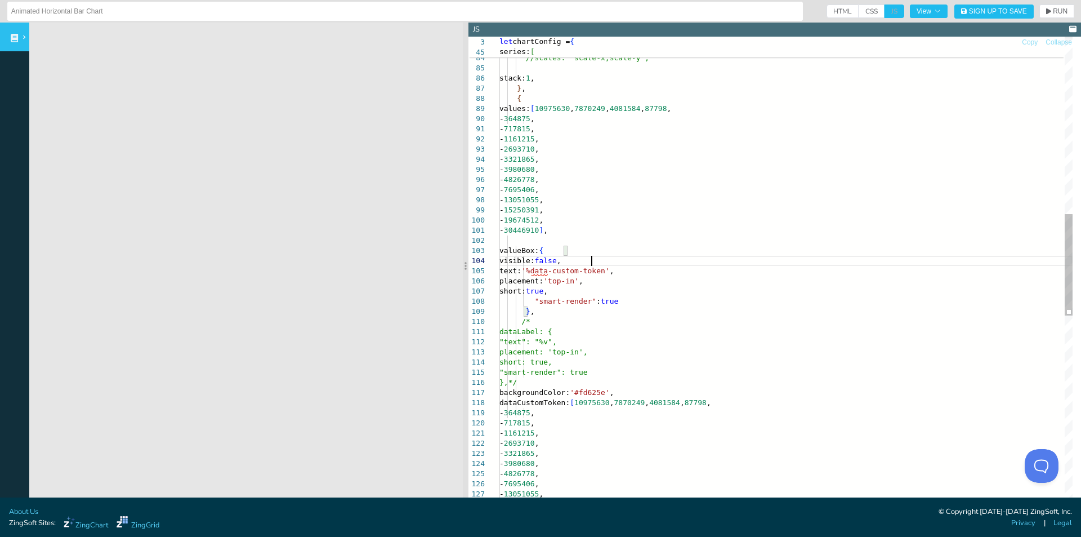
scroll to position [39, 92]
click at [1053, 14] on span "RUN" at bounding box center [1060, 11] width 15 height 7
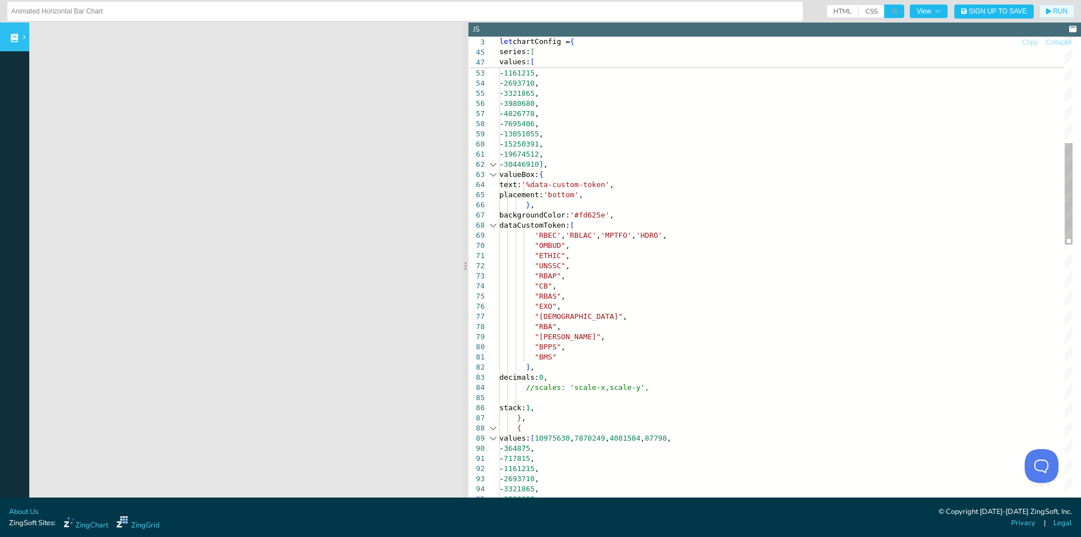
click at [494, 226] on div at bounding box center [493, 225] width 15 height 10
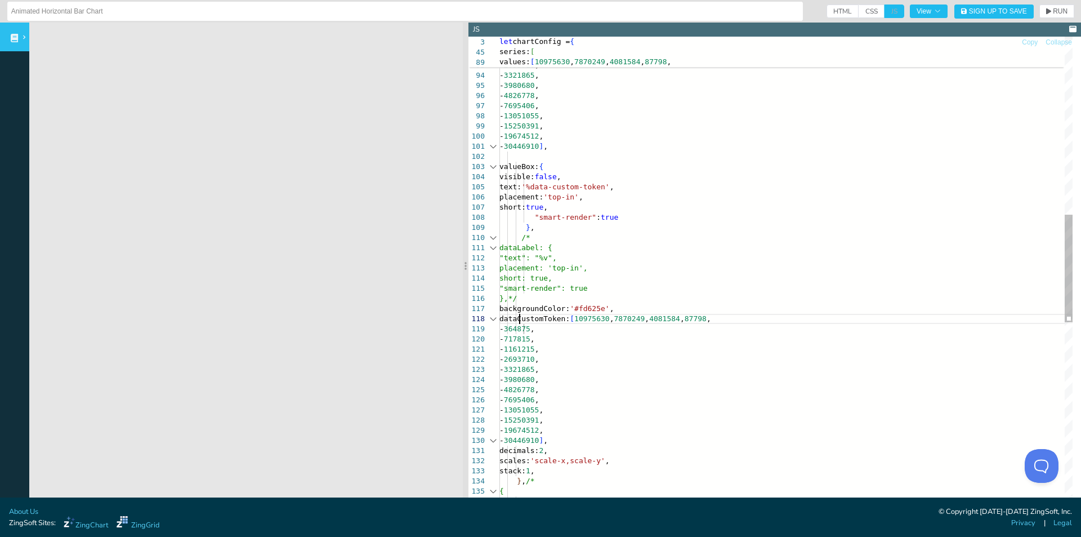
scroll to position [39, 0]
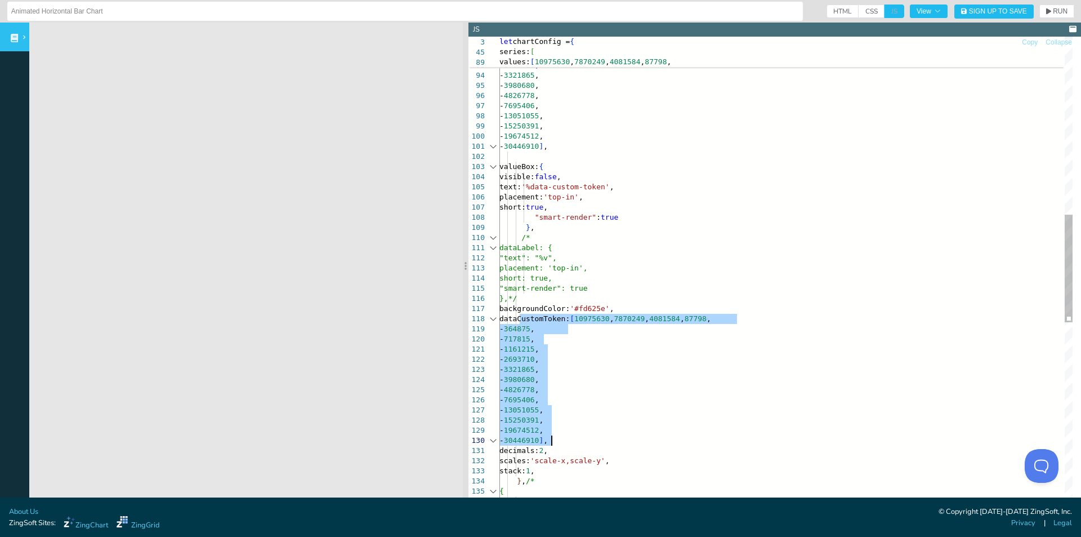
drag, startPoint x: 521, startPoint y: 320, endPoint x: 614, endPoint y: 438, distance: 150.3
click at [614, 438] on div "- 364875 , - 717815 , - 1161215 , - 2693710 , - 3321865 , - 3980680 , - 4826778…" at bounding box center [786, 290] width 573 height 2063
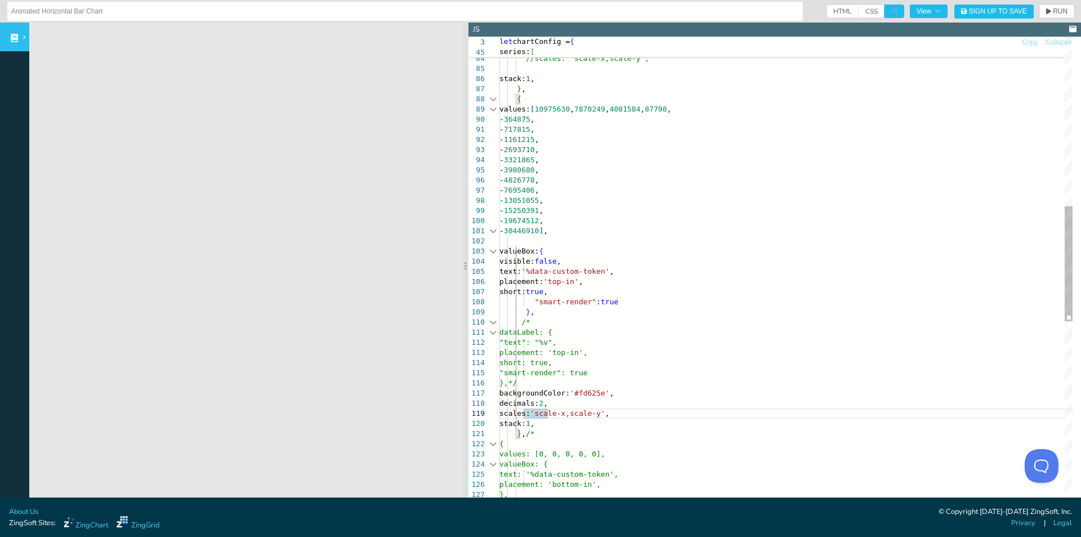
click at [582, 317] on div "- 364875 , - 717815 , - 1161215 , - 2693710 , - 3321865 , - 3980680 , - 4826778…" at bounding box center [786, 310] width 573 height 1932
click at [582, 314] on div "- 364875 , - 717815 , - 1161215 , - 2693710 , - 3321865 , - 3980680 , - 4826778…" at bounding box center [786, 310] width 573 height 1932
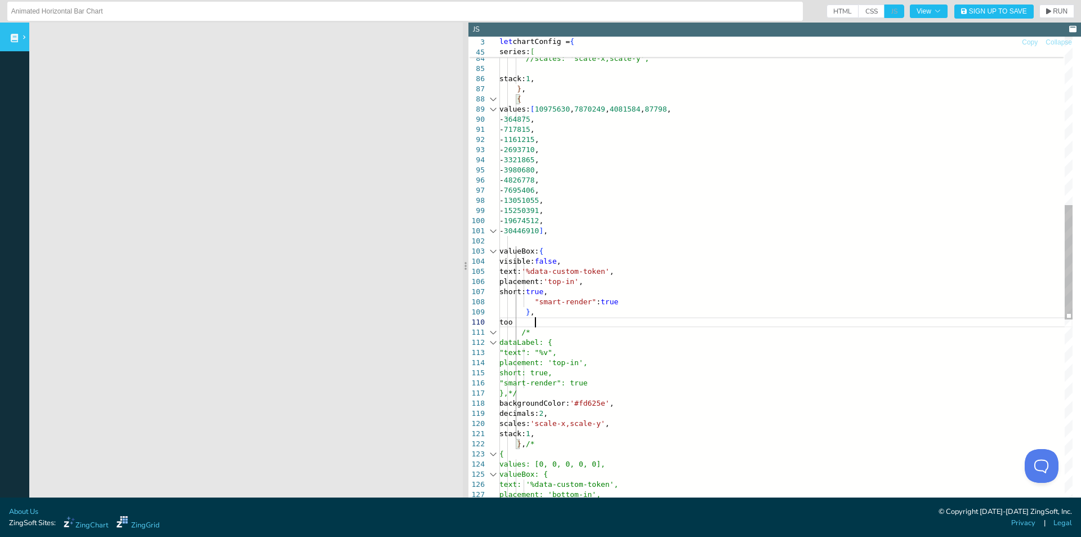
scroll to position [61, 35]
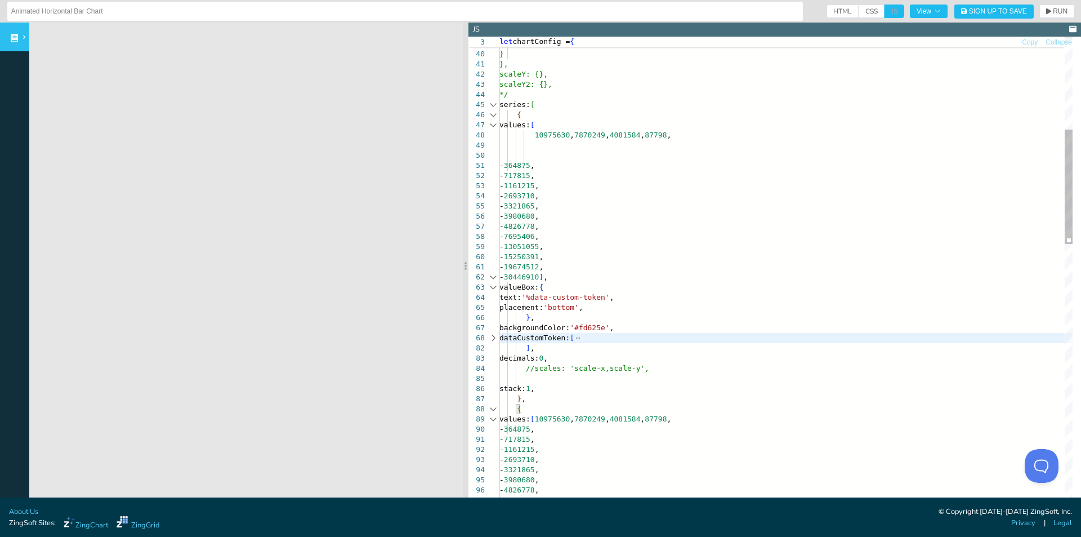
click at [493, 126] on div at bounding box center [493, 125] width 15 height 10
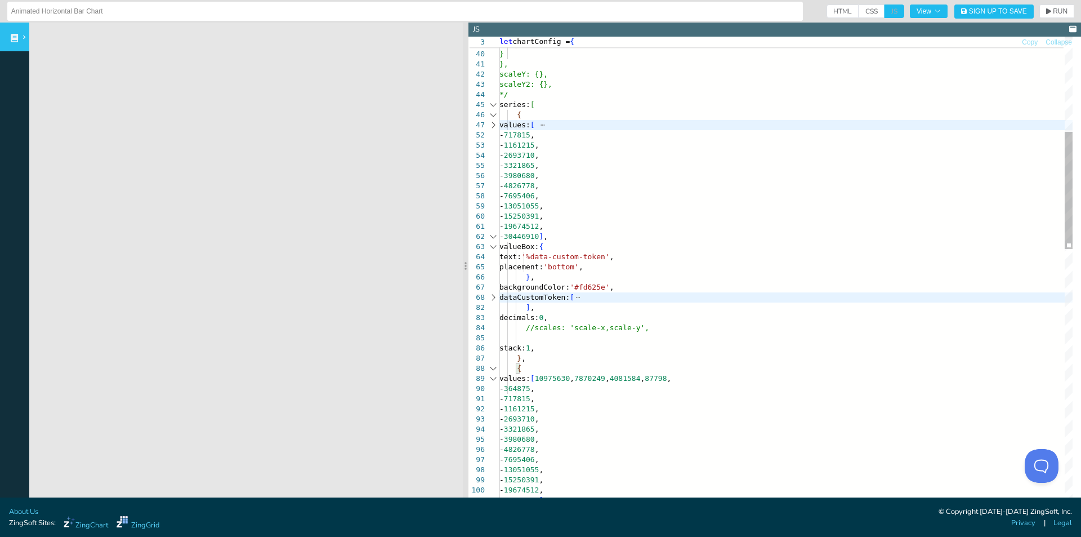
click at [492, 125] on div at bounding box center [493, 125] width 15 height 10
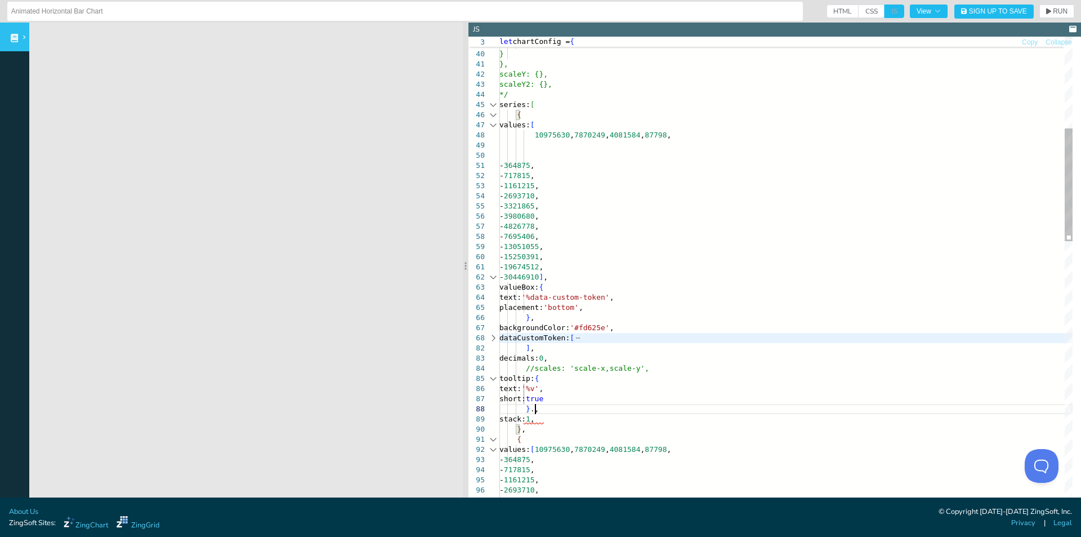
scroll to position [41, 36]
click at [1040, 15] on button "RUN" at bounding box center [1057, 12] width 35 height 14
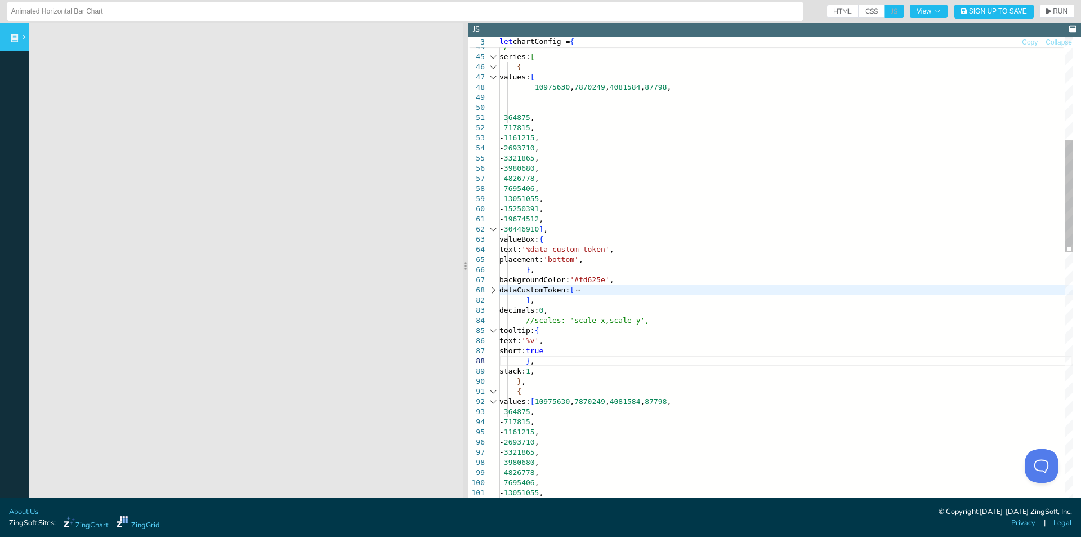
scroll to position [41, 28]
drag, startPoint x: 525, startPoint y: 335, endPoint x: 554, endPoint y: 359, distance: 36.8
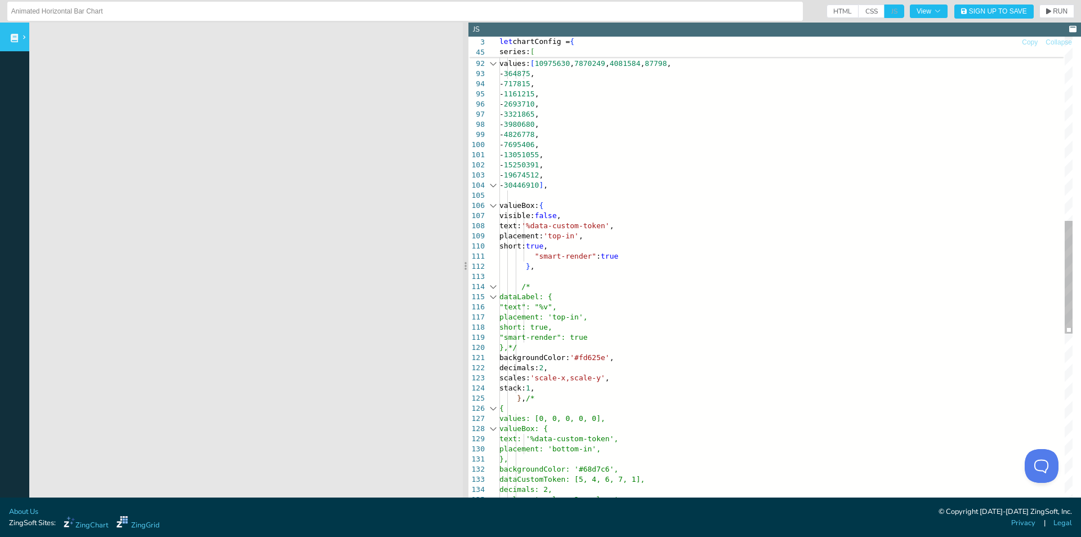
click at [572, 388] on div "stack: 1 , } , { values: [ 10975630 , 7870249 , 4081584 , 87798 , - 364875 , - …" at bounding box center [786, 254] width 573 height 1972
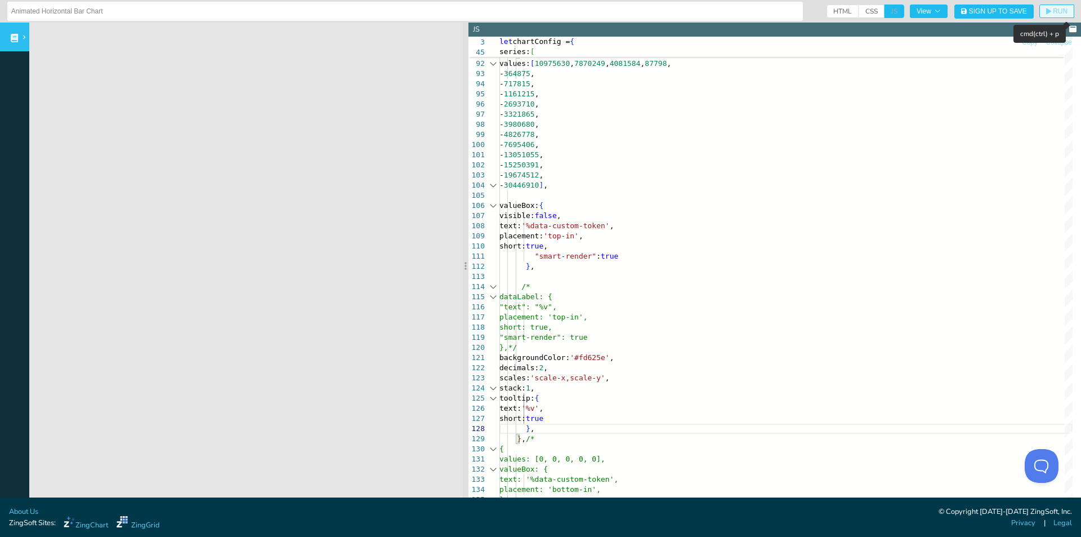
click at [1046, 10] on span "RUN" at bounding box center [1056, 11] width 21 height 7
click at [669, 256] on div "stack: 1 , } , { values: [ 10975630 , 7870249 , 4081584 , 87798 , - 364875 , - …" at bounding box center [786, 274] width 573 height 2013
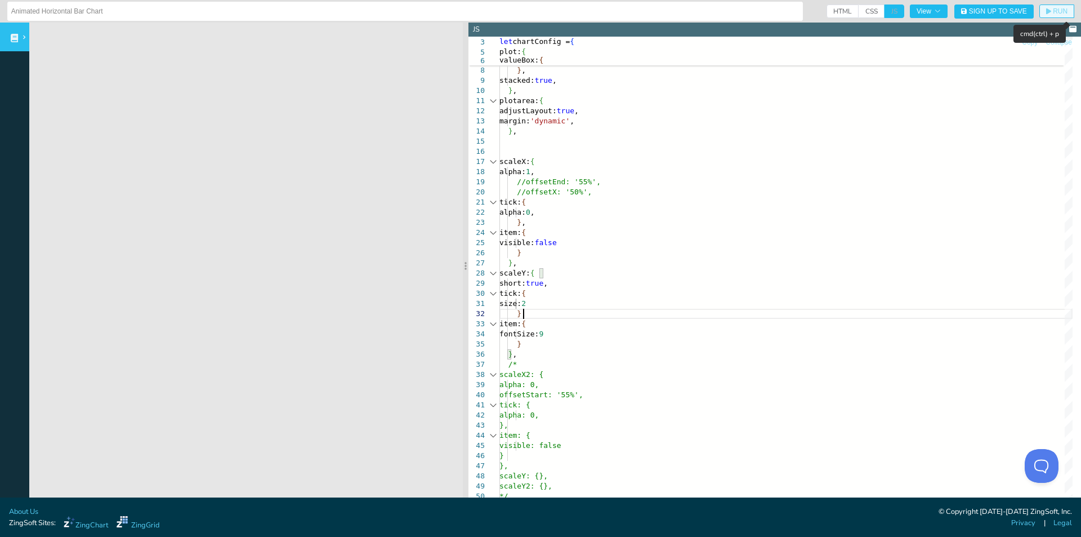
click at [1046, 10] on span "RUN" at bounding box center [1056, 11] width 21 height 7
click at [1046, 10] on icon "button" at bounding box center [1048, 11] width 5 height 6
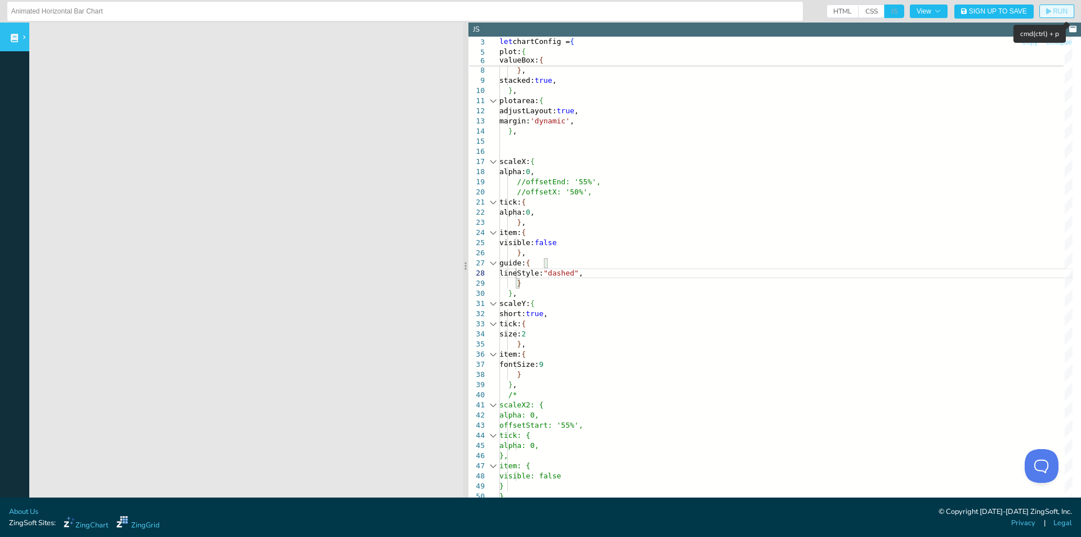
click at [1057, 8] on span "RUN" at bounding box center [1060, 11] width 15 height 7
drag, startPoint x: 514, startPoint y: 262, endPoint x: 548, endPoint y: 283, distance: 40.2
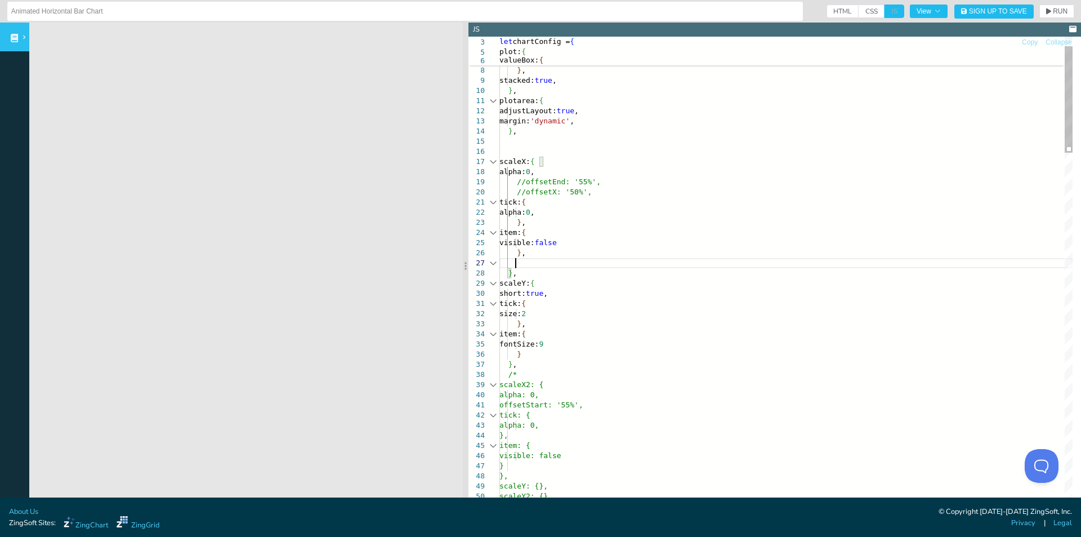
scroll to position [72, 80]
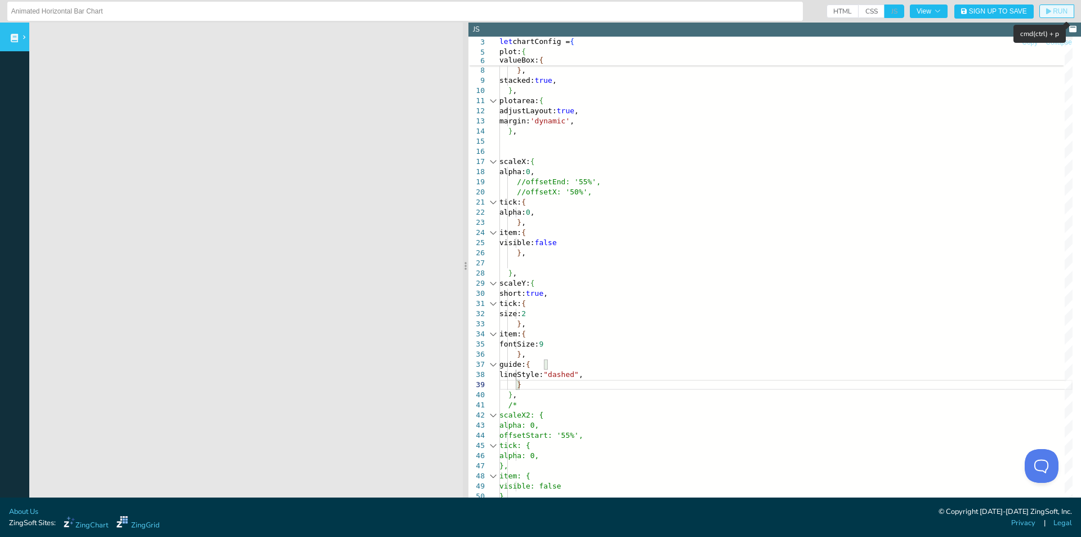
click at [1053, 14] on span "RUN" at bounding box center [1060, 11] width 15 height 7
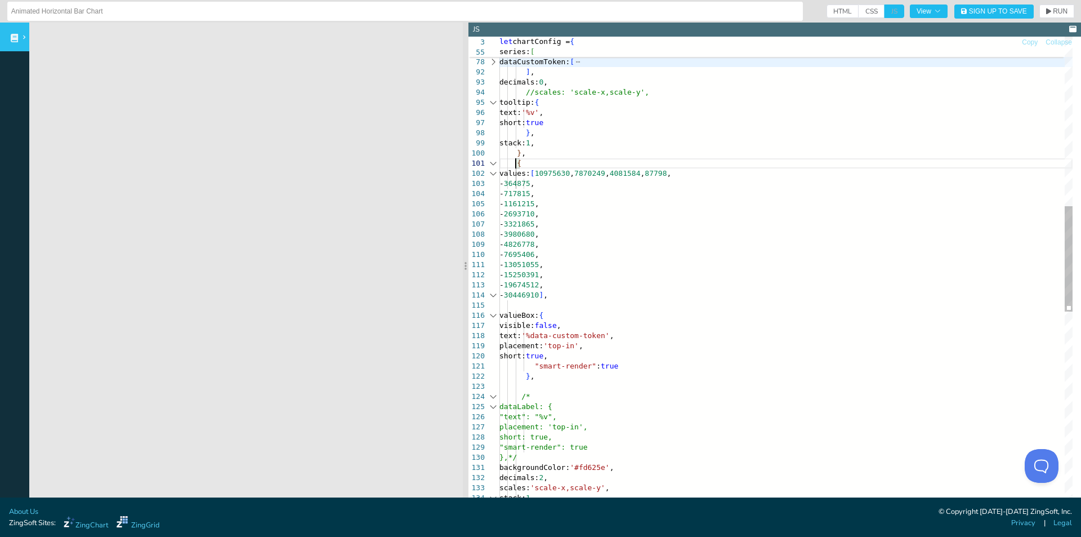
click at [516, 164] on div "values: [ 10975630 , 7870249 , 4081584 , 87798 , - 364875 , - 717815 , - 116121…" at bounding box center [786, 333] width 573 height 2114
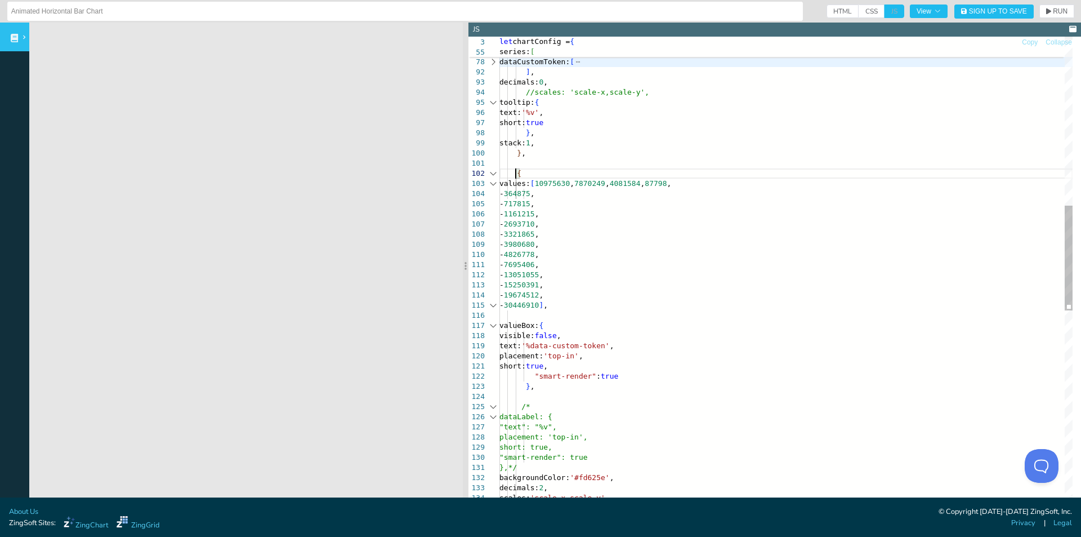
scroll to position [92, 16]
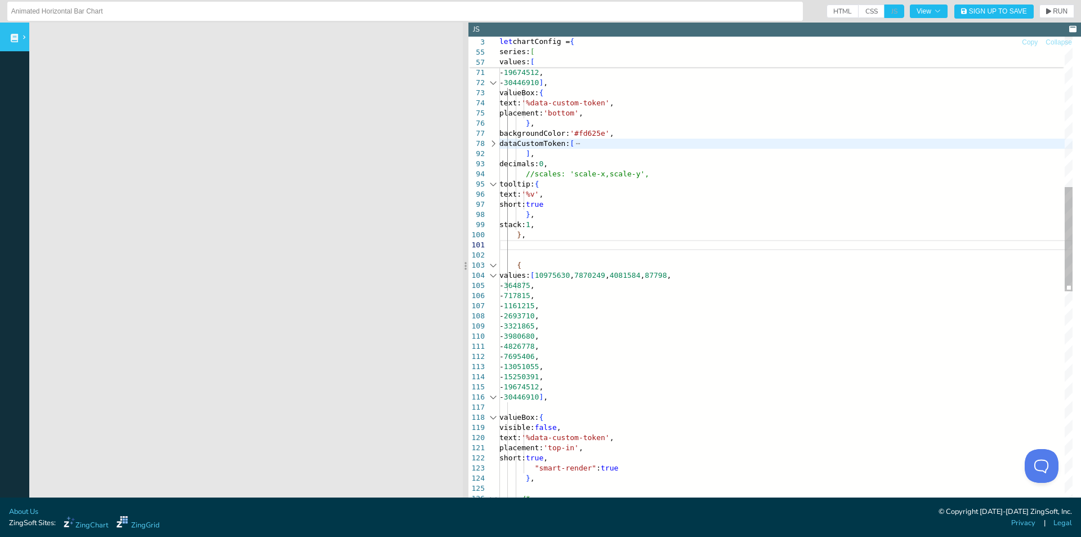
click at [541, 249] on div "values: [ 10975630 , 7870249 , 4081584 , 87798 , - 364875 , - 717815 , - 116121…" at bounding box center [786, 425] width 573 height 2134
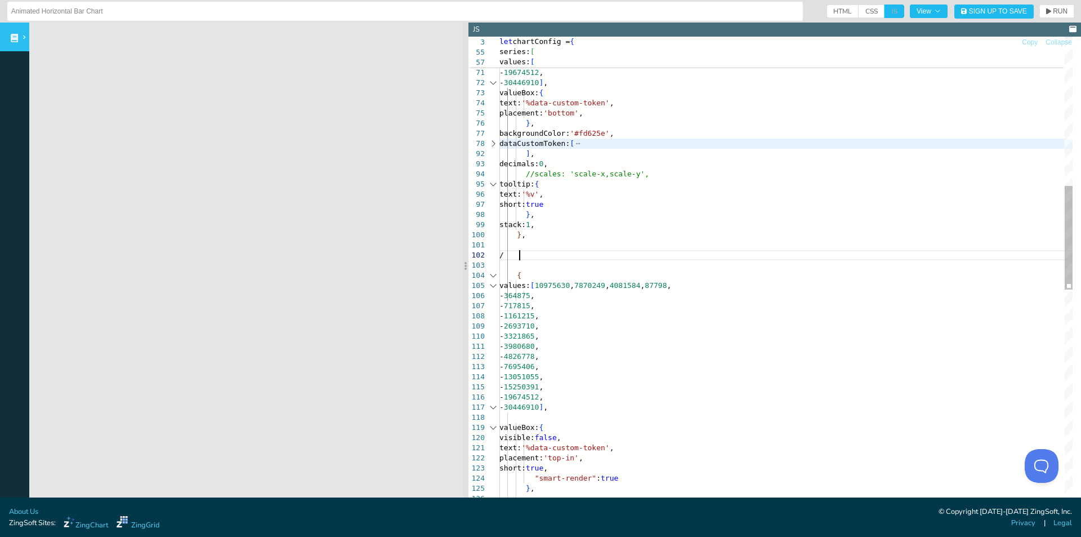
scroll to position [90, 23]
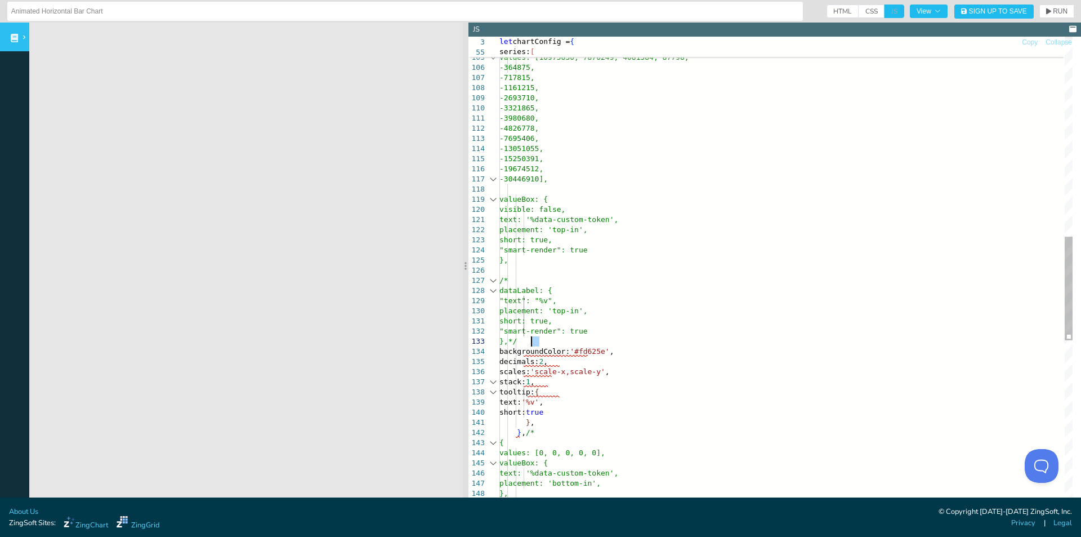
drag, startPoint x: 541, startPoint y: 340, endPoint x: 533, endPoint y: 340, distance: 8.4
click at [533, 340] on div "values: [10975630, 7870249, 4081584, 87798, -364875, -717815, -1161215, -269371…" at bounding box center [786, 202] width 573 height 2145
click at [524, 434] on div "values: [10975630, 7870249, 4081584, 87798, -364875, -717815, -1161215, -269371…" at bounding box center [786, 202] width 573 height 2145
drag, startPoint x: 533, startPoint y: 339, endPoint x: 539, endPoint y: 340, distance: 5.7
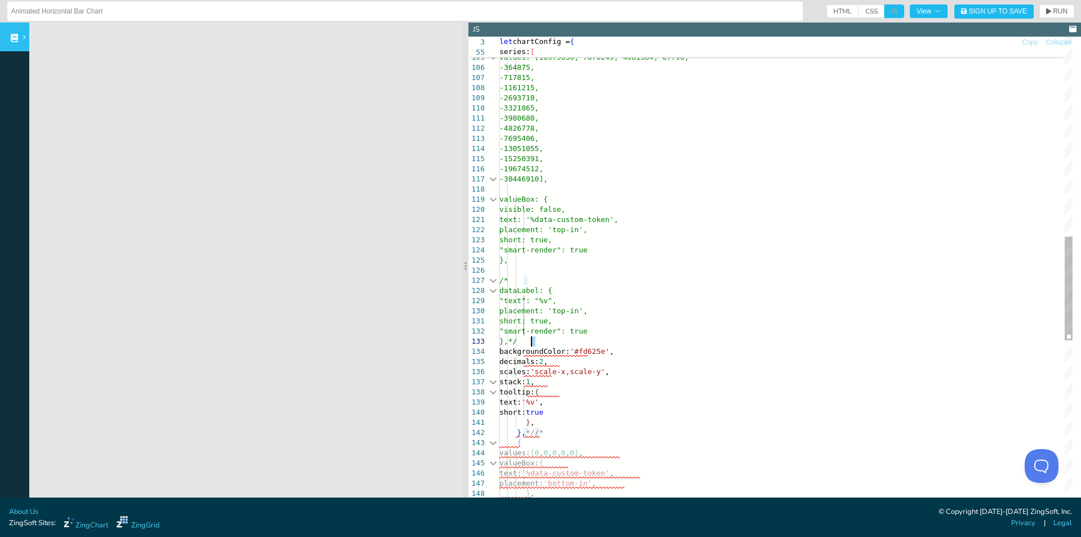
click at [538, 340] on div "values: [10975630, 7870249, 4081584, 87798, -364875, -717815, -1161215, -269371…" at bounding box center [786, 202] width 573 height 2145
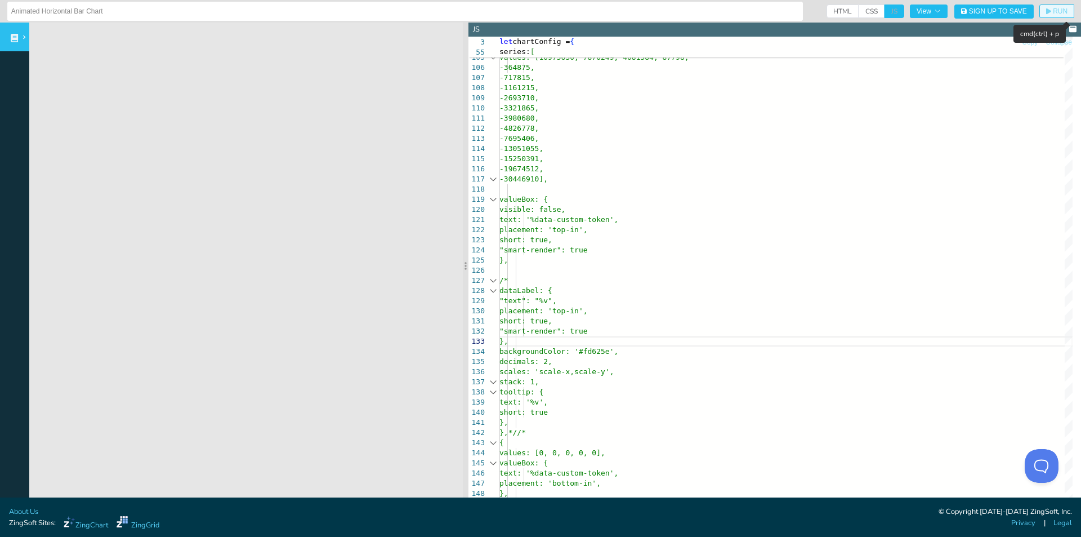
click at [1053, 9] on span "RUN" at bounding box center [1060, 11] width 15 height 7
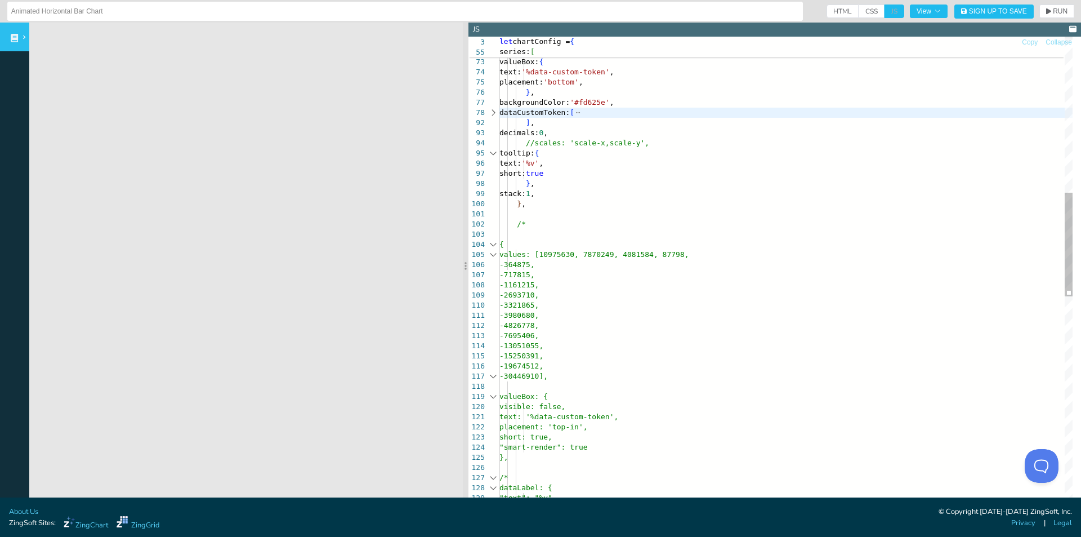
scroll to position [90, 32]
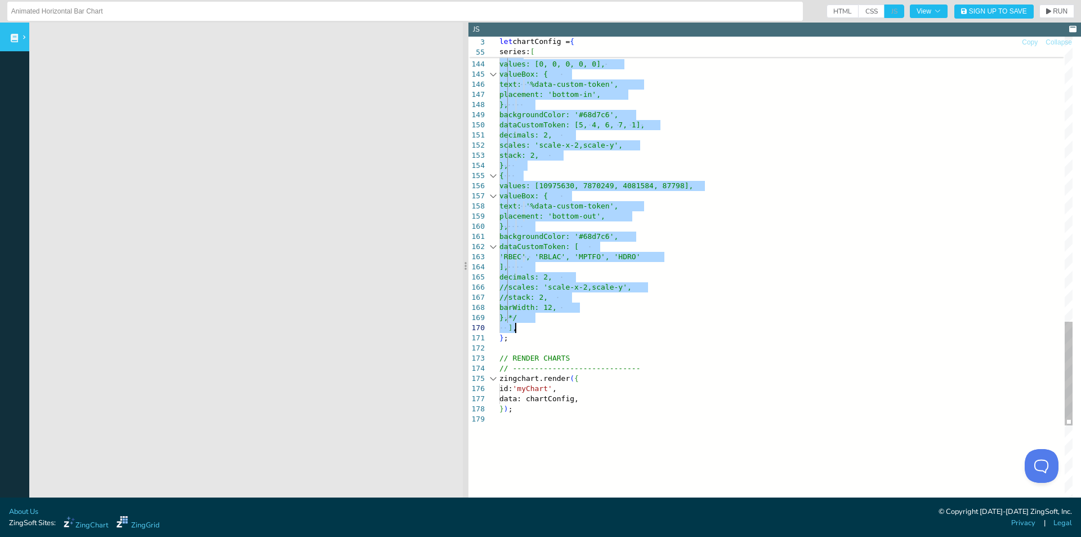
drag, startPoint x: 510, startPoint y: 225, endPoint x: 592, endPoint y: 323, distance: 127.5
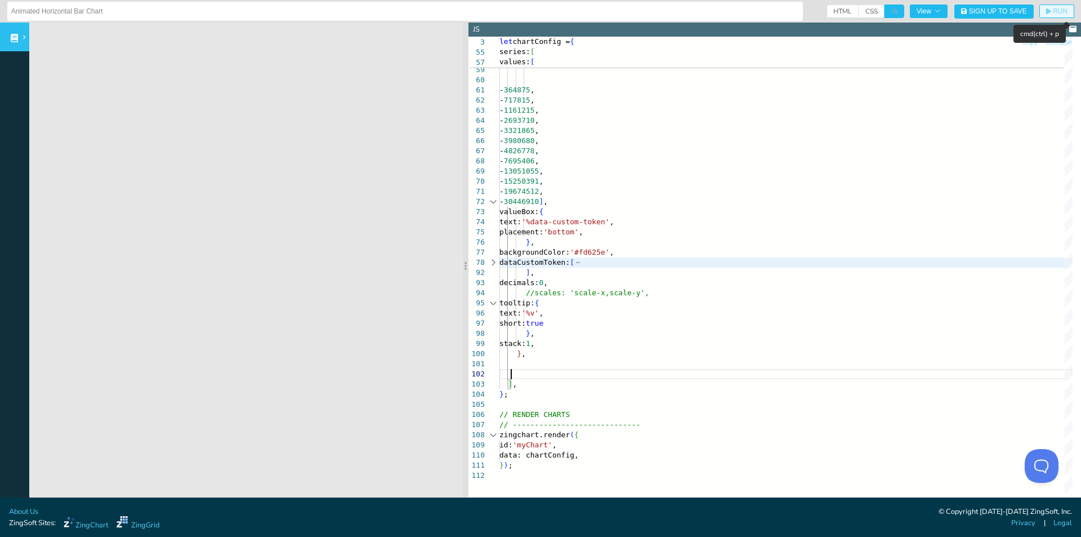
click at [1053, 11] on span "RUN" at bounding box center [1060, 11] width 15 height 7
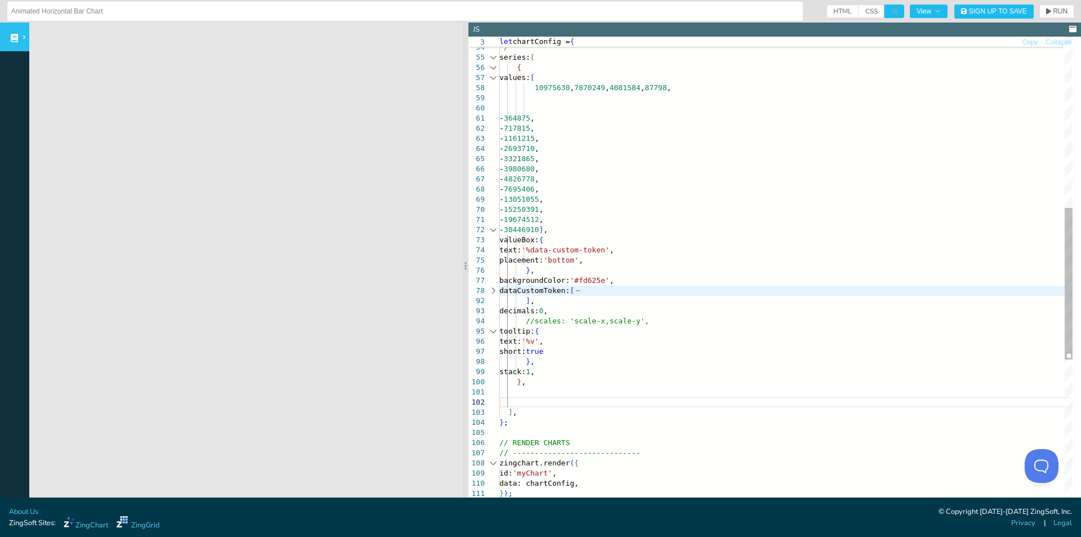
click at [589, 171] on div "] , } ; // RENDER CHARTS // ----------------------------- zingchart.render ( { …" at bounding box center [786, 237] width 573 height 1465
click at [631, 265] on div "] , } ; // RENDER CHARTS // ----------------------------- zingchart.render ( { …" at bounding box center [786, 237] width 573 height 1465
click at [634, 262] on div "] , } ; // RENDER CHARTS // ----------------------------- zingchart.render ( { …" at bounding box center [786, 237] width 573 height 1465
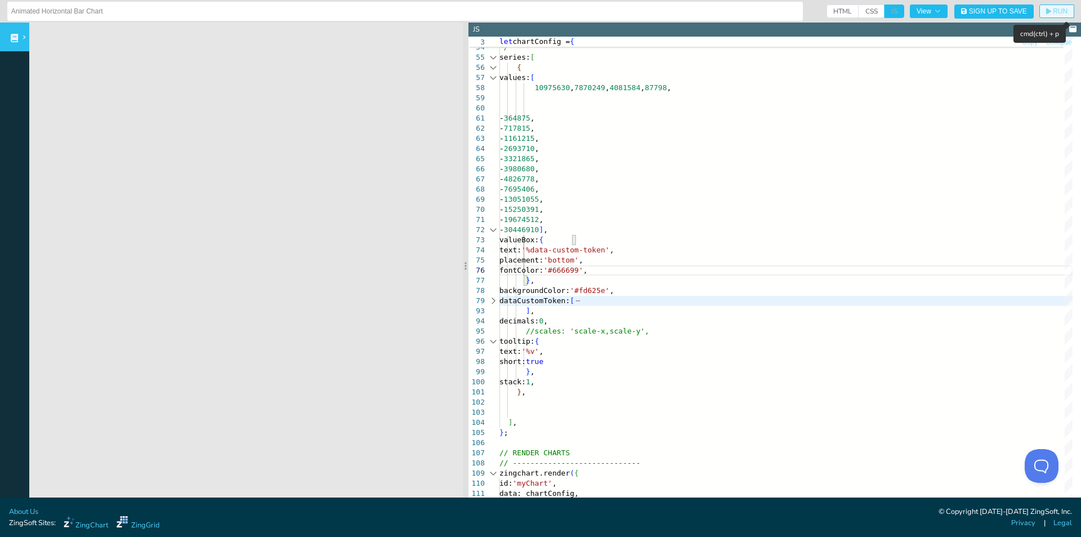
click at [1053, 13] on span "RUN" at bounding box center [1060, 11] width 15 height 7
click at [652, 228] on div "] , } ; // RENDER CHARTS // ----------------------------- zingchart.render ( { …" at bounding box center [786, 243] width 573 height 1476
drag, startPoint x: 608, startPoint y: 272, endPoint x: 582, endPoint y: 271, distance: 26.5
click at [582, 271] on div "] , } ; // RENDER CHARTS // ----------------------------- zingchart.render ( { …" at bounding box center [786, 243] width 573 height 1476
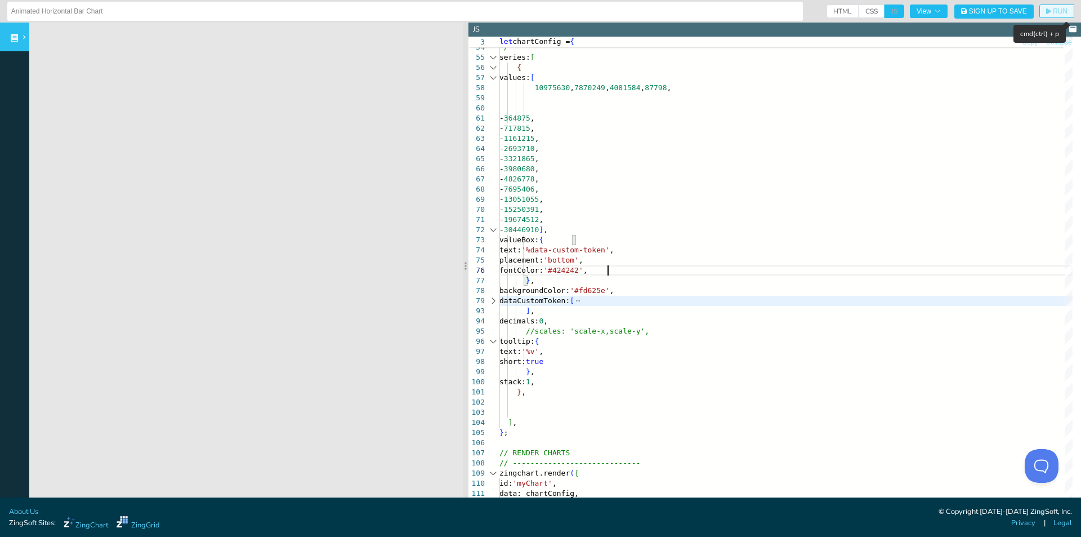
click at [1053, 12] on span "RUN" at bounding box center [1060, 11] width 15 height 7
click at [626, 269] on div "] , } ; // RENDER CHARTS // ----------------------------- zingchart.render ( { …" at bounding box center [786, 243] width 573 height 1476
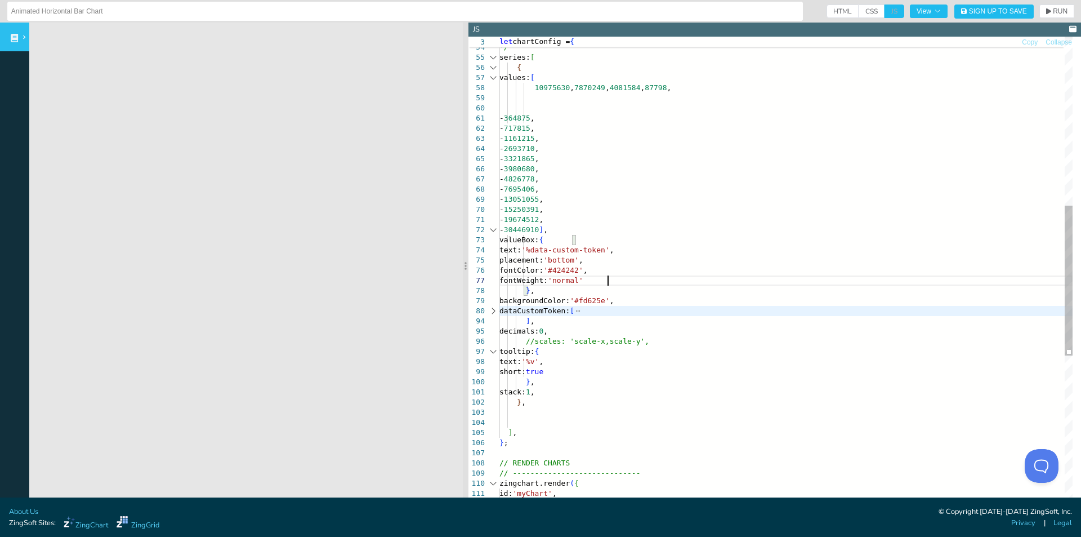
scroll to position [61, 108]
click at [1055, 10] on span "RUN" at bounding box center [1060, 11] width 15 height 7
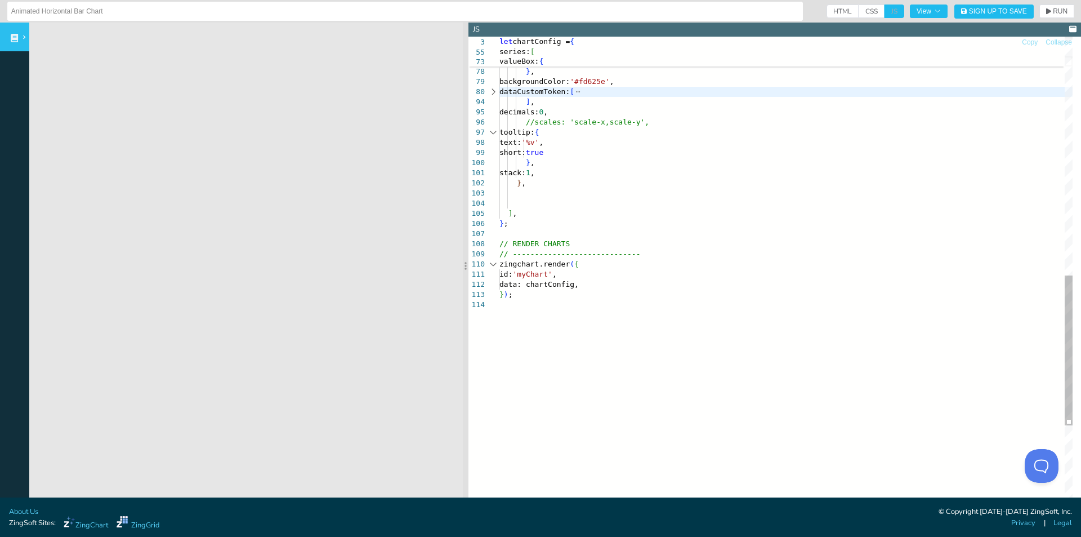
click at [609, 271] on div "stack: 1 , } , ] , } ; // RENDER CHARTS // ----------------------------- zingch…" at bounding box center [786, 29] width 573 height 1486
click at [579, 275] on div "stack: 1 , } , ] , } ; // RENDER CHARTS // ----------------------------- zingch…" at bounding box center [786, 34] width 573 height 1496
click at [560, 285] on div "stack: 1 , } , ] , } ; // RENDER CHARTS // ----------------------------- zingch…" at bounding box center [786, 34] width 573 height 1496
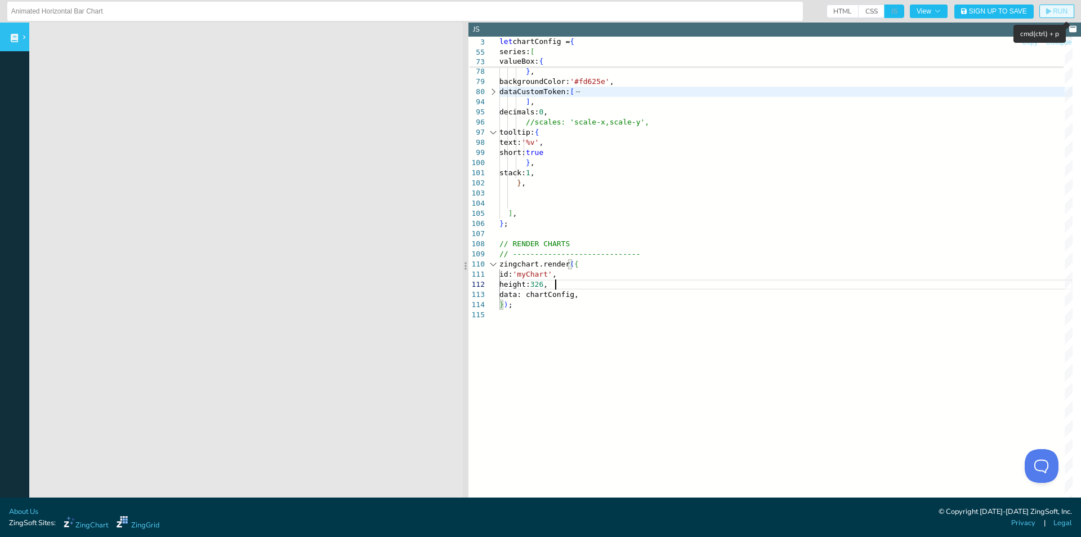
click at [1046, 10] on icon "button" at bounding box center [1048, 11] width 5 height 6
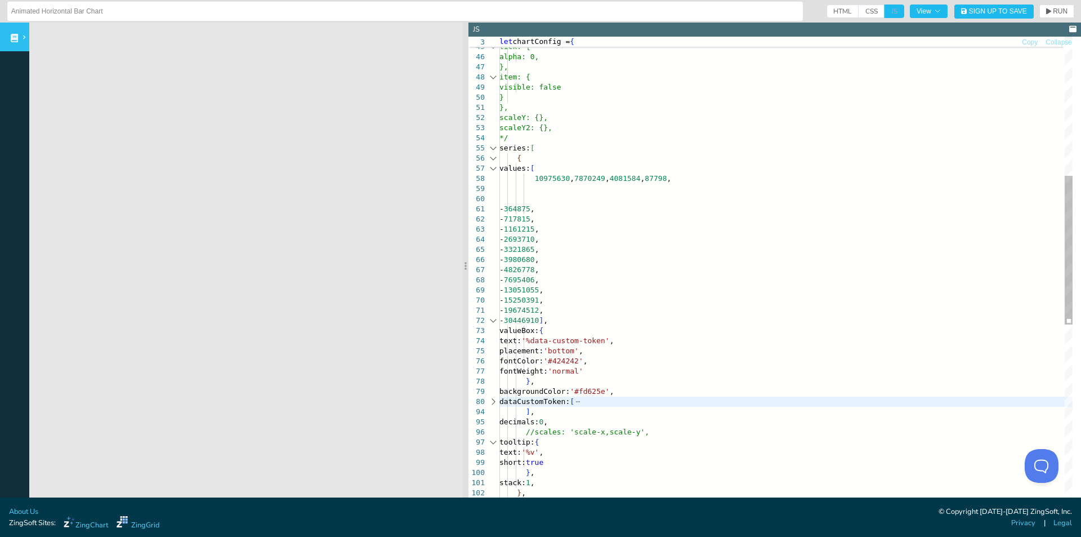
click at [677, 240] on div "stack: 1 , } , short: true } , fontWeight: 'normal' } , backgroundColor: '#fd62…" at bounding box center [786, 344] width 573 height 1496
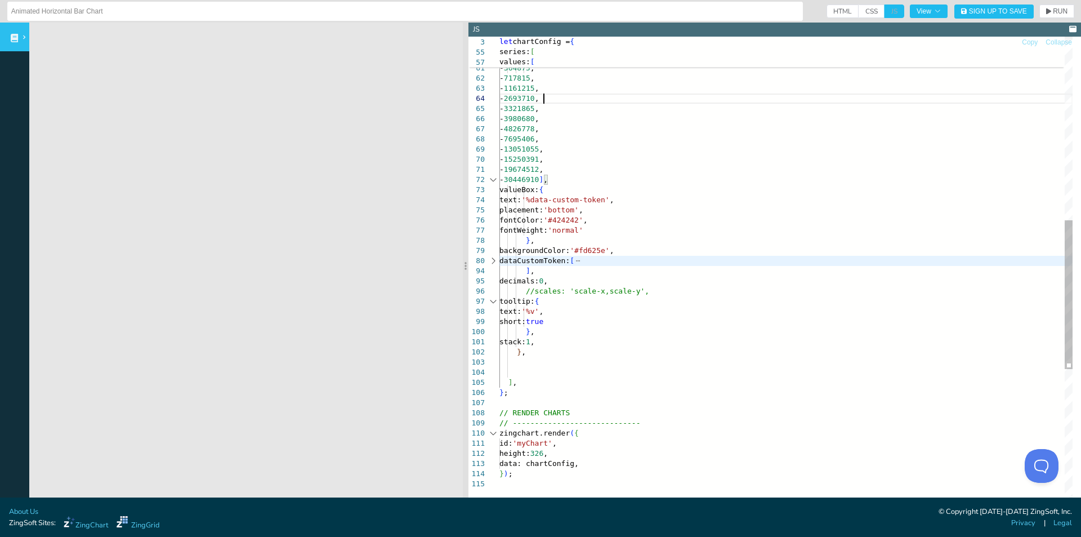
click at [494, 262] on div at bounding box center [493, 261] width 15 height 10
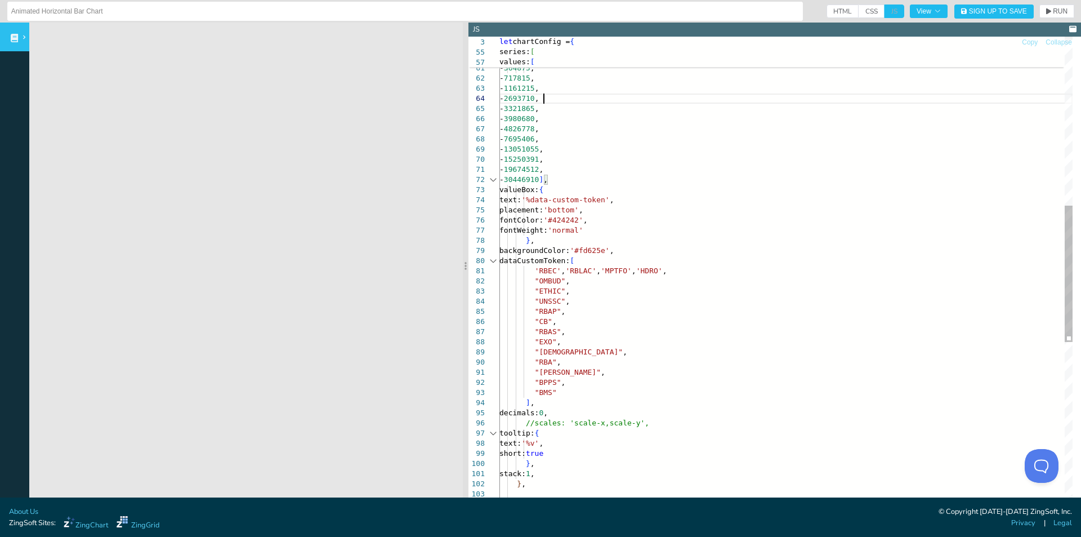
click at [494, 262] on div at bounding box center [493, 261] width 15 height 10
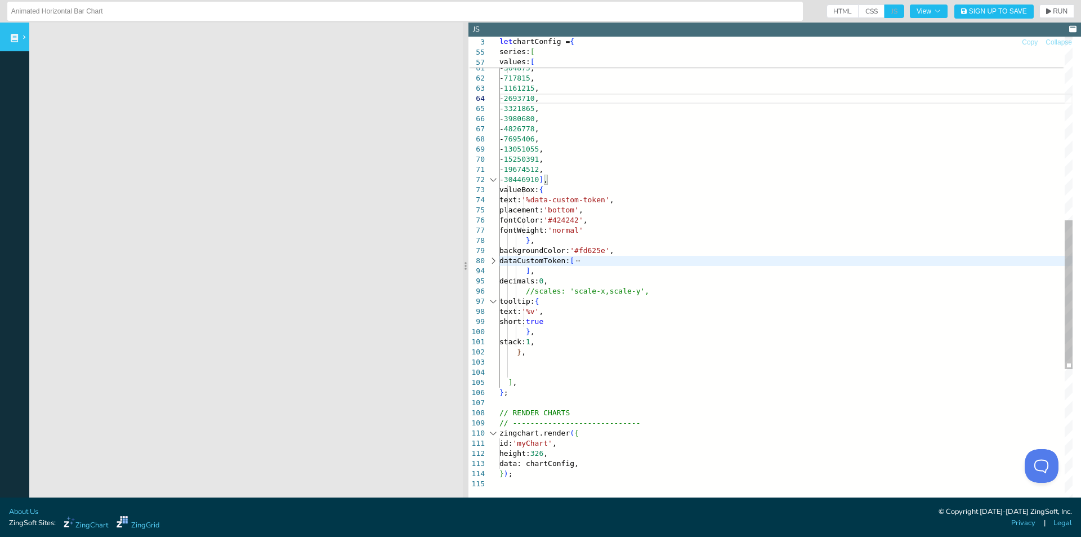
click at [643, 249] on div "10975630 , 7870249 , 4081584 , 87798 , - 364875 , - 717815 , - 1161215 , - 2693…" at bounding box center [786, 203] width 573 height 1496
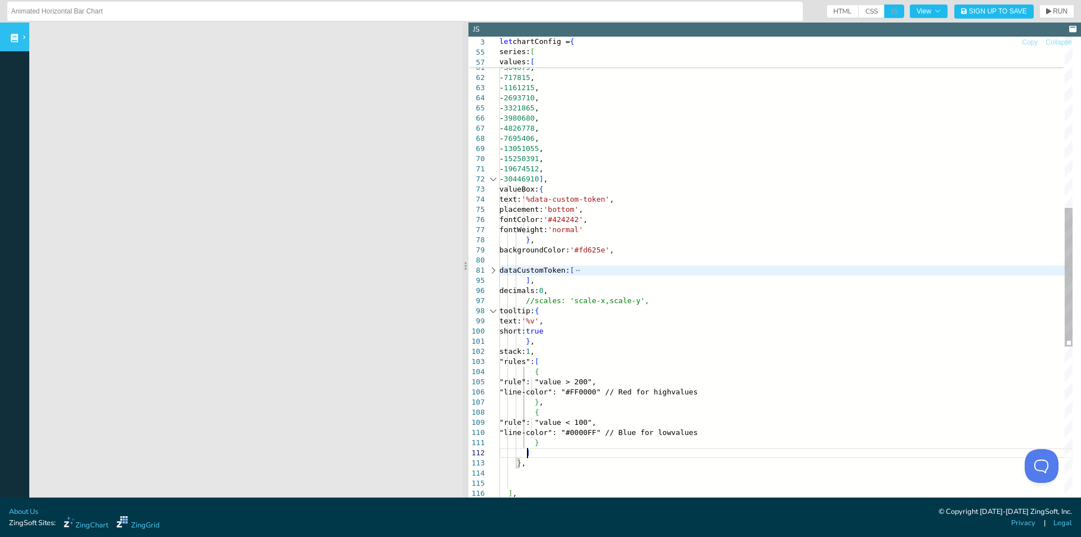
scroll to position [111, 23]
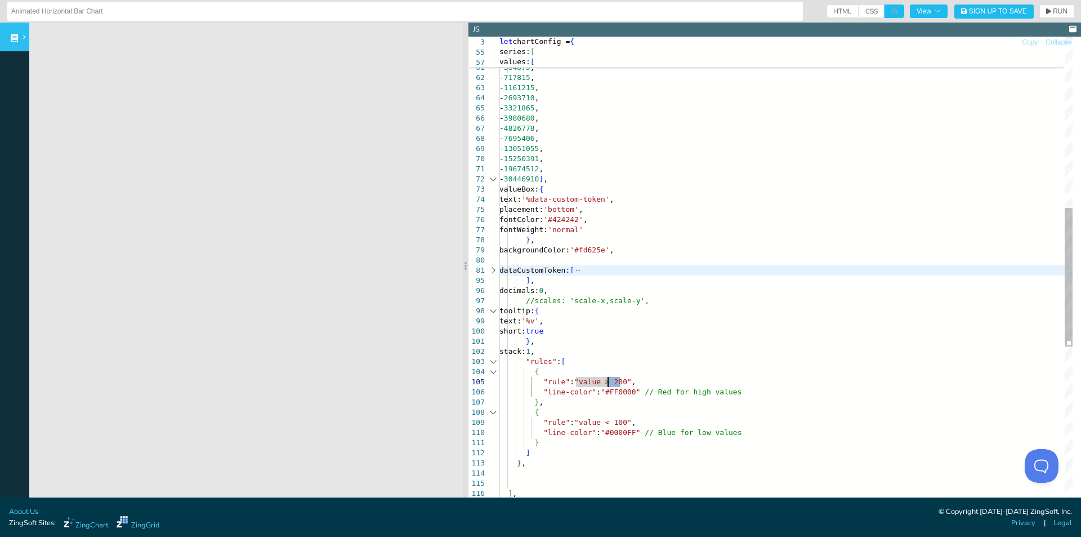
drag, startPoint x: 620, startPoint y: 382, endPoint x: 608, endPoint y: 380, distance: 12.6
click at [608, 380] on div "10975630 , 7870249 , 4081584 , 87798 , - 364875 , - 717815 , - 1161215 , - 2693…" at bounding box center [786, 257] width 573 height 1607
click at [601, 381] on div "10975630 , 7870249 , 4081584 , 87798 , - 364875 , - 717815 , - 1161215 , - 2693…" at bounding box center [786, 257] width 573 height 1607
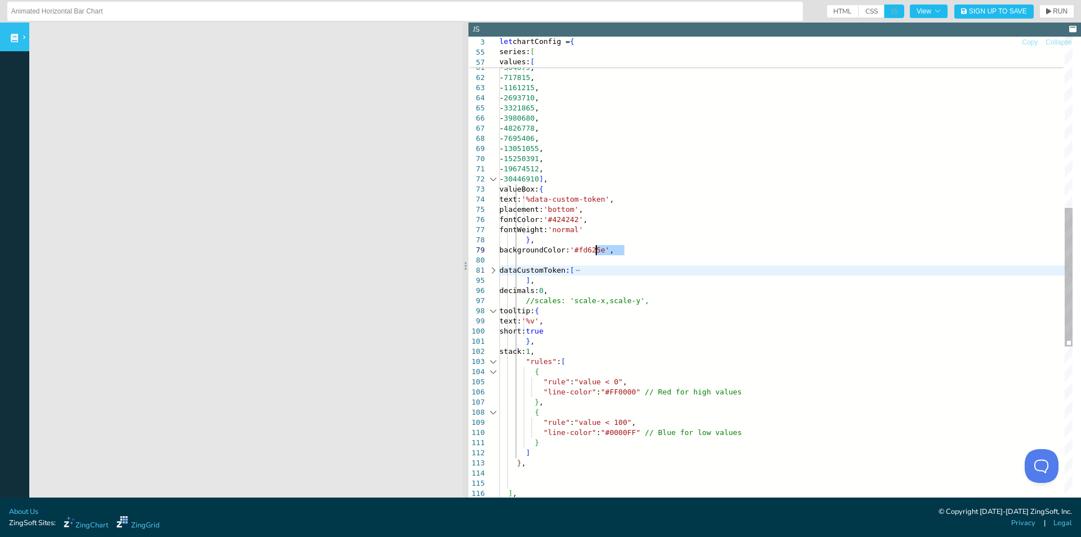
drag, startPoint x: 619, startPoint y: 248, endPoint x: 595, endPoint y: 249, distance: 24.2
click at [595, 249] on div "10975630 , 7870249 , 4081584 , 87798 , - 364875 , - 717815 , - 1161215 , - 2693…" at bounding box center [786, 257] width 573 height 1607
click at [640, 375] on div "10975630 , 7870249 , 4081584 , 87798 , - 364875 , - 717815 , - 1161215 , - 2693…" at bounding box center [786, 257] width 573 height 1607
drag, startPoint x: 627, startPoint y: 388, endPoint x: 599, endPoint y: 393, distance: 28.5
click at [599, 393] on div "10975630 , 7870249 , 4081584 , 87798 , - 364875 , - 717815 , - 1161215 , - 2693…" at bounding box center [786, 257] width 573 height 1607
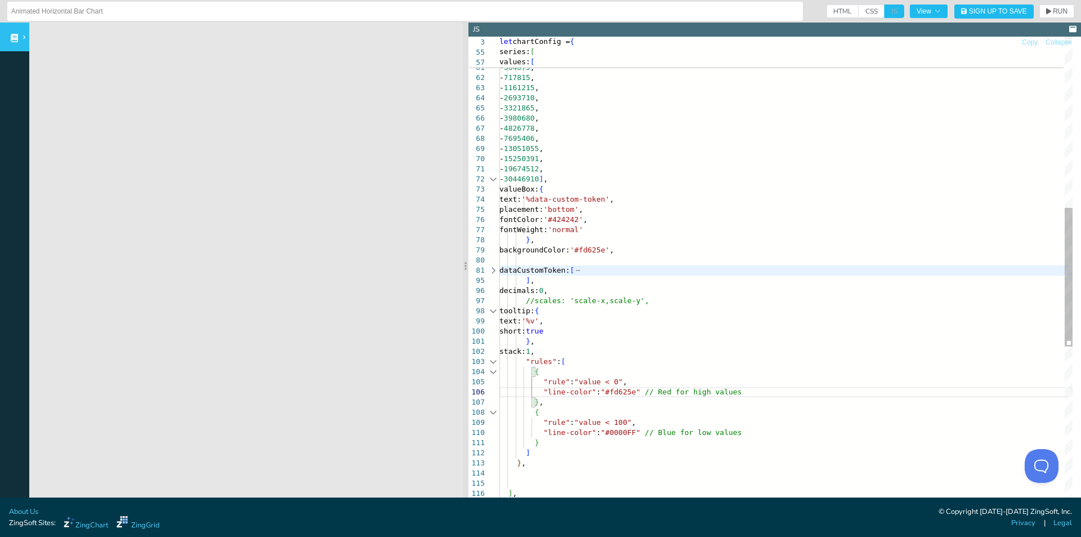
click at [600, 424] on div "10975630 , 7870249 , 4081584 , 87798 , - 364875 , - 717815 , - 1161215 , - 2693…" at bounding box center [786, 257] width 573 height 1607
click at [1046, 14] on icon "button" at bounding box center [1048, 11] width 5 height 7
drag, startPoint x: 523, startPoint y: 251, endPoint x: 582, endPoint y: 250, distance: 59.7
click at [582, 250] on div "10975630 , 7870249 , 4081584 , 87798 , - 364875 , - 717815 , - 1161215 , - 2693…" at bounding box center [786, 257] width 573 height 1607
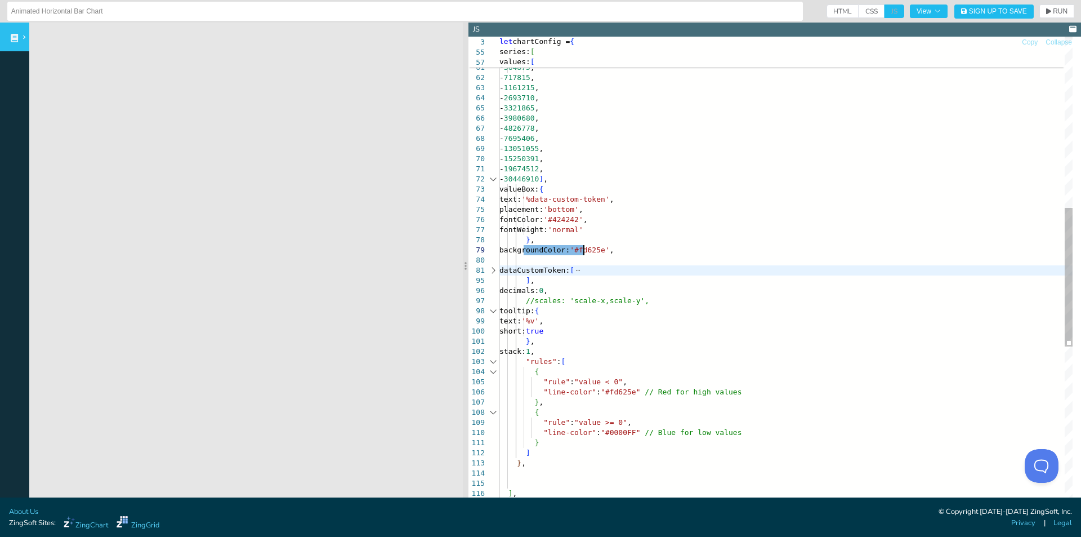
click at [550, 256] on div "10975630 , 7870249 , 4081584 , 87798 , - 364875 , - 717815 , - 1161215 , - 2693…" at bounding box center [786, 257] width 573 height 1607
click at [521, 251] on div "10975630 , 7870249 , 4081584 , 87798 , - 364875 , - 717815 , - 1161215 , - 2693…" at bounding box center [786, 257] width 573 height 1607
click at [527, 251] on div "10975630 , 7870249 , 4081584 , 87798 , - 364875 , - 717815 , - 1161215 , - 2693…" at bounding box center [786, 257] width 573 height 1607
click at [523, 251] on div "10975630 , 7870249 , 4081584 , 87798 , - 364875 , - 717815 , - 1161215 , - 2693…" at bounding box center [786, 257] width 573 height 1607
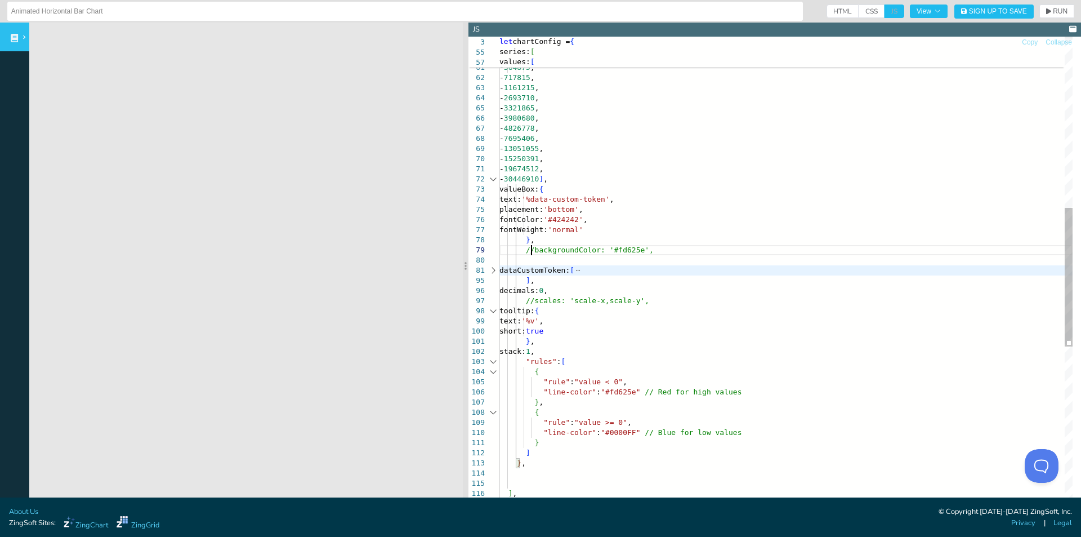
scroll to position [82, 32]
click at [554, 288] on div "10975630 , 7870249 , 4081584 , 87798 , - 364875 , - 717815 , - 1161215 , - 2693…" at bounding box center [786, 257] width 573 height 1607
drag, startPoint x: 596, startPoint y: 248, endPoint x: 532, endPoint y: 248, distance: 64.2
click at [532, 248] on div "10975630 , 7870249 , 4081584 , 87798 , - 364875 , - 717815 , - 1161215 , - 2693…" at bounding box center [786, 257] width 573 height 1607
click at [608, 340] on div "10975630 , 7870249 , 4081584 , 87798 , - 364875 , - 717815 , - 1161215 , - 2693…" at bounding box center [786, 257] width 573 height 1607
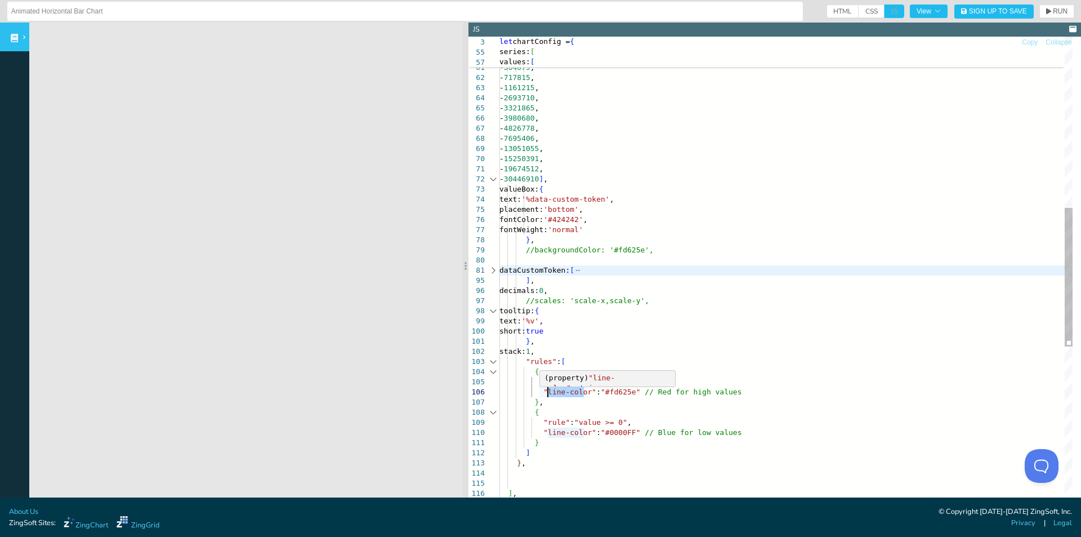
drag, startPoint x: 583, startPoint y: 391, endPoint x: 546, endPoint y: 393, distance: 36.6
click at [546, 393] on div "10975630 , 7870249 , 4081584 , 87798 , - 364875 , - 717815 , - 1161215 , - 2693…" at bounding box center [786, 257] width 573 height 1607
click at [559, 397] on div "10975630 , 7870249 , 4081584 , 87798 , - 364875 , - 717815 , - 1161215 , - 2693…" at bounding box center [786, 257] width 573 height 1607
drag, startPoint x: 588, startPoint y: 391, endPoint x: 538, endPoint y: 387, distance: 50.3
click at [538, 387] on div "10975630 , 7870249 , 4081584 , 87798 , - 364875 , - 717815 , - 1161215 , - 2693…" at bounding box center [786, 257] width 573 height 1607
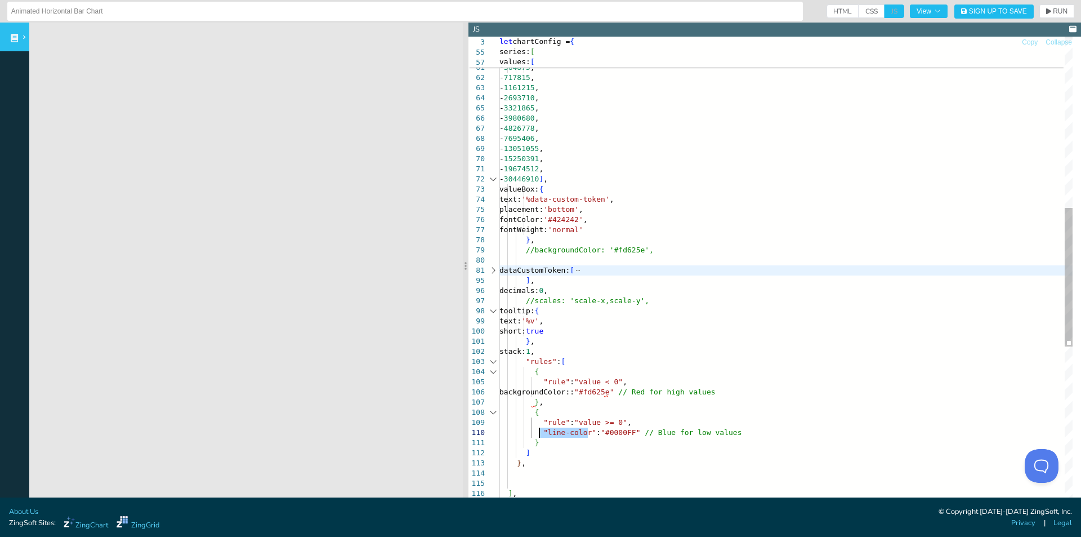
drag, startPoint x: 587, startPoint y: 429, endPoint x: 540, endPoint y: 429, distance: 47.3
click at [540, 429] on div "10975630 , 7870249 , 4081584 , 87798 , - 364875 , - 717815 , - 1161215 , - 2693…" at bounding box center [786, 257] width 573 height 1607
click at [599, 393] on div "10975630 , 7870249 , 4081584 , 87798 , - 364875 , - 717815 , - 1161215 , - 2693…" at bounding box center [786, 257] width 573 height 1607
click at [609, 392] on div "10975630 , 7870249 , 4081584 , 87798 , - 364875 , - 717815 , - 1161215 , - 2693…" at bounding box center [786, 257] width 573 height 1607
click at [1054, 13] on span "RUN" at bounding box center [1060, 11] width 15 height 7
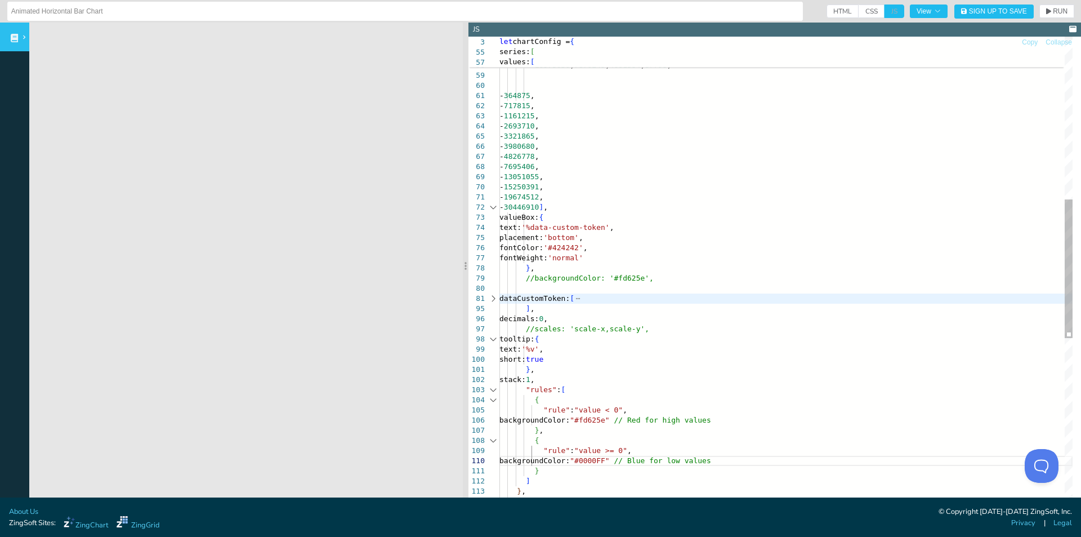
scroll to position [82, 104]
click at [644, 410] on div "10975630 , 7870249 , 4081584 , 87798 , - 364875 , - 717815 , - 1161215 , - 2693…" at bounding box center [786, 285] width 573 height 1607
drag, startPoint x: 595, startPoint y: 411, endPoint x: 580, endPoint y: 409, distance: 15.9
click at [580, 409] on div "10975630 , 7870249 , 4081584 , 87798 , - 364875 , - 717815 , - 1161215 , - 2693…" at bounding box center [786, 285] width 573 height 1607
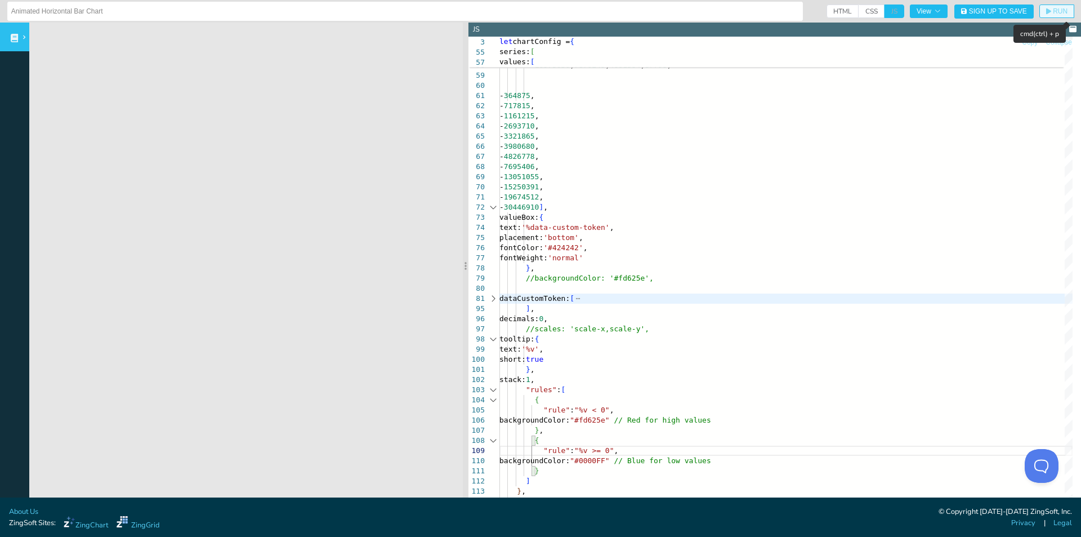
click at [1054, 8] on span "RUN" at bounding box center [1060, 11] width 15 height 7
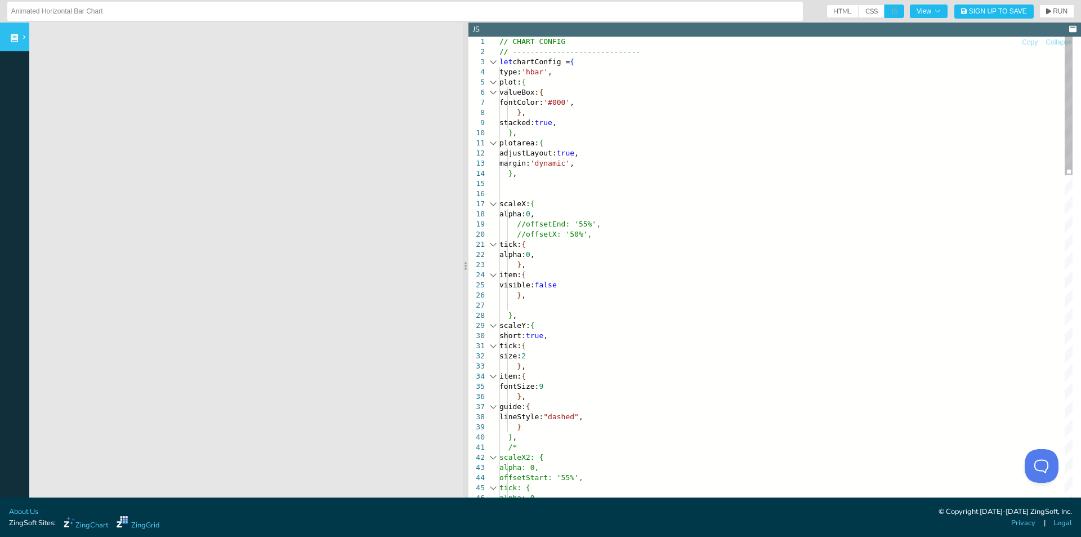
click at [1046, 8] on span "RUN" at bounding box center [1056, 11] width 21 height 7
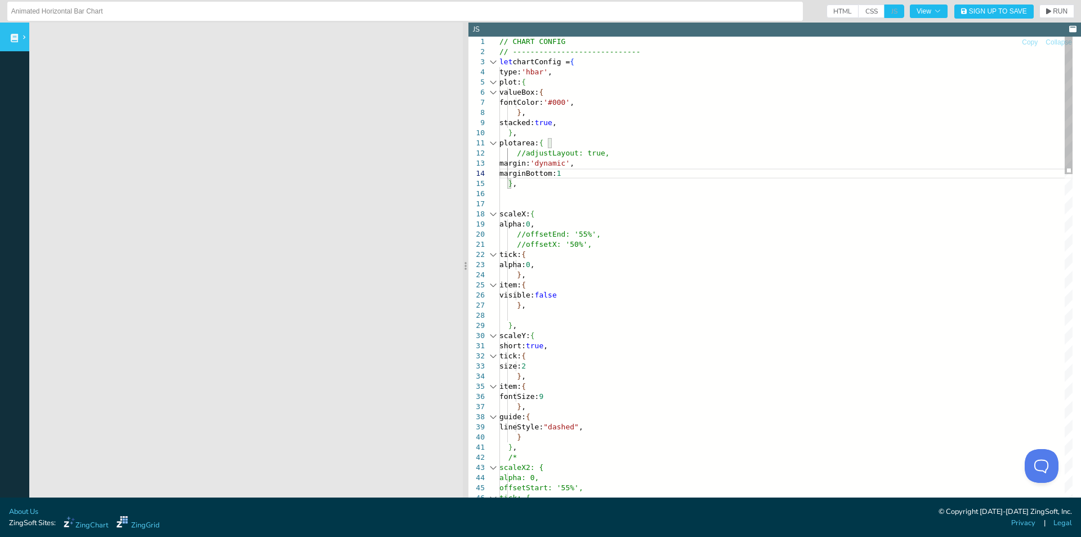
scroll to position [31, 79]
click at [1053, 11] on span "RUN" at bounding box center [1060, 11] width 15 height 7
click at [1053, 10] on span "RUN" at bounding box center [1060, 11] width 15 height 7
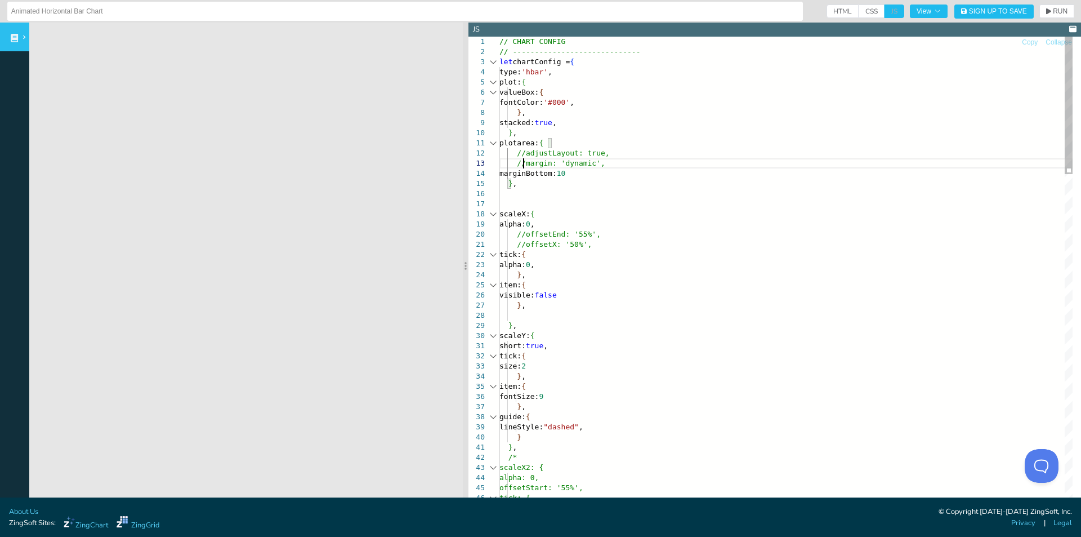
scroll to position [29, 24]
click at [1057, 11] on span "RUN" at bounding box center [1060, 11] width 15 height 7
click at [536, 167] on div "(property) marginBottom: number" at bounding box center [584, 160] width 136 height 17
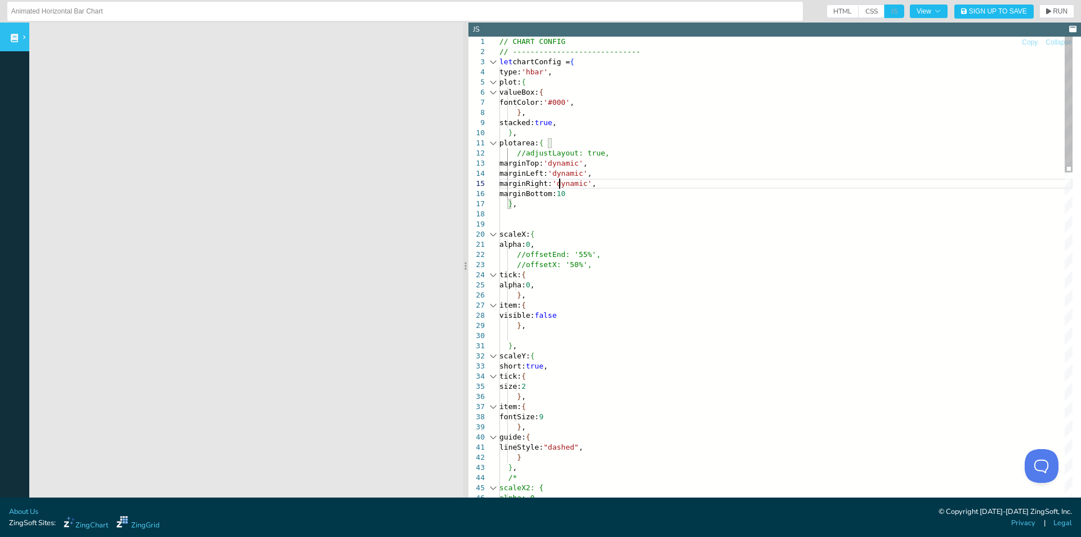
scroll to position [41, 60]
click at [1053, 11] on span "RUN" at bounding box center [1060, 11] width 15 height 7
click at [1046, 14] on span "RUN" at bounding box center [1056, 11] width 21 height 7
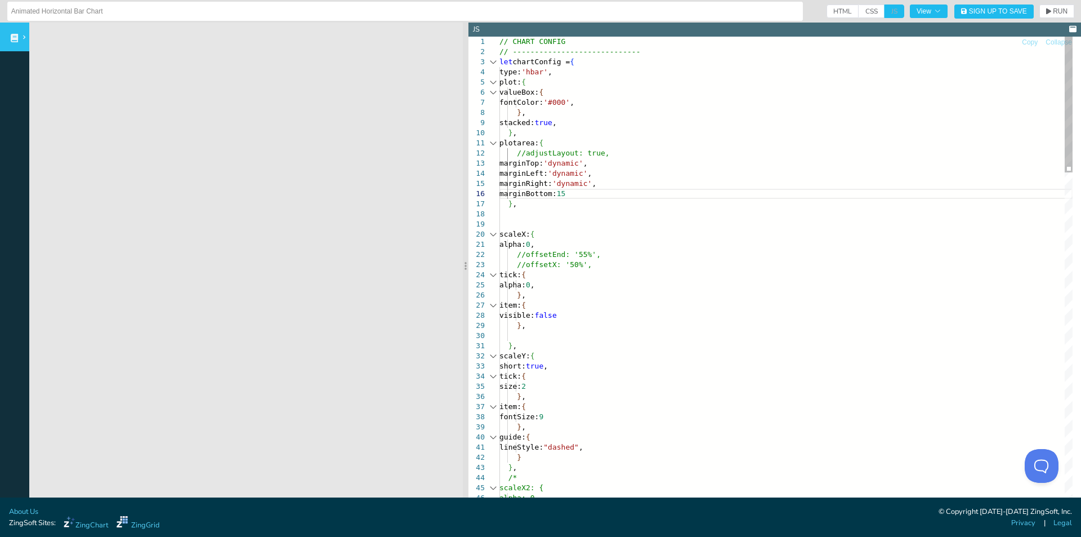
drag, startPoint x: 592, startPoint y: 159, endPoint x: 566, endPoint y: 164, distance: 26.8
drag, startPoint x: 595, startPoint y: 162, endPoint x: 560, endPoint y: 162, distance: 34.4
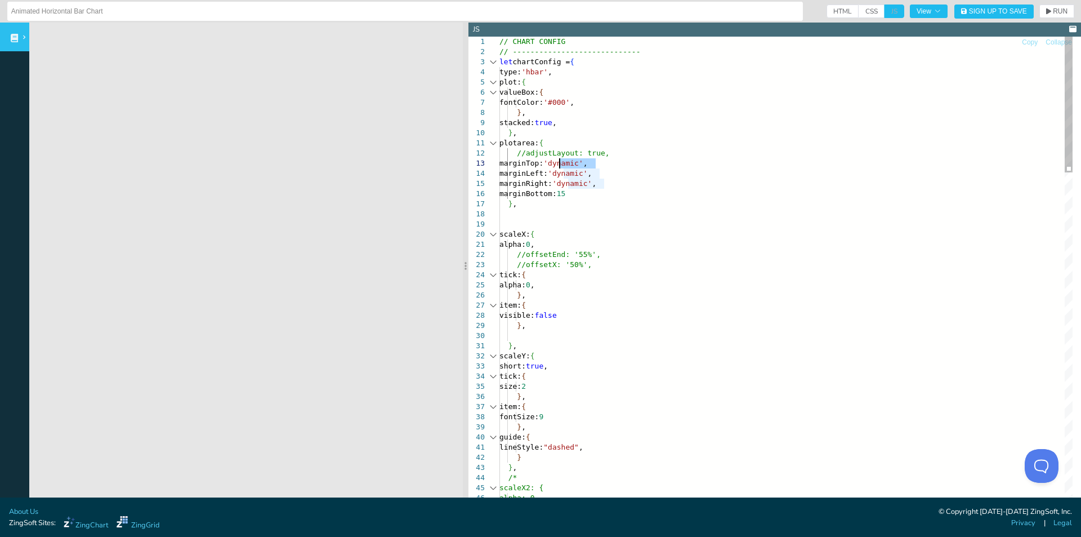
click at [1053, 12] on span "RUN" at bounding box center [1060, 11] width 15 height 7
drag, startPoint x: 515, startPoint y: 93, endPoint x: 527, endPoint y: 113, distance: 23.5
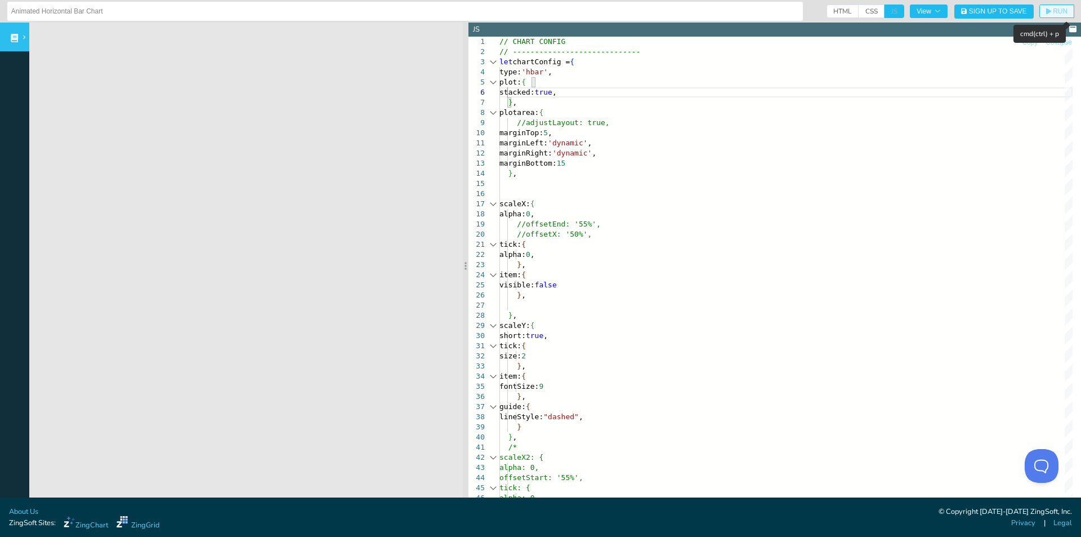
click at [1053, 8] on span "RUN" at bounding box center [1060, 11] width 15 height 7
click at [1055, 8] on span "RUN" at bounding box center [1060, 11] width 15 height 7
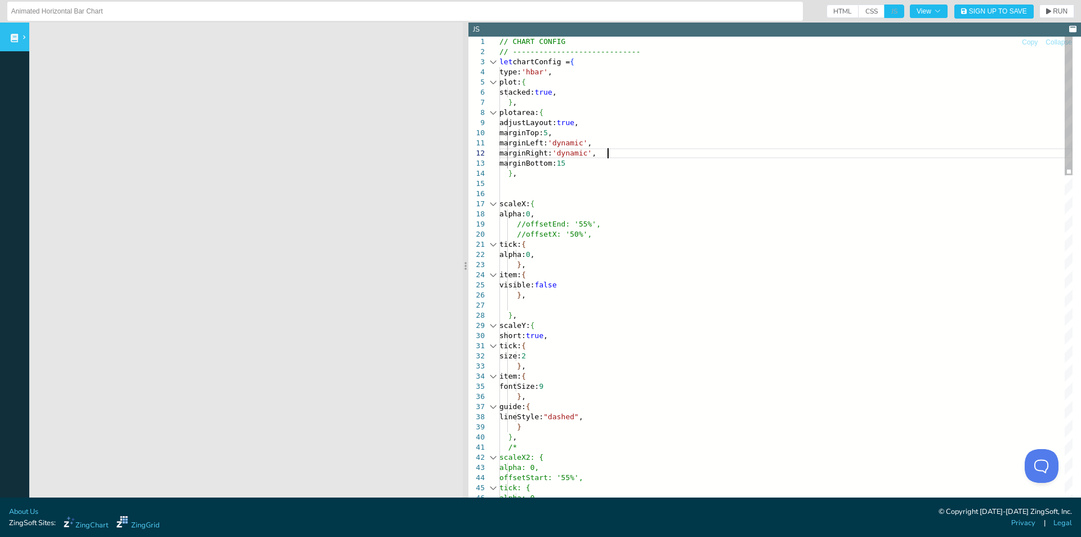
scroll to position [29, 16]
click at [1046, 9] on span "RUN" at bounding box center [1056, 11] width 21 height 7
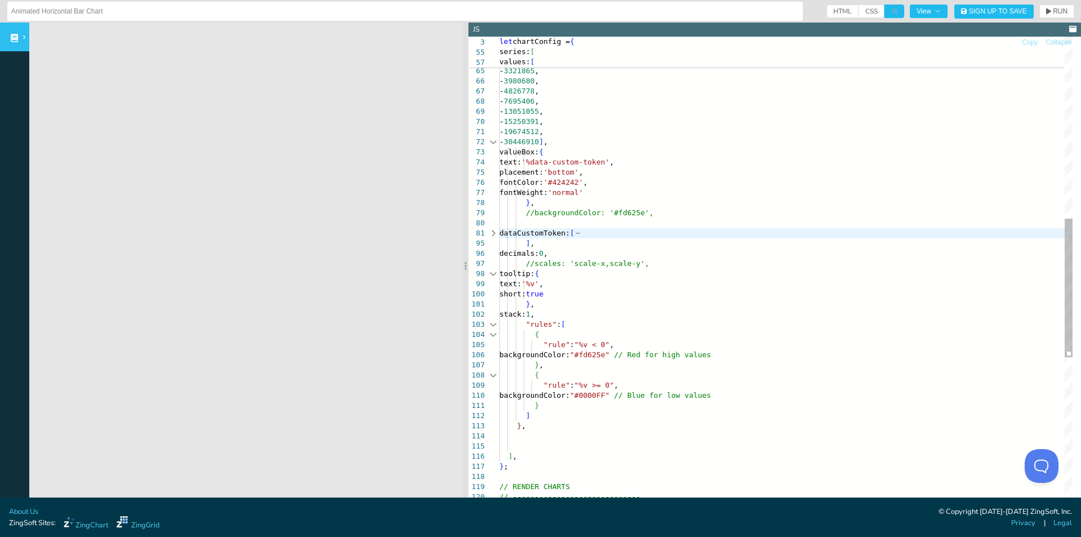
click at [523, 315] on div "- 717815 , - 1161215 , - 2693710 , - 3321865 , - 3980680 , - 4826778 , - 769540…" at bounding box center [786, 220] width 573 height 1607
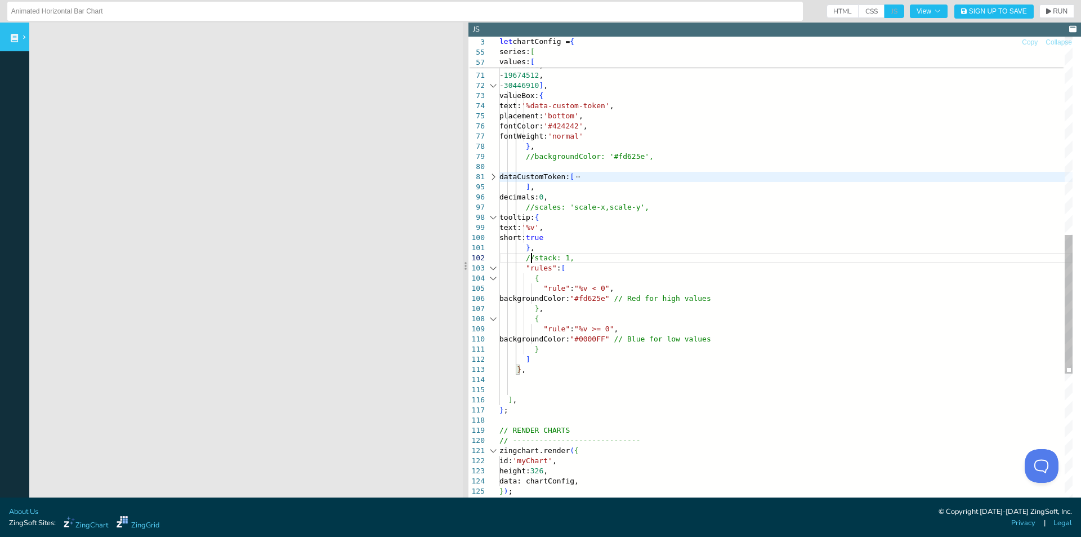
scroll to position [213, 32]
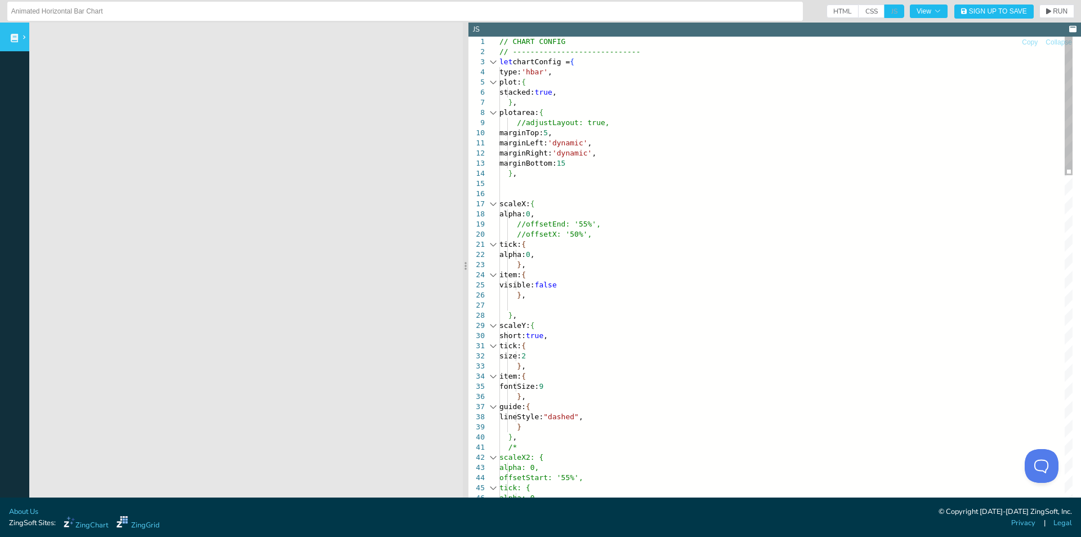
click at [1047, 6] on button "RUN" at bounding box center [1057, 12] width 35 height 14
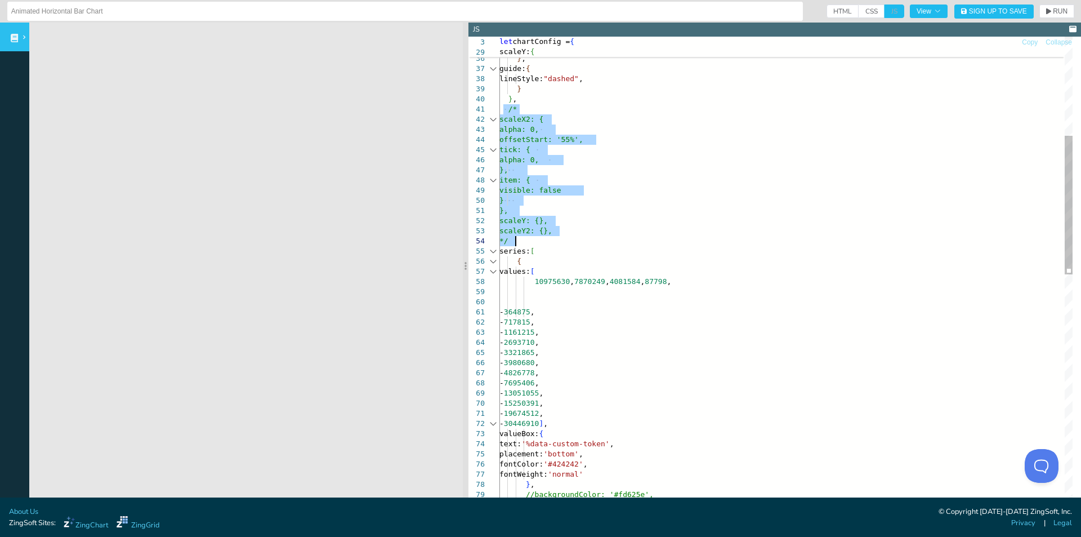
drag, startPoint x: 505, startPoint y: 109, endPoint x: 593, endPoint y: 242, distance: 159.2
click at [593, 242] on div "tick: { alpha: 0, }, item: { visible: false } }, scaleY: {}, scaleY2: {}, */ se…" at bounding box center [786, 502] width 573 height 1607
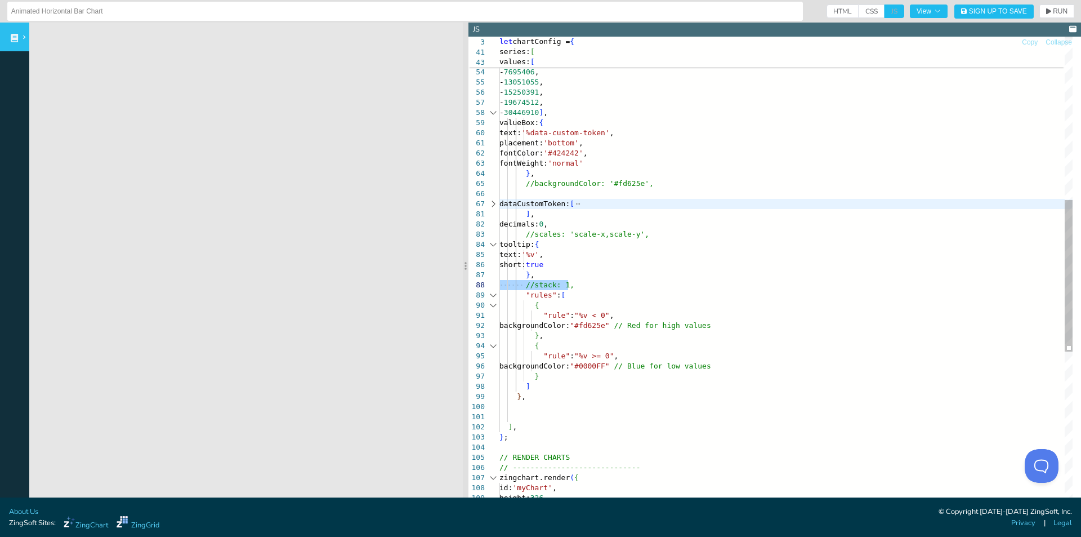
drag, startPoint x: 569, startPoint y: 286, endPoint x: 500, endPoint y: 289, distance: 68.8
click at [500, 289] on div "} , //backgroundColor: '#fd625e', dataCustomToken: [ ] , decimals: 0 , //scales…" at bounding box center [786, 262] width 573 height 1465
drag, startPoint x: 668, startPoint y: 231, endPoint x: 501, endPoint y: 235, distance: 166.7
click at [501, 235] on div "} , //backgroundColor: '#fd625e', dataCustomToken: [ ] , decimals: 0 , //scales…" at bounding box center [786, 262] width 573 height 1465
drag, startPoint x: 659, startPoint y: 184, endPoint x: 501, endPoint y: 182, distance: 158.3
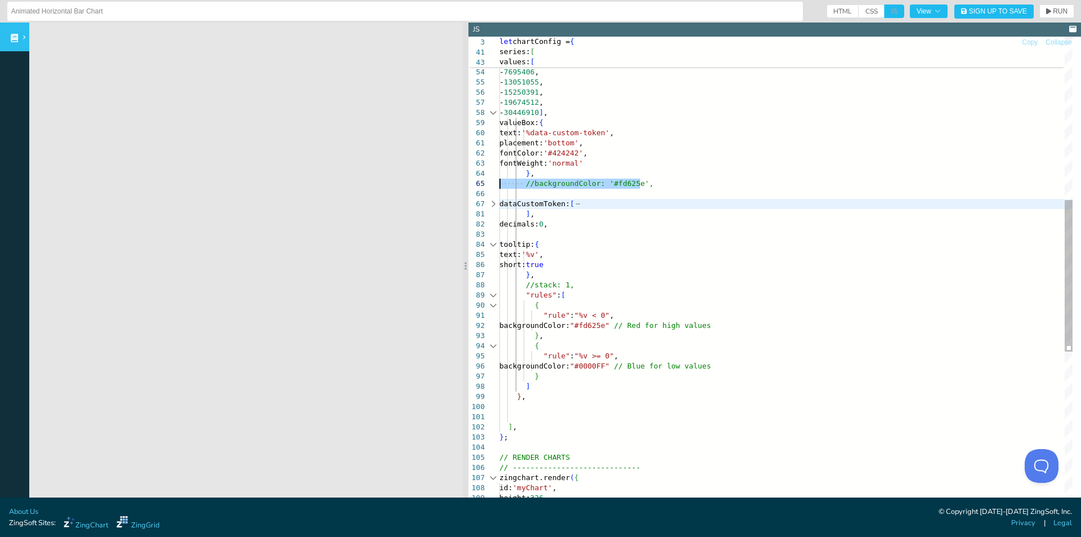
click at [501, 182] on div "} , //backgroundColor: '#fd625e', dataCustomToken: [ ] , decimals: 0 , tooltip:…" at bounding box center [786, 262] width 573 height 1465
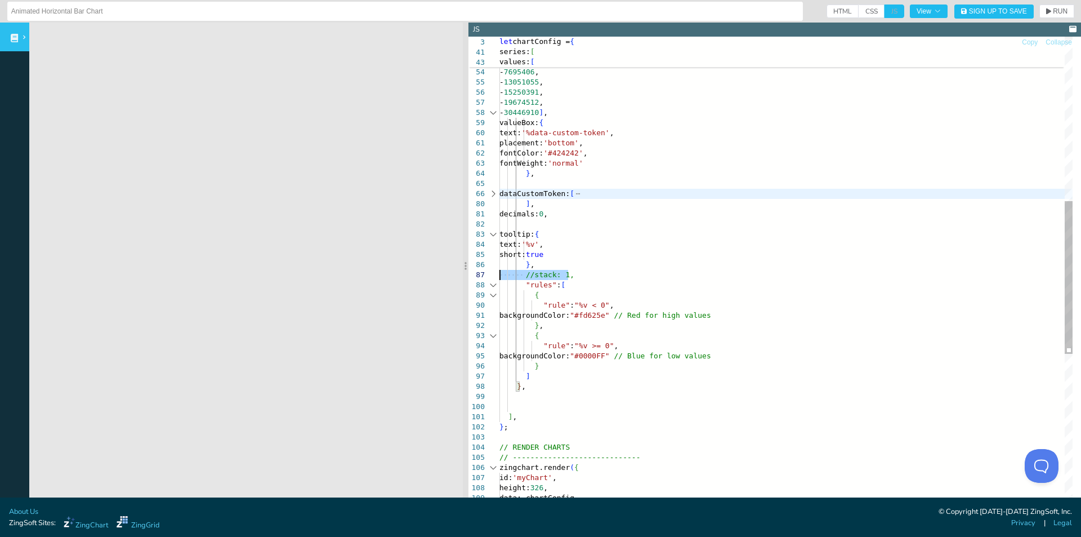
drag, startPoint x: 586, startPoint y: 273, endPoint x: 467, endPoint y: 275, distance: 118.3
click at [500, 275] on div "} , dataCustomToken: [ ] , decimals: 0 , tooltip: { text: '%v' , short: true } …" at bounding box center [786, 257] width 573 height 1455
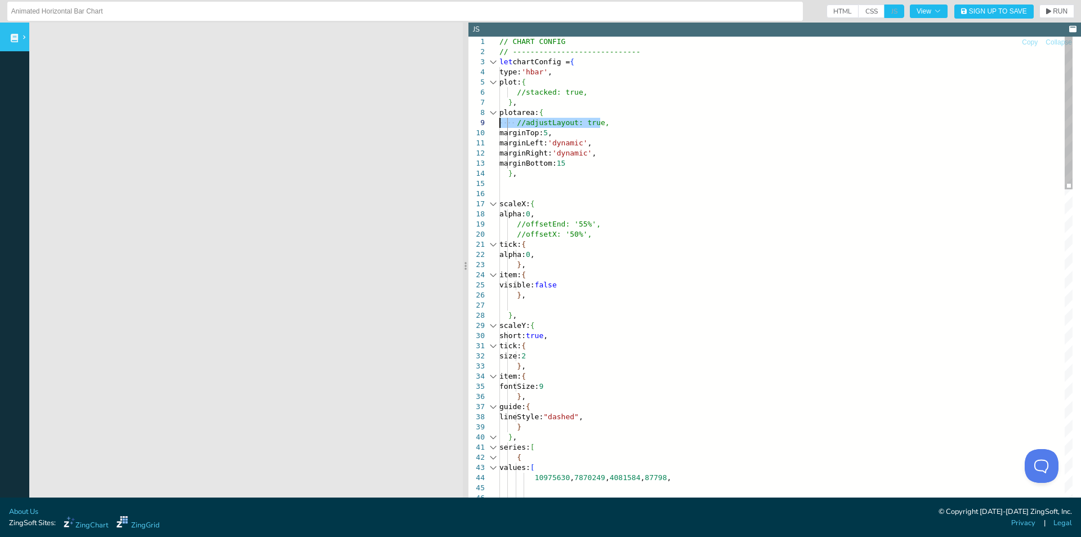
drag, startPoint x: 615, startPoint y: 122, endPoint x: 488, endPoint y: 123, distance: 126.7
drag, startPoint x: 602, startPoint y: 90, endPoint x: 521, endPoint y: 91, distance: 80.6
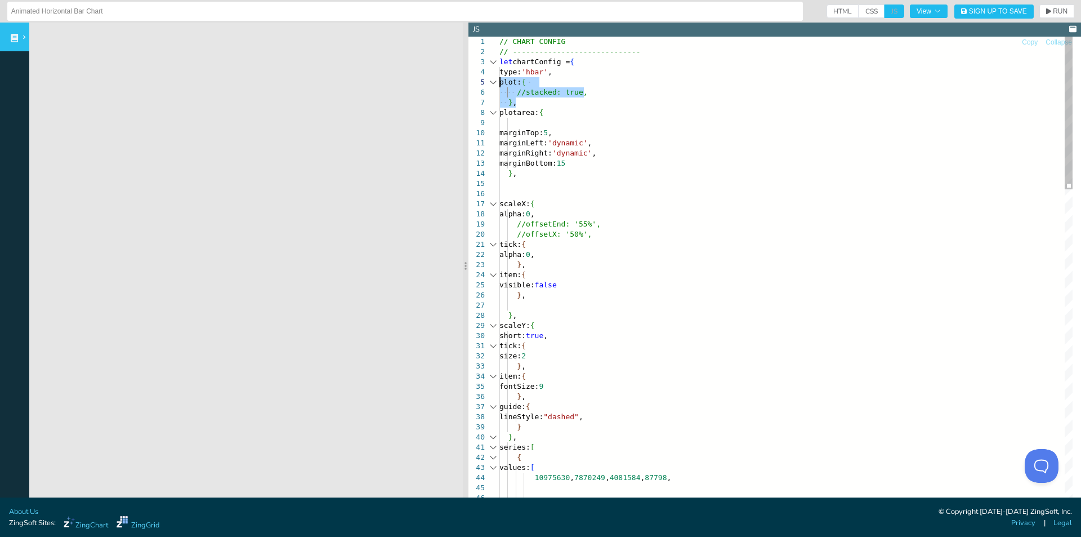
drag, startPoint x: 521, startPoint y: 98, endPoint x: 501, endPoint y: 85, distance: 23.6
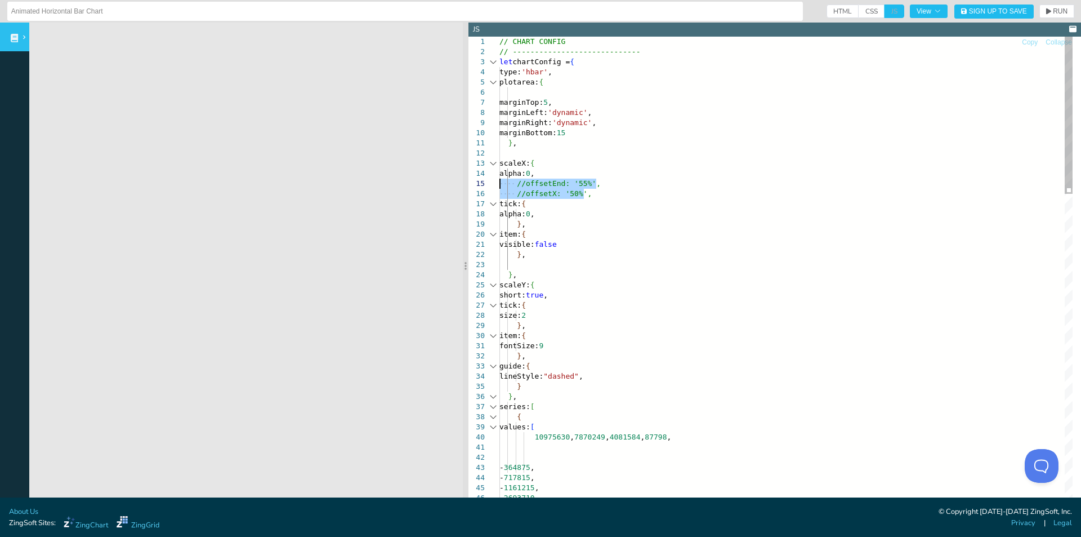
drag, startPoint x: 594, startPoint y: 195, endPoint x: 449, endPoint y: 179, distance: 145.7
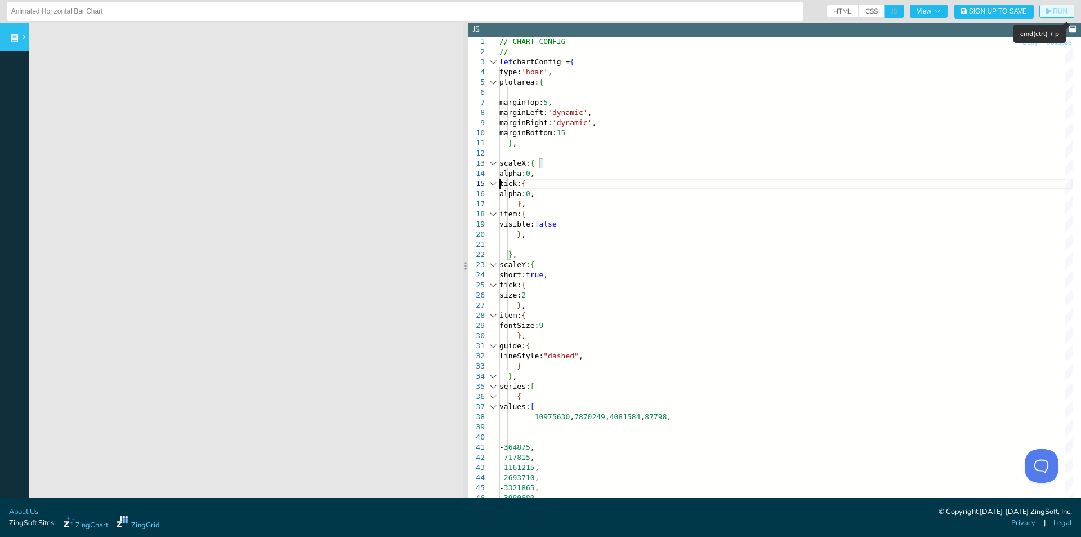
click at [1040, 7] on button "RUN" at bounding box center [1057, 12] width 35 height 14
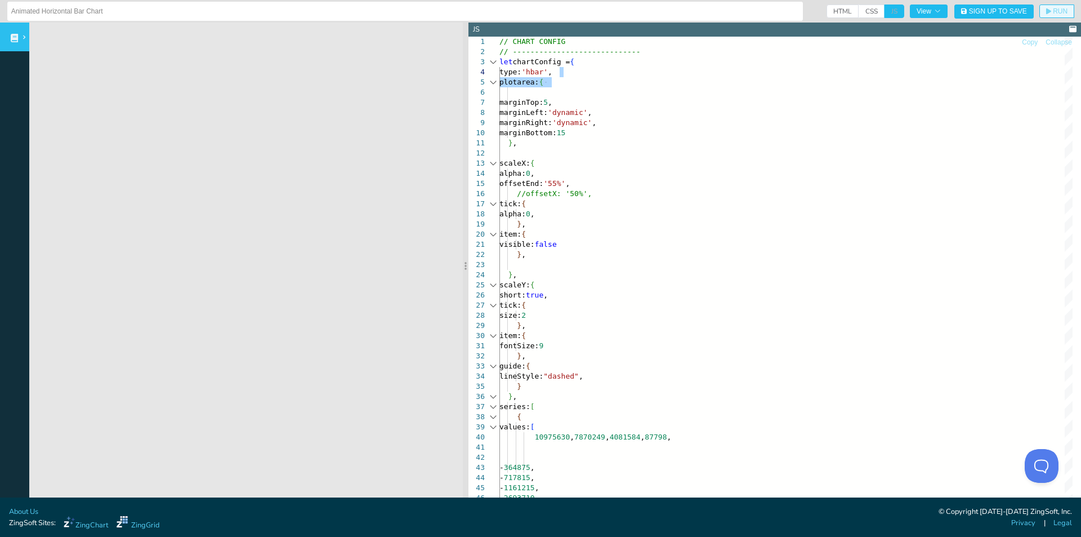
click at [1053, 14] on span "RUN" at bounding box center [1060, 11] width 15 height 7
drag, startPoint x: 550, startPoint y: 181, endPoint x: 542, endPoint y: 181, distance: 8.4
click at [1053, 12] on span "RUN" at bounding box center [1060, 11] width 15 height 7
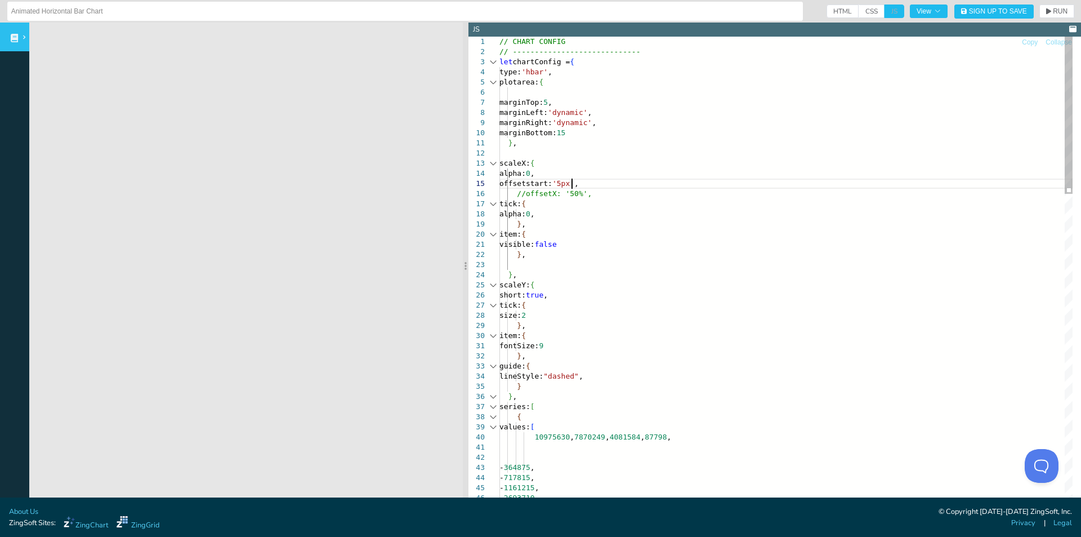
click at [1054, 13] on span "RUN" at bounding box center [1060, 11] width 15 height 7
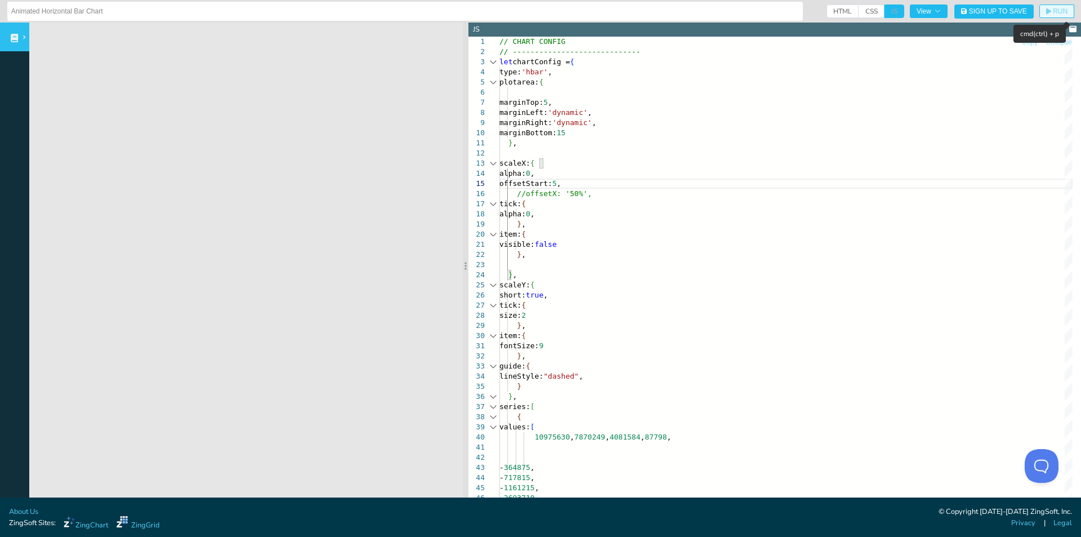
click at [1056, 12] on span "RUN" at bounding box center [1060, 11] width 15 height 7
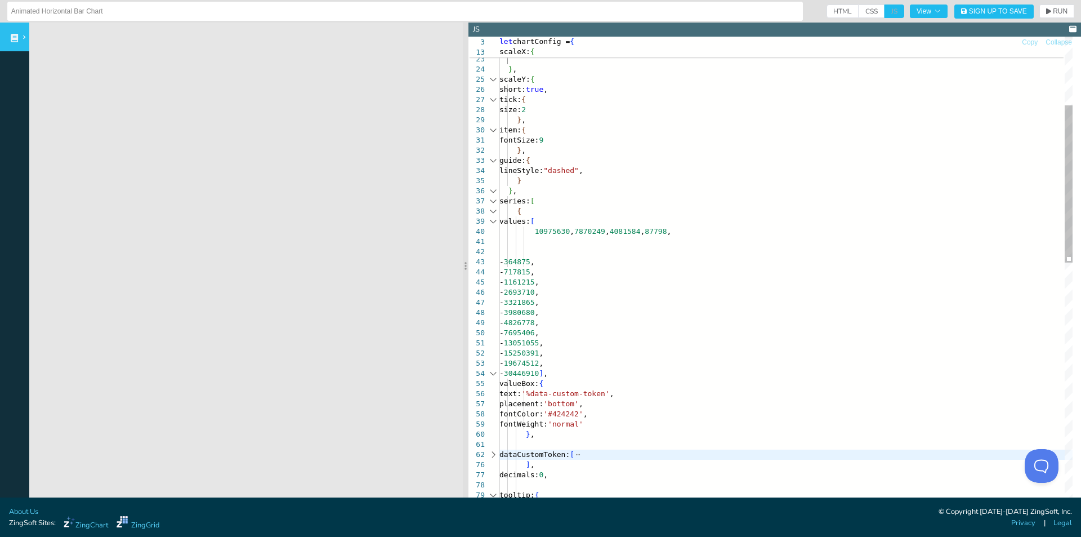
click at [559, 398] on div "item: { fontSize: 9 } , guide: { lineStyle: "dashed" , } } , series: [ { values…" at bounding box center [786, 538] width 573 height 1415
drag, startPoint x: 1037, startPoint y: 12, endPoint x: 1027, endPoint y: 20, distance: 12.5
click at [1046, 12] on icon "button" at bounding box center [1048, 11] width 5 height 7
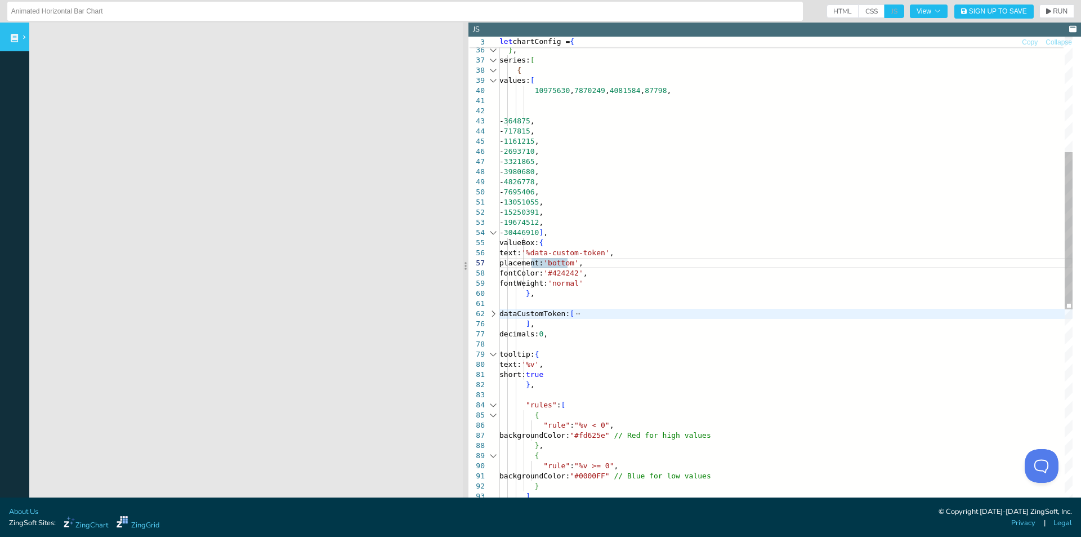
click at [561, 364] on div "} } , series: [ { values: [ 10975630 , 7870249 , 4081584 , 87798 , - 364875 , -…" at bounding box center [786, 397] width 573 height 1415
click at [1046, 14] on span "RUN" at bounding box center [1056, 11] width 21 height 7
click at [591, 375] on div "} } , series: [ { values: [ 10975630 , 7870249 , 4081584 , 87798 , - 364875 , -…" at bounding box center [786, 397] width 573 height 1415
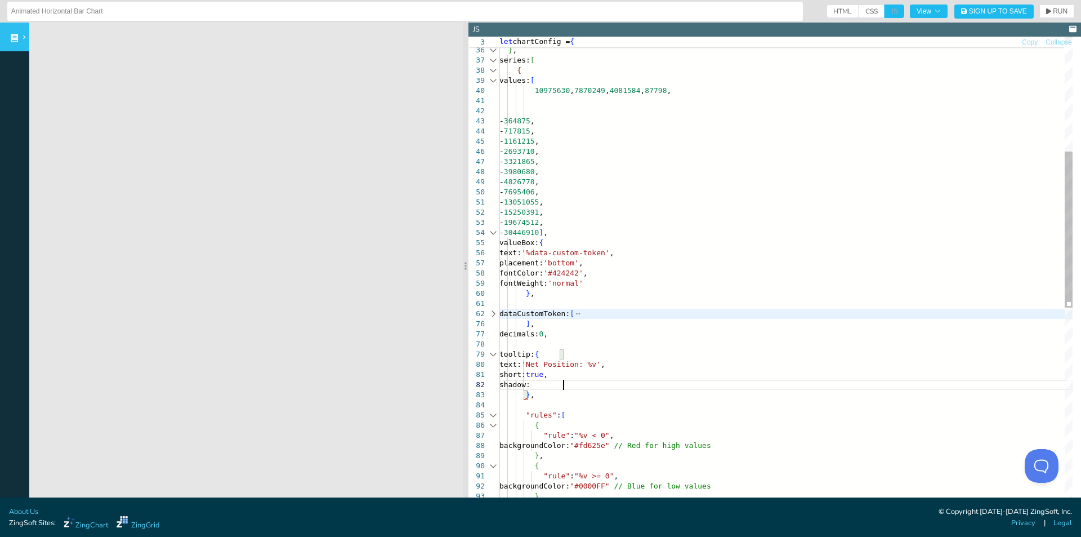
scroll to position [213, 68]
click at [1053, 14] on span "RUN" at bounding box center [1060, 11] width 15 height 7
drag, startPoint x: 633, startPoint y: 253, endPoint x: 558, endPoint y: 250, distance: 75.0
click at [558, 250] on div "} } , series: [ { values: [ 10975630 , 7870249 , 4081584 , 87798 , - 364875 , -…" at bounding box center [786, 402] width 573 height 1425
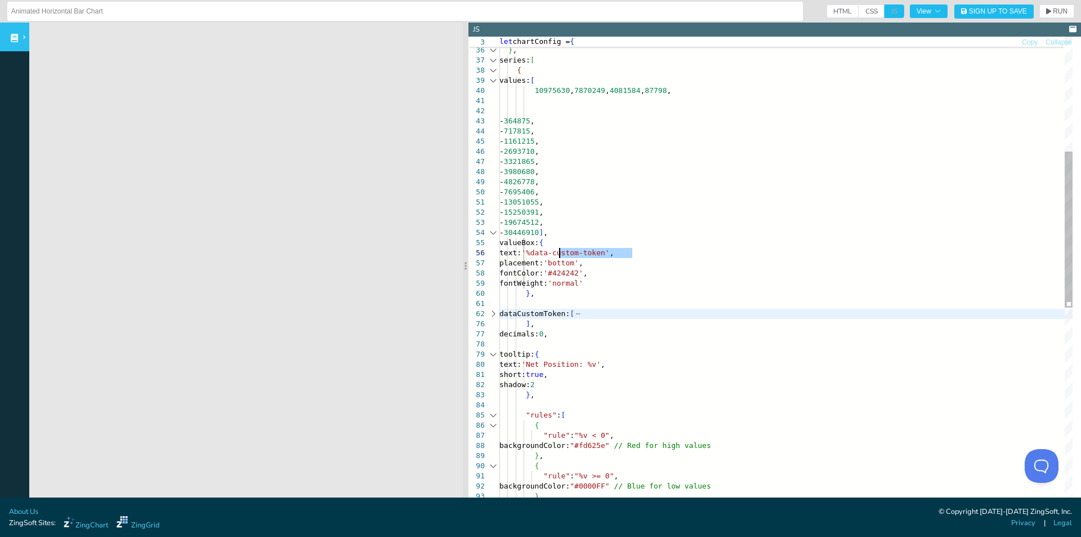
click at [560, 362] on div "} } , series: [ { values: [ 10975630 , 7870249 , 4081584 , 87798 , - 364875 , -…" at bounding box center [786, 402] width 573 height 1425
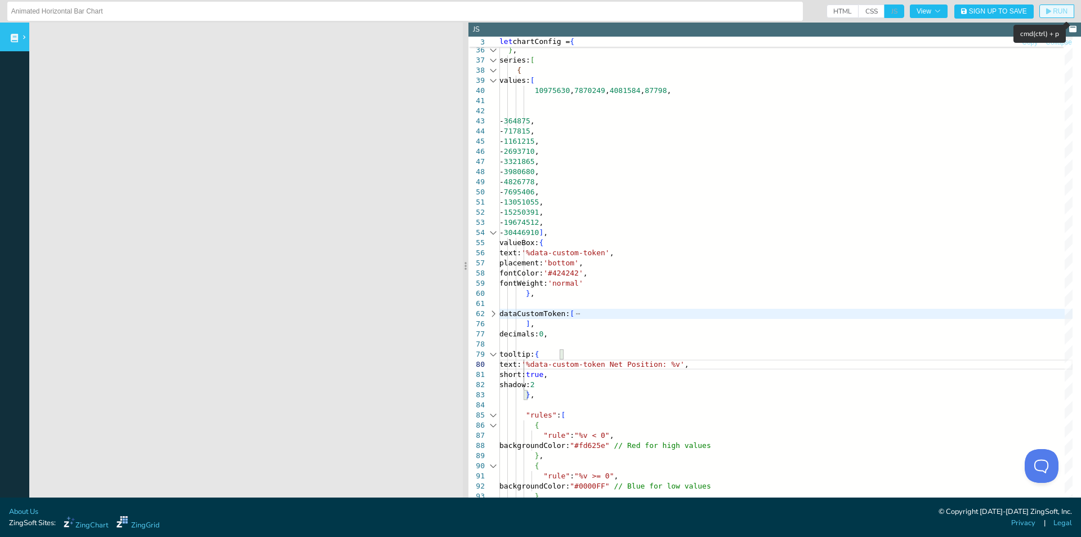
drag, startPoint x: 1041, startPoint y: 13, endPoint x: 657, endPoint y: 106, distance: 394.6
click at [1046, 14] on icon "button" at bounding box center [1048, 11] width 5 height 7
click at [710, 375] on div "} } , series: [ { values: [ 10975630 , 7870249 , 4081584 , 87798 , - 364875 , -…" at bounding box center [786, 402] width 573 height 1425
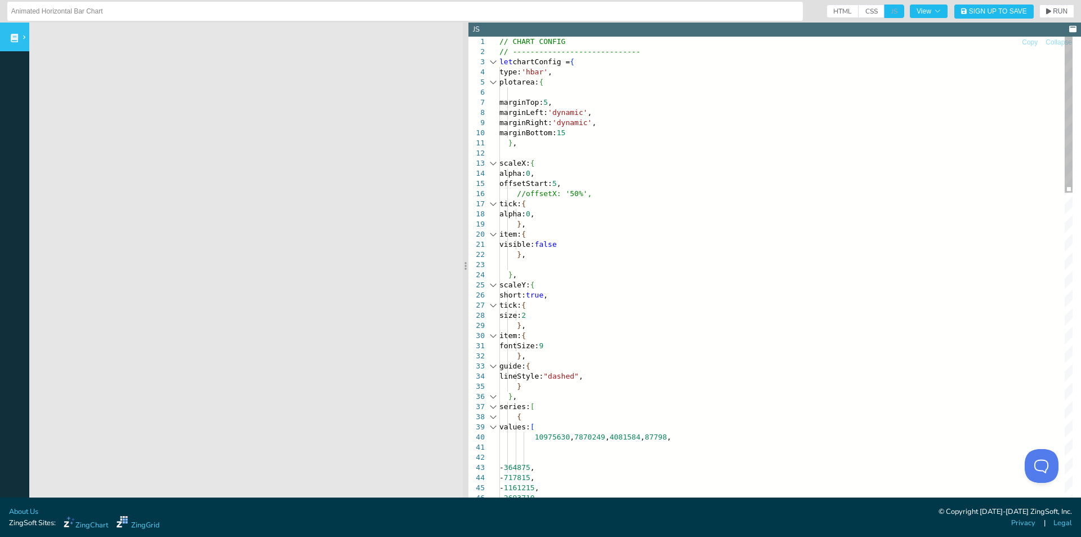
scroll to position [111, 128]
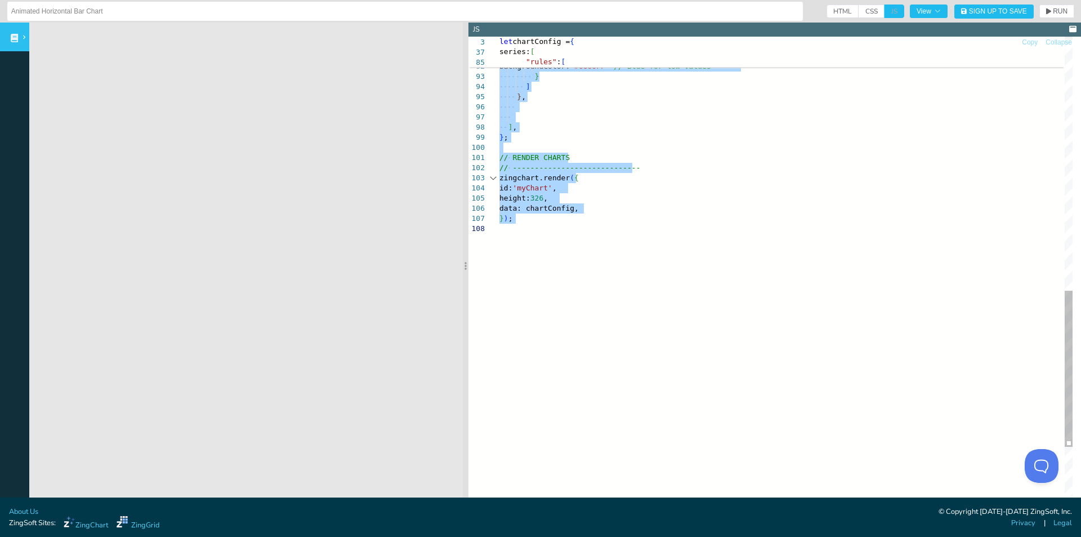
type textarea "// CHART CONFIG // ----------------------------- let chartConfig = { type: 'hba…"
drag, startPoint x: 571, startPoint y: 60, endPoint x: 558, endPoint y: 137, distance: 77.8
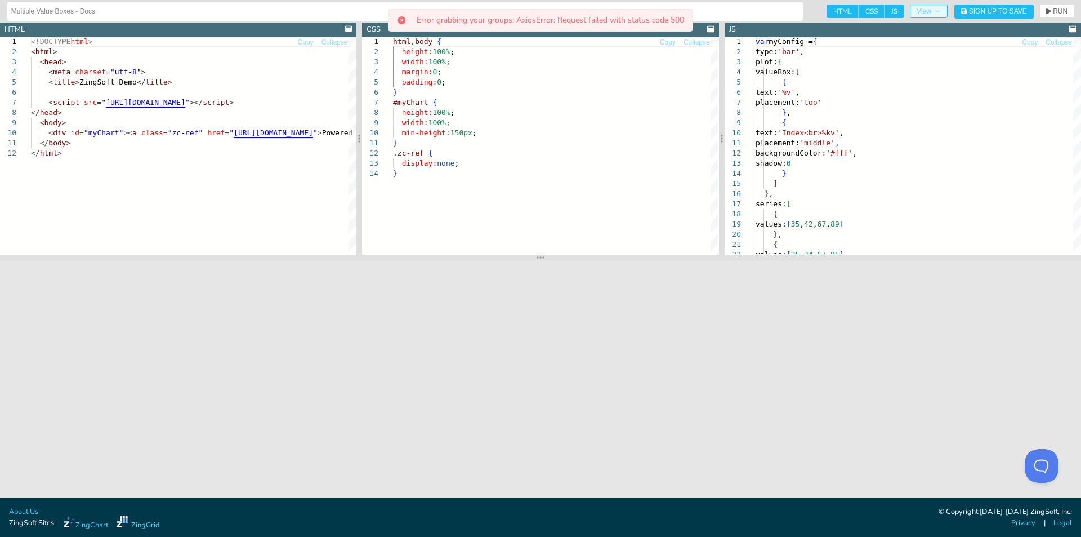
click at [930, 12] on span "View" at bounding box center [929, 11] width 24 height 7
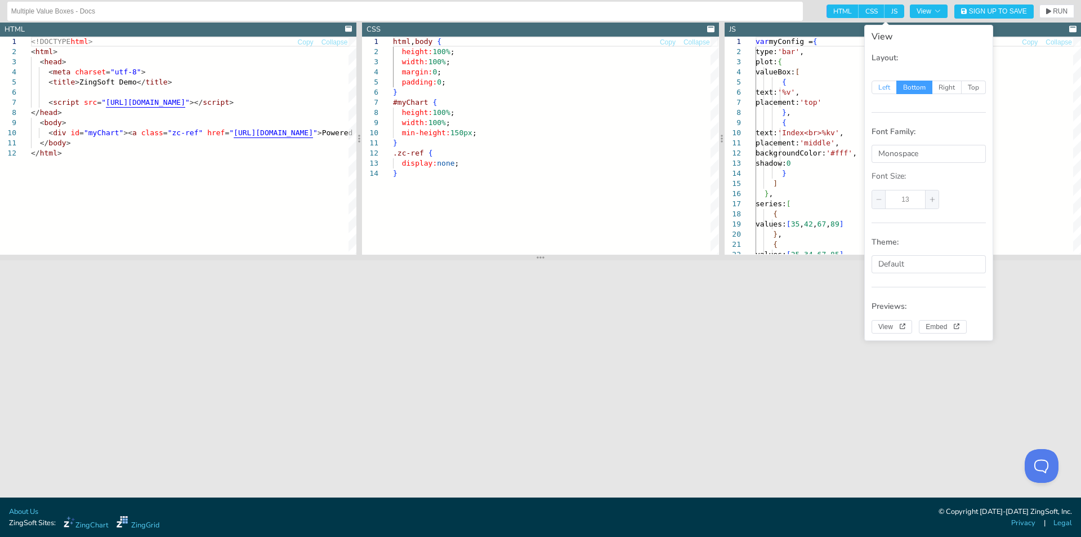
click at [892, 88] on span "Left" at bounding box center [884, 88] width 25 height 14
click at [882, 88] on input "Left" at bounding box center [878, 85] width 7 height 7
radio input "true"
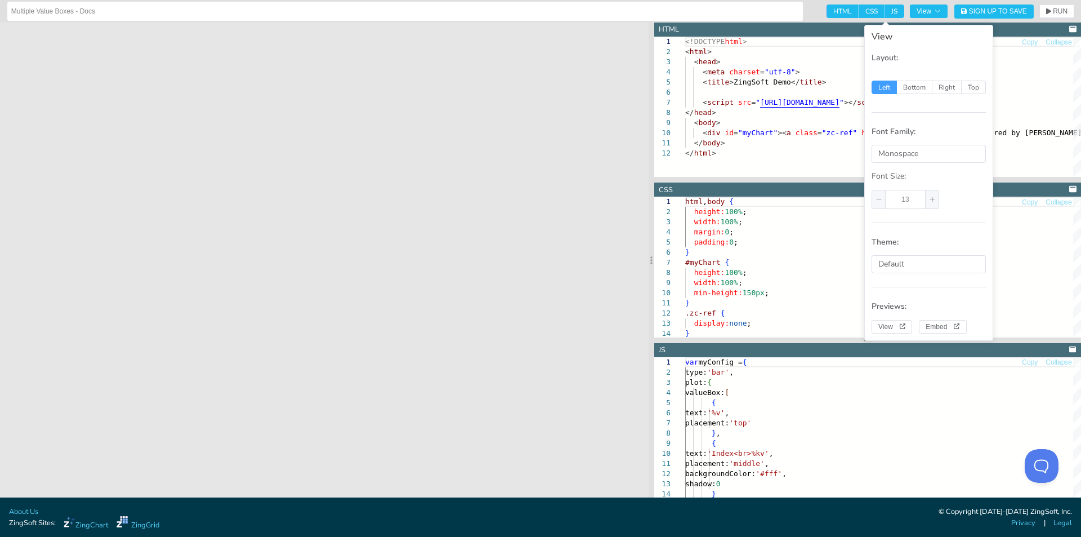
click at [838, 9] on span "HTML" at bounding box center [843, 12] width 32 height 14
click at [834, 9] on input "HTML" at bounding box center [830, 8] width 7 height 7
checkbox input "false"
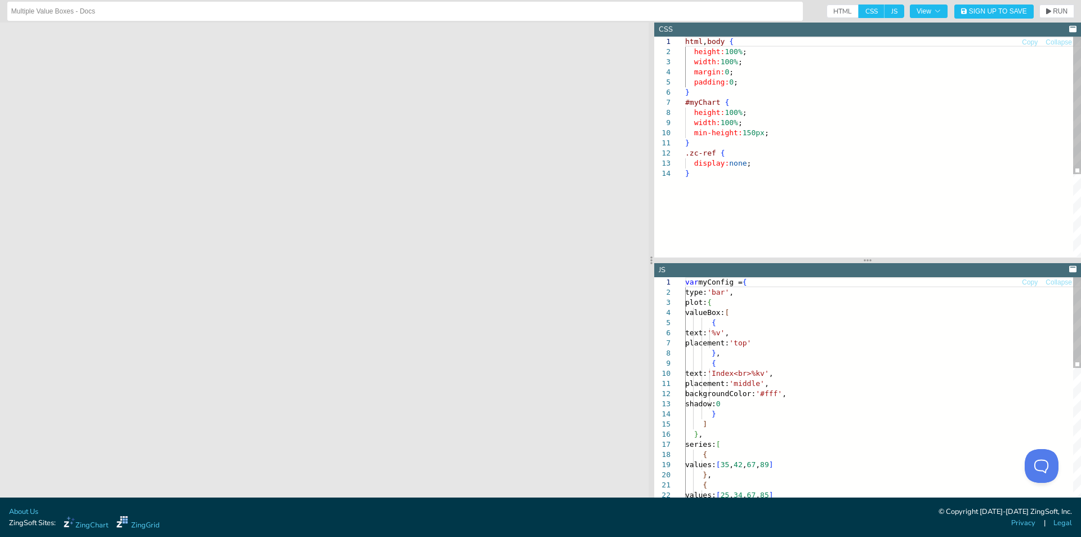
click at [864, 10] on span "CSS" at bounding box center [872, 12] width 26 height 14
click at [864, 10] on input "CSS" at bounding box center [862, 8] width 7 height 7
checkbox input "false"
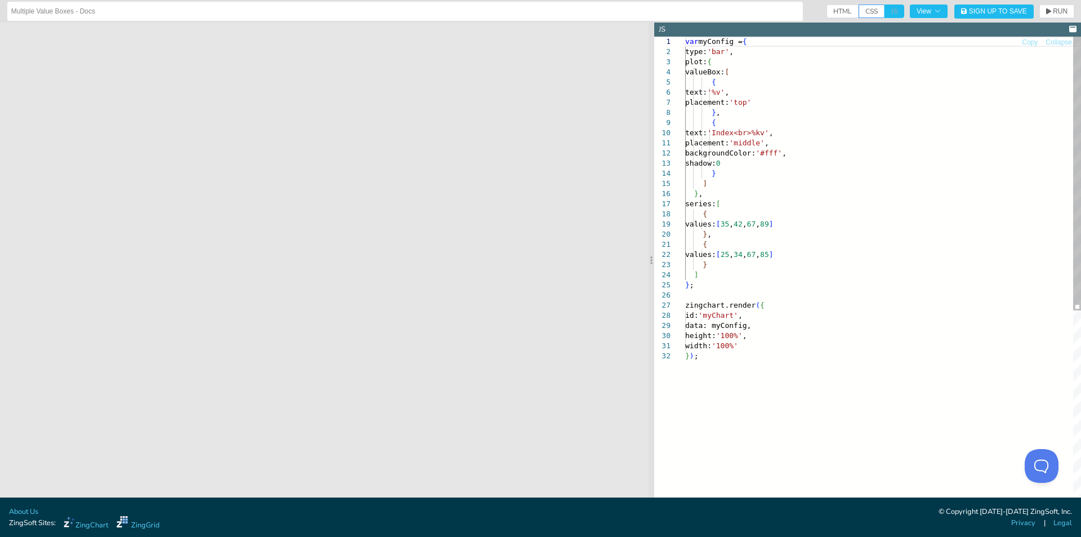
type textarea "placement: 'middle', backgroundColor:'#fff', shadow: 0 } ] }, series: [ { value…"
click at [849, 176] on div "var myConfig = { type: 'bar' , plot: { valueBox: [ { text: '%v' , placement: 't…" at bounding box center [883, 424] width 396 height 775
